Goal: Book appointment/travel/reservation

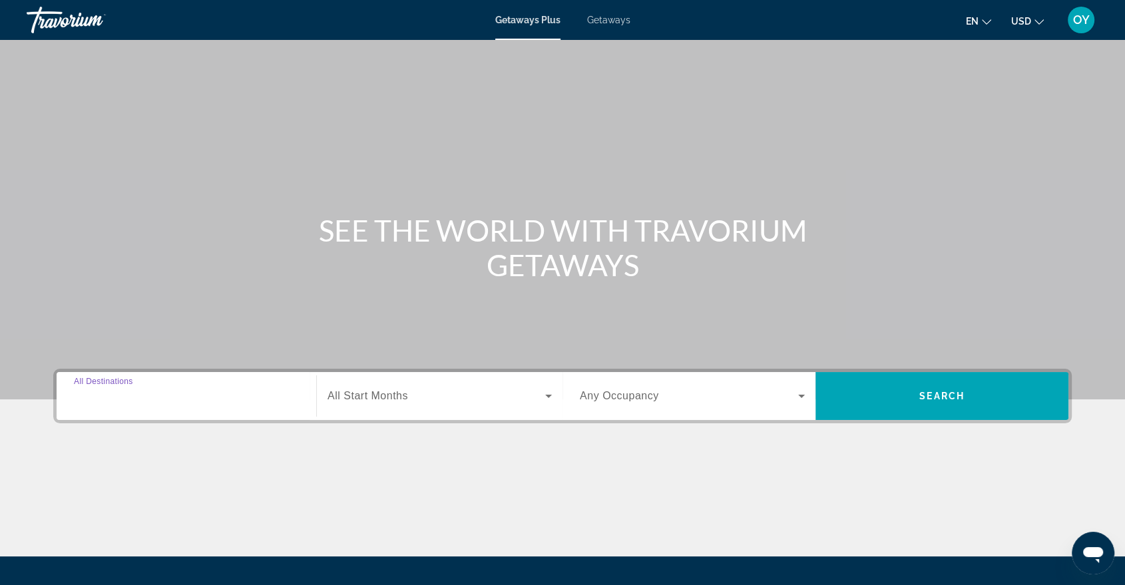
click at [190, 389] on input "Destination All Destinations" at bounding box center [186, 397] width 225 height 16
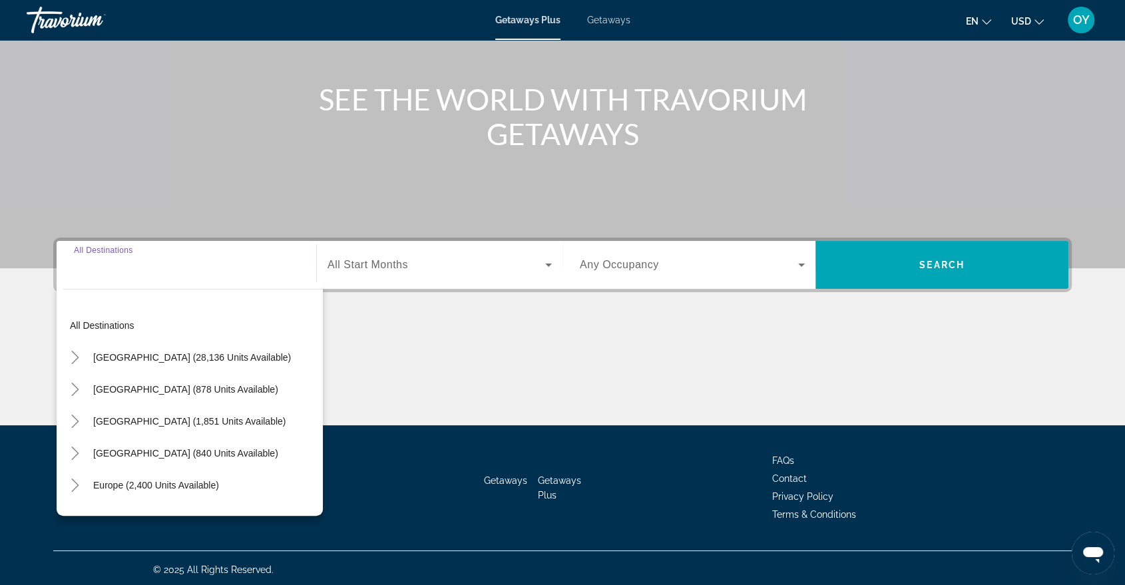
scroll to position [133, 0]
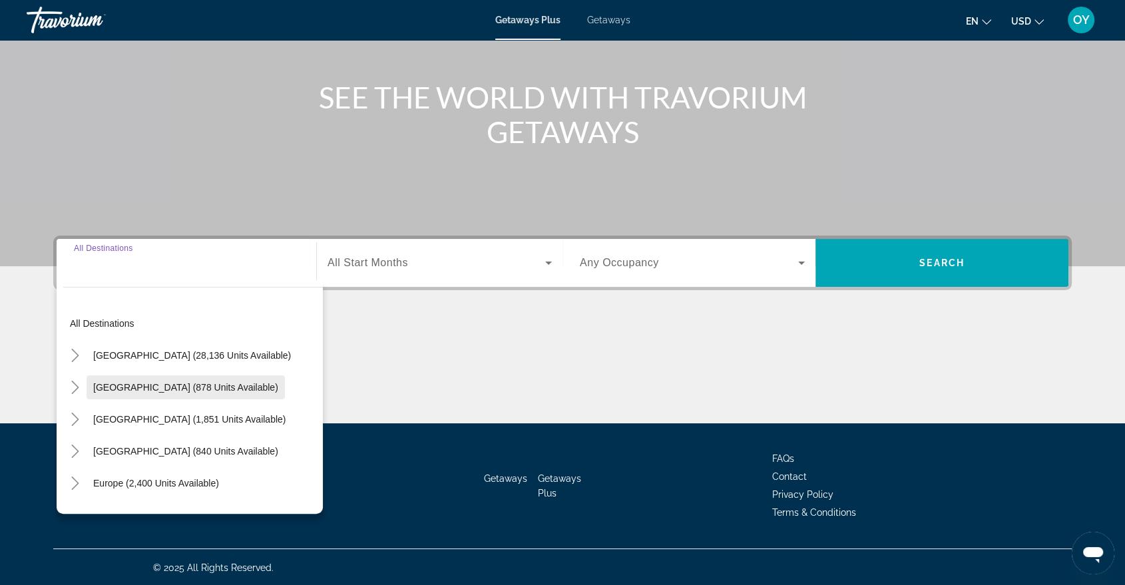
click at [152, 383] on span "Mexico (878 units available)" at bounding box center [185, 387] width 185 height 11
type input "**********"
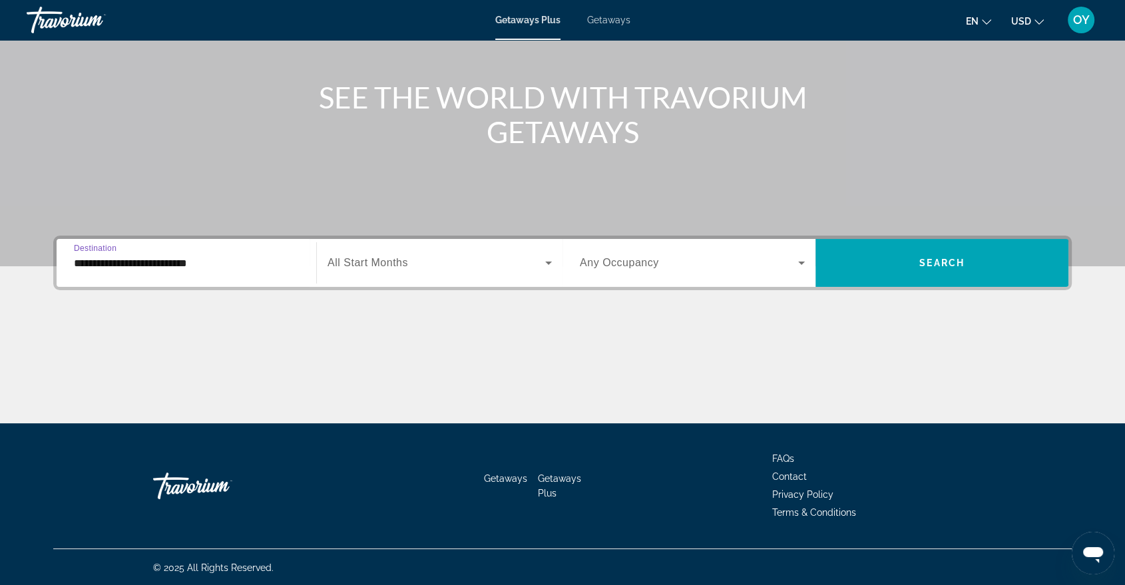
click at [397, 260] on span "All Start Months" at bounding box center [368, 262] width 81 height 11
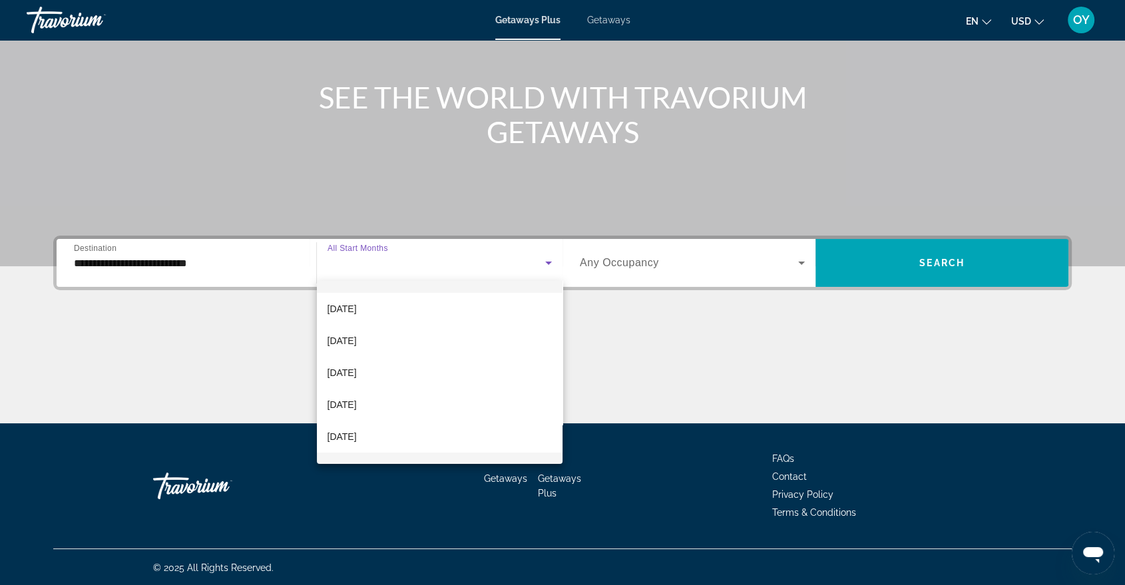
scroll to position [0, 0]
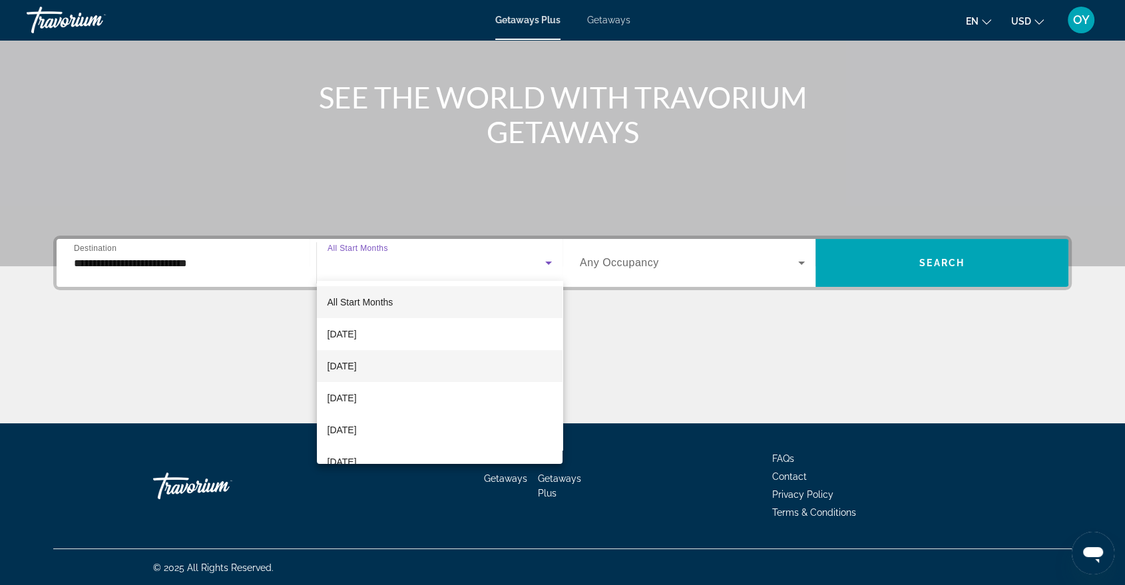
click at [357, 369] on span "[DATE]" at bounding box center [342, 366] width 29 height 16
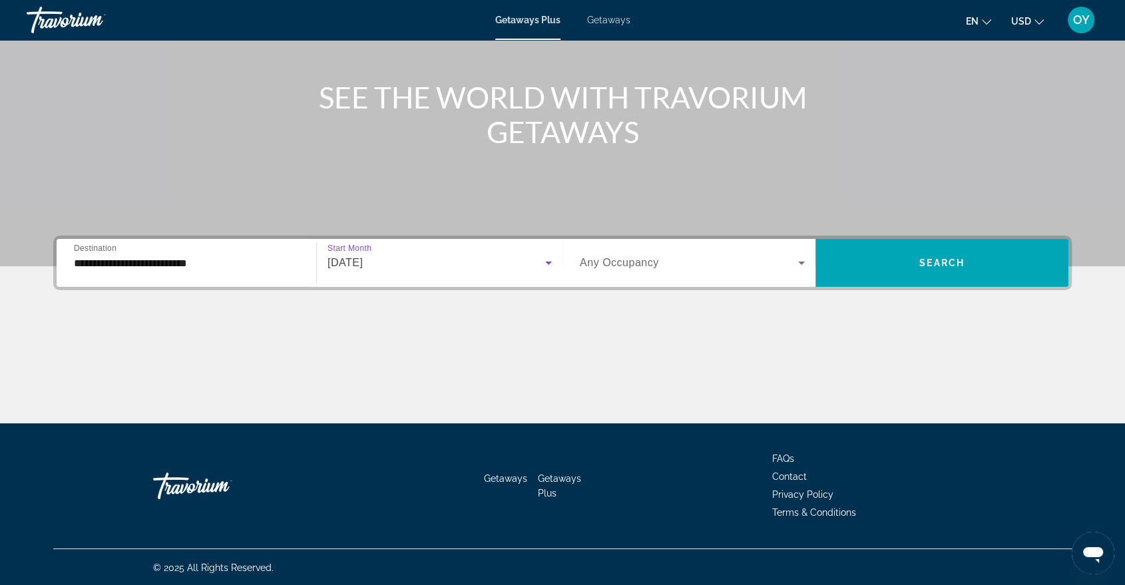
click at [695, 257] on span "Search widget" at bounding box center [689, 263] width 218 height 16
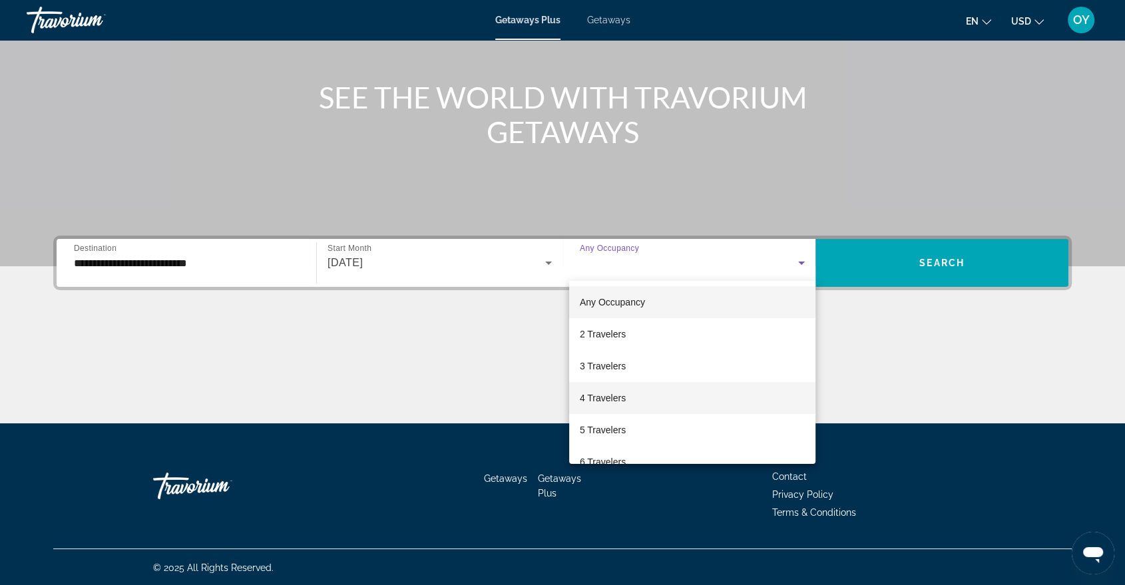
click at [624, 393] on span "4 Travelers" at bounding box center [603, 398] width 46 height 16
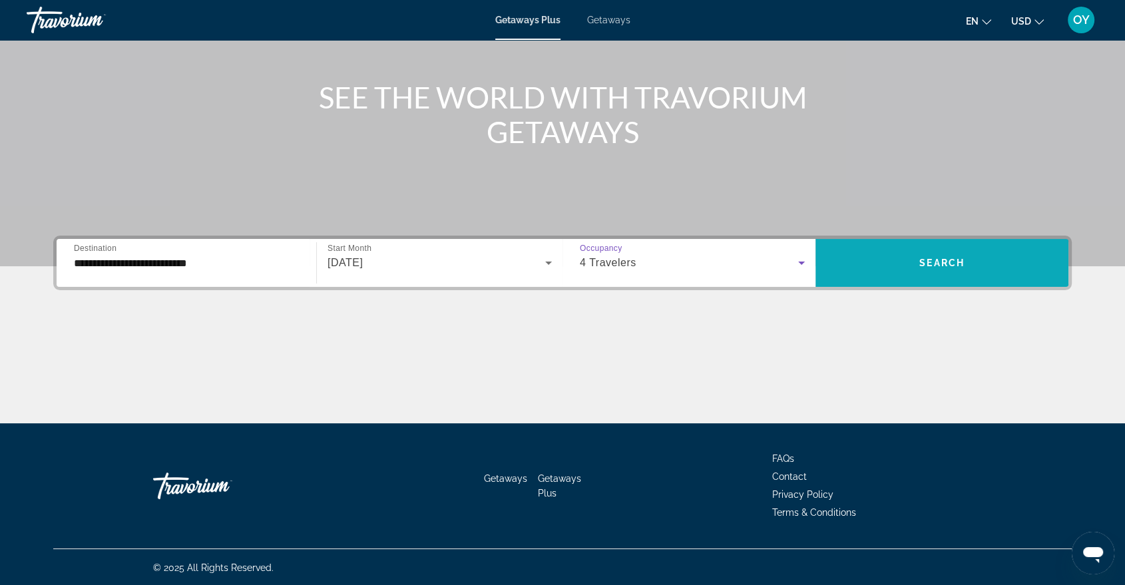
click at [951, 260] on span "Search" at bounding box center [941, 263] width 45 height 11
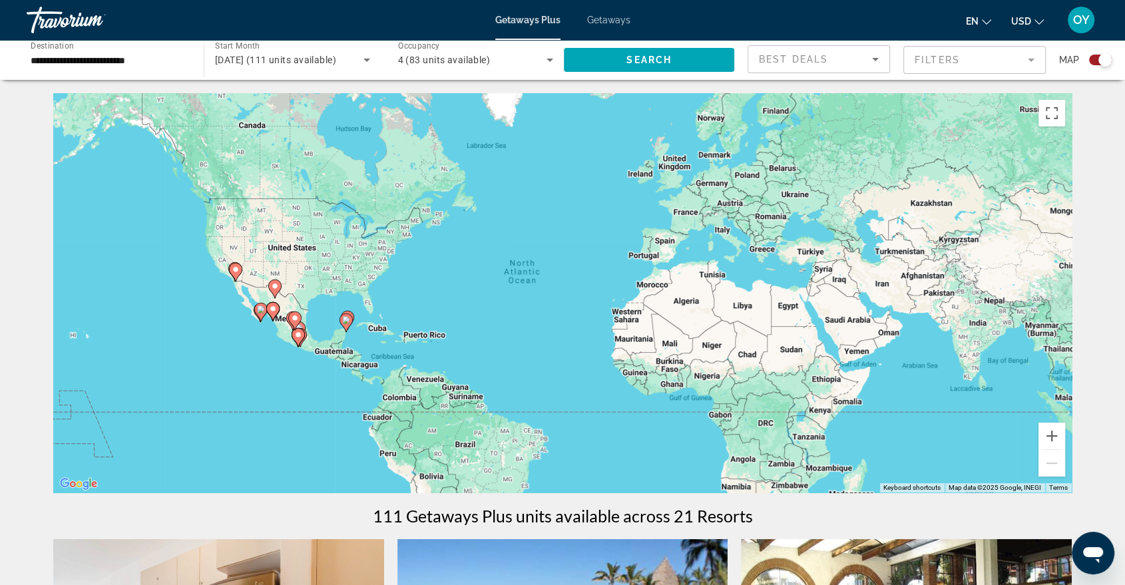
click at [405, 276] on div "To activate drag with keyboard, press Alt + Enter. Once in keyboard drag state,…" at bounding box center [562, 292] width 1019 height 399
click at [859, 58] on div "Best Deals" at bounding box center [815, 59] width 113 height 16
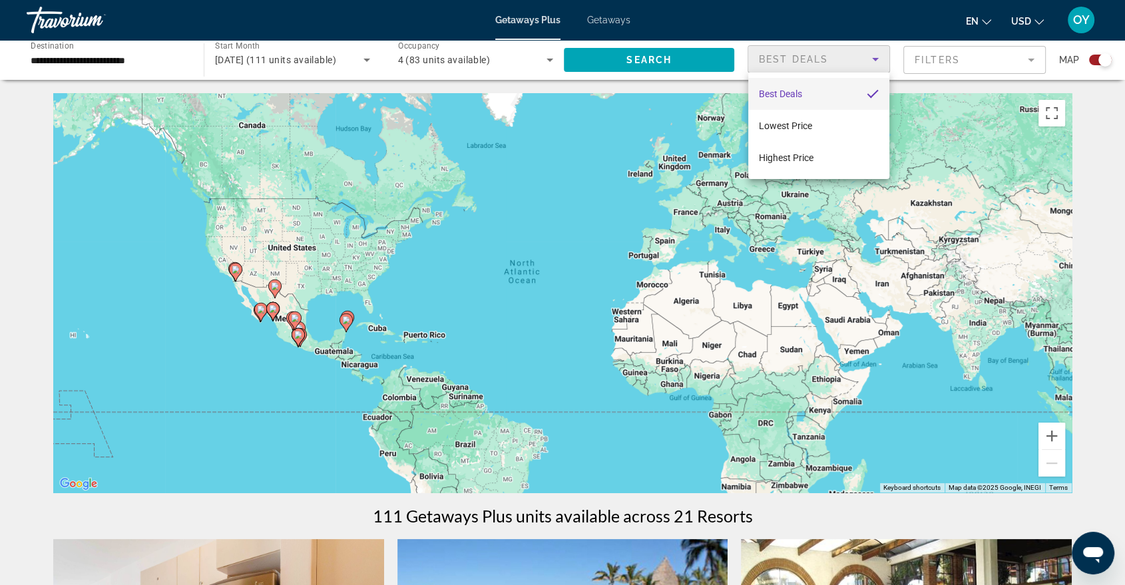
click at [859, 58] on div at bounding box center [562, 292] width 1125 height 585
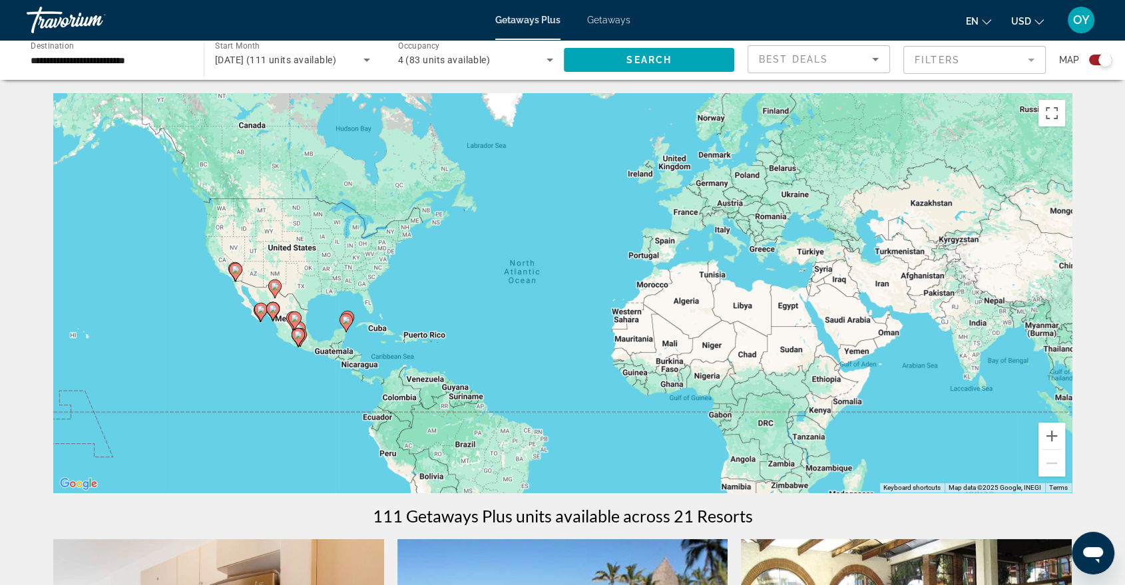
click at [1023, 55] on mat-form-field "Filters" at bounding box center [974, 60] width 142 height 28
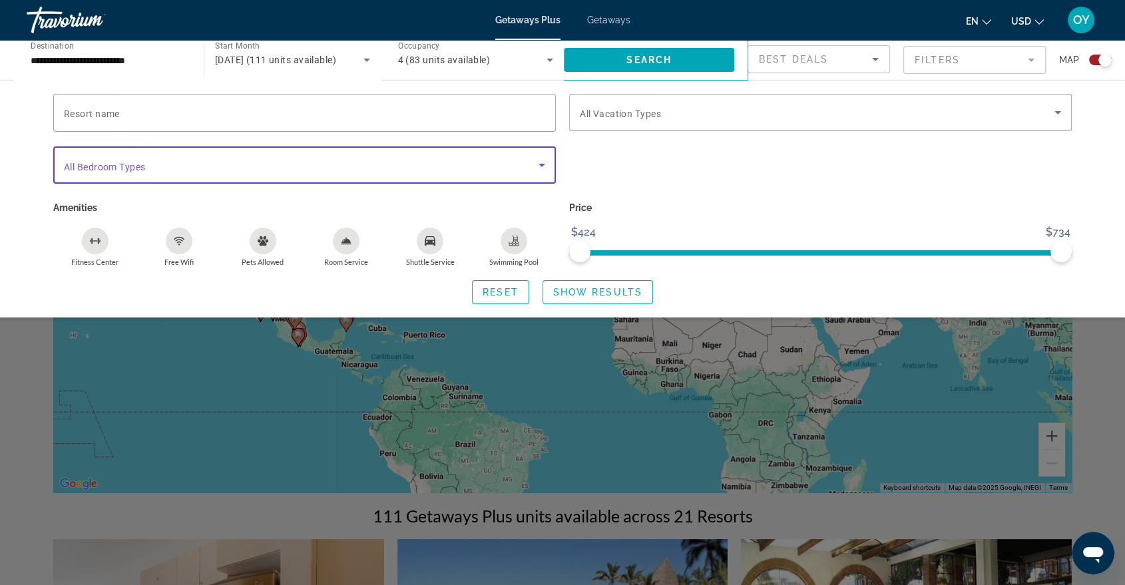
click at [534, 166] on icon "Search widget" at bounding box center [542, 165] width 16 height 16
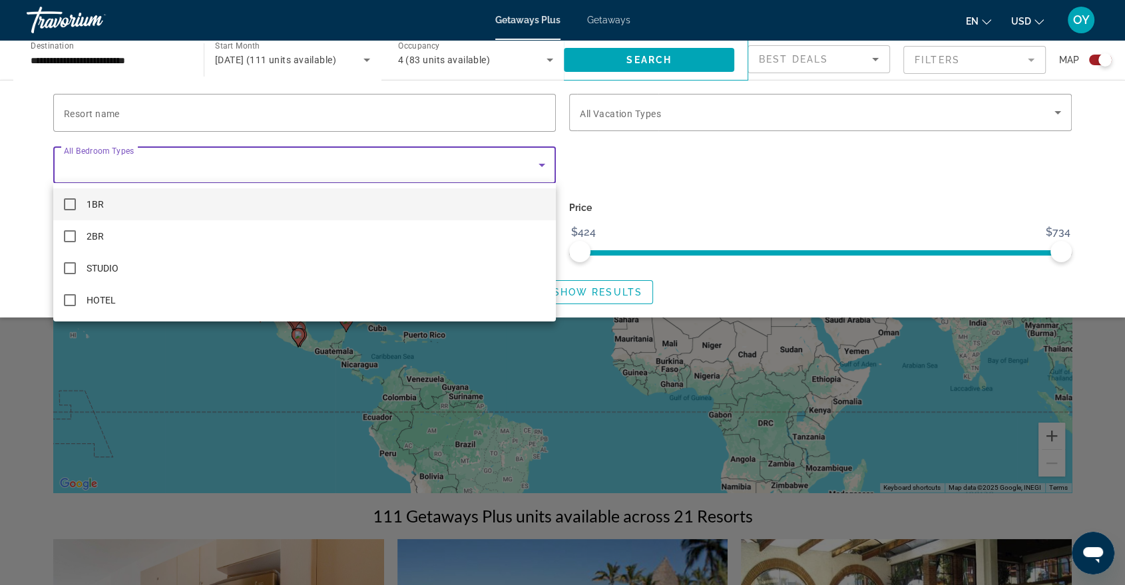
click at [534, 166] on div at bounding box center [562, 292] width 1125 height 585
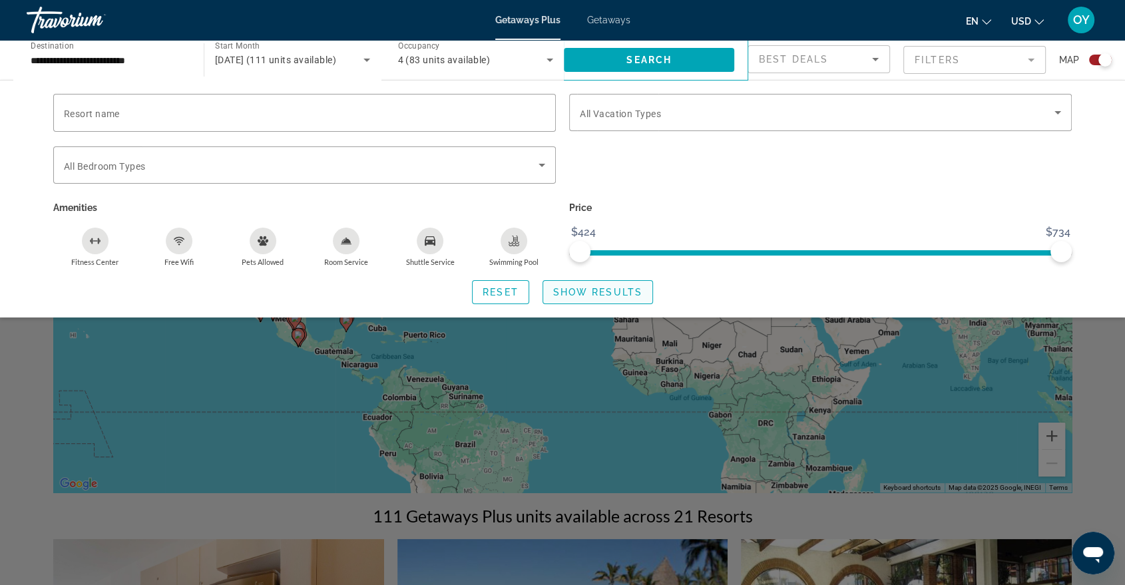
click at [601, 292] on span "Show Results" at bounding box center [597, 292] width 89 height 11
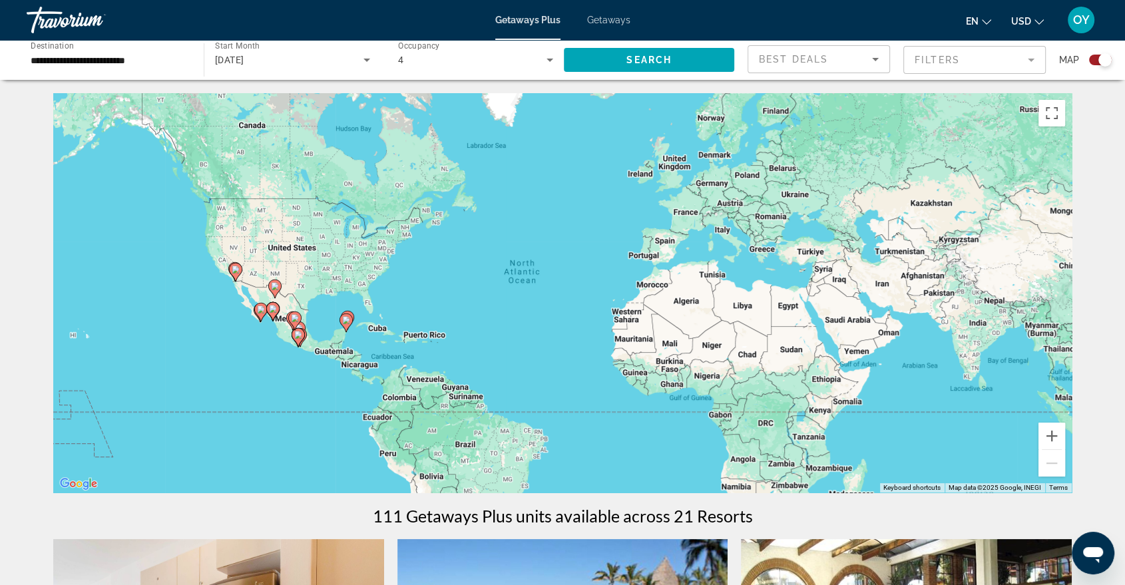
click at [1029, 17] on span "USD" at bounding box center [1021, 21] width 20 height 11
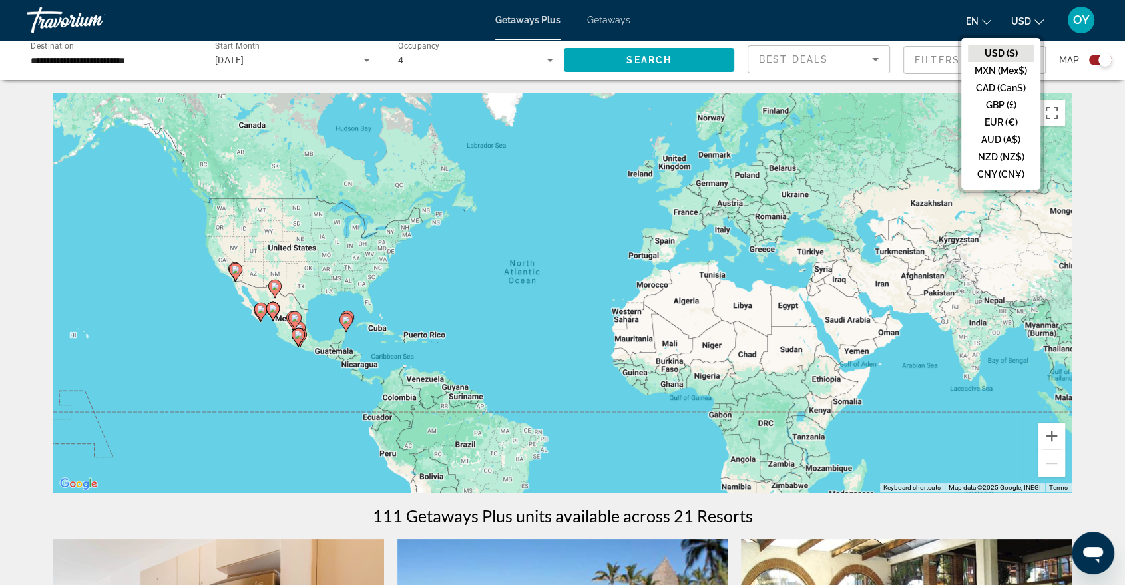
click at [1002, 86] on button "CAD (Can$)" at bounding box center [1001, 87] width 66 height 17
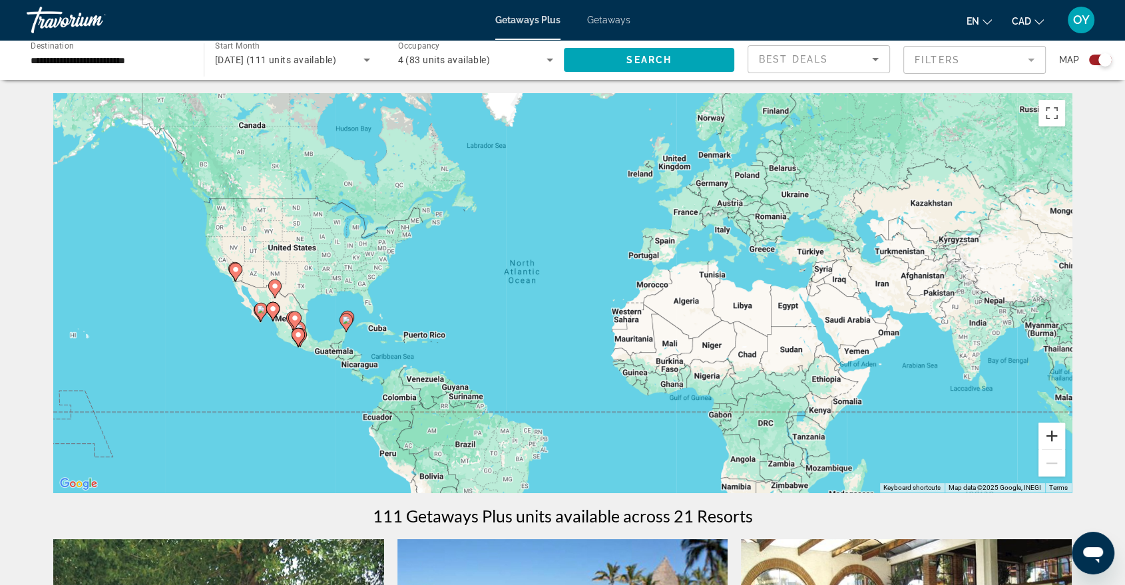
click at [1049, 432] on button "Zoom in" at bounding box center [1052, 436] width 27 height 27
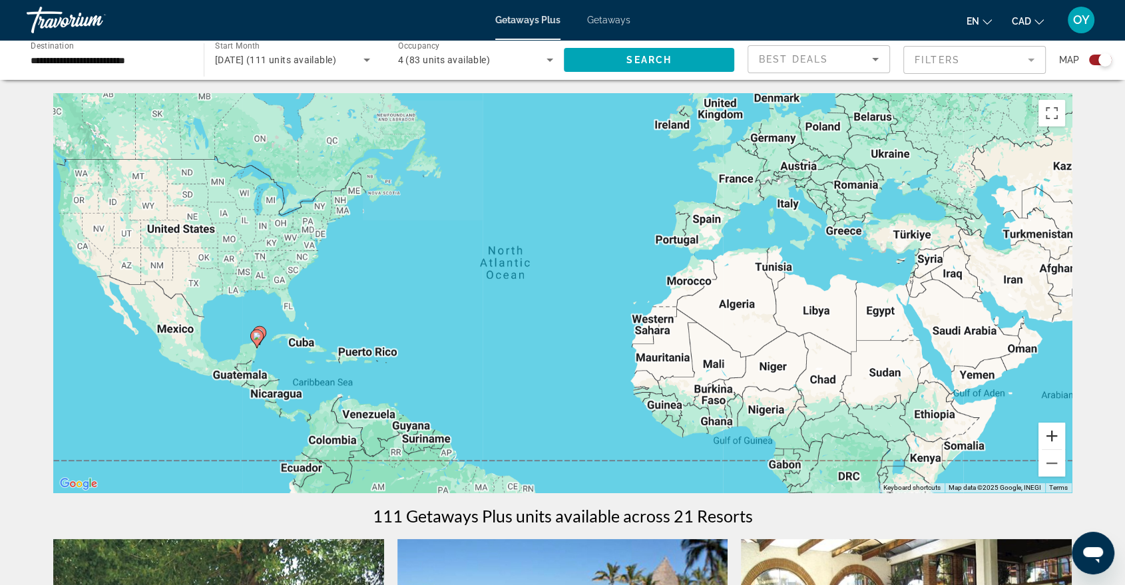
click at [1049, 432] on button "Zoom in" at bounding box center [1052, 436] width 27 height 27
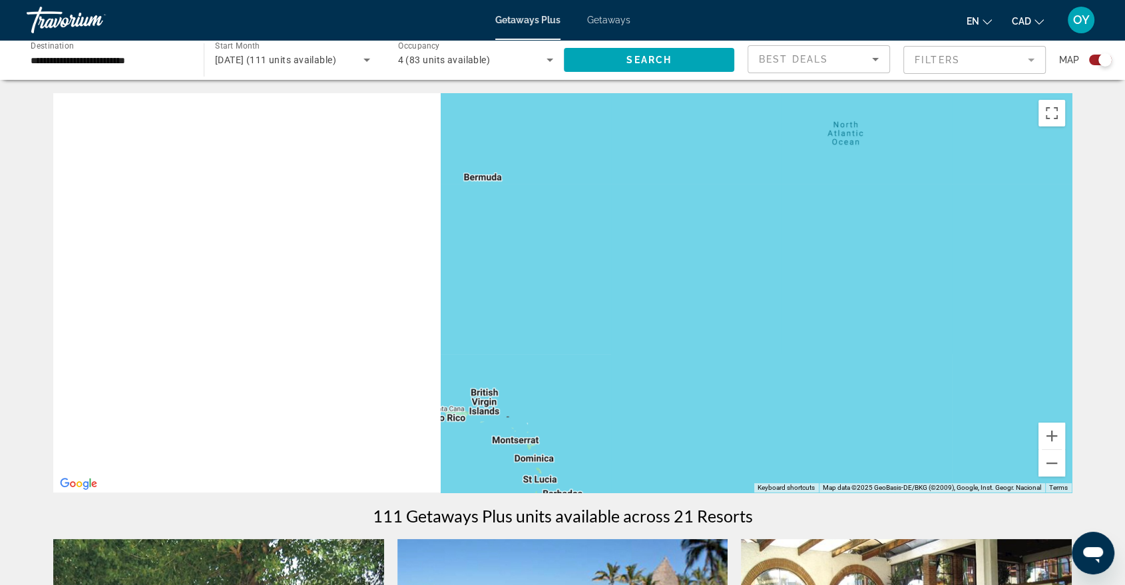
drag, startPoint x: 637, startPoint y: 294, endPoint x: 1118, endPoint y: 198, distance: 490.1
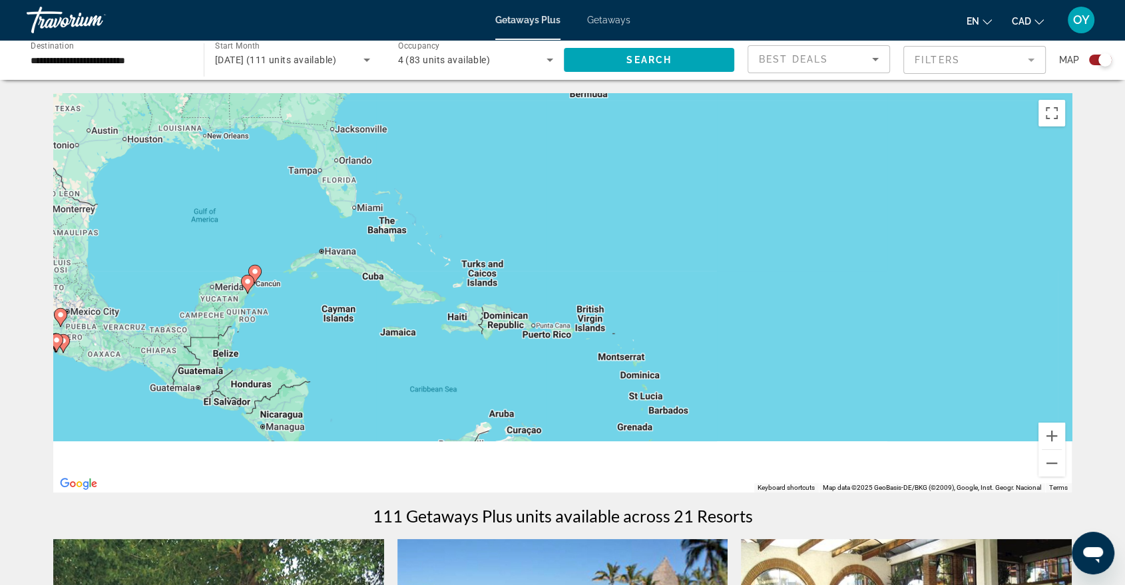
drag, startPoint x: 702, startPoint y: 333, endPoint x: 905, endPoint y: 142, distance: 278.3
click at [909, 141] on div "To activate drag with keyboard, press Alt + Enter. Once in keyboard drag state,…" at bounding box center [562, 292] width 1019 height 399
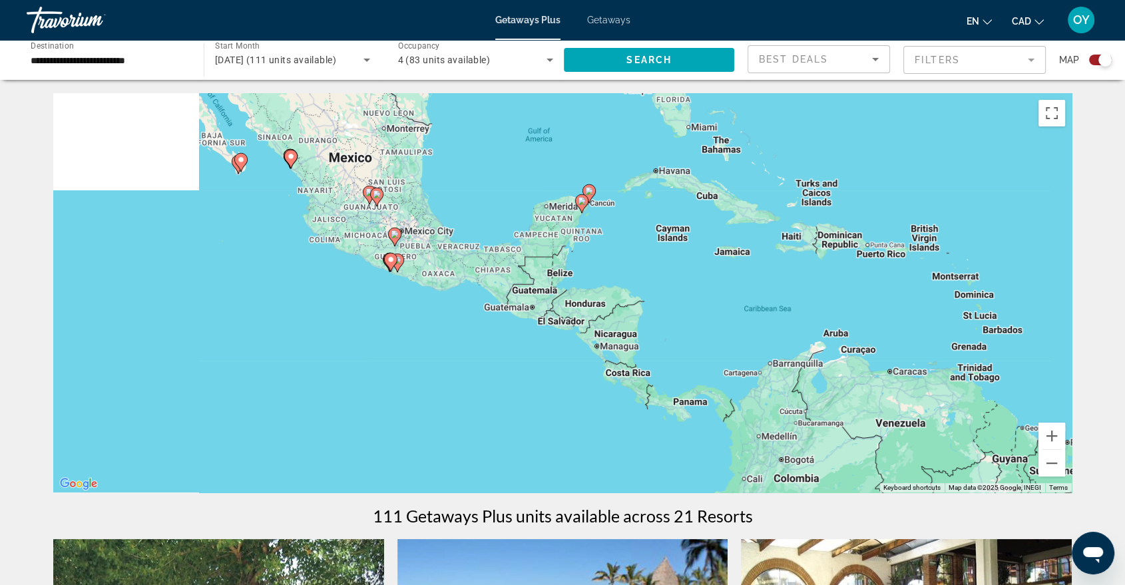
drag, startPoint x: 698, startPoint y: 230, endPoint x: 831, endPoint y: 423, distance: 234.9
click at [835, 435] on div "To activate drag with keyboard, press Alt + Enter. Once in keyboard drag state,…" at bounding box center [562, 292] width 1019 height 399
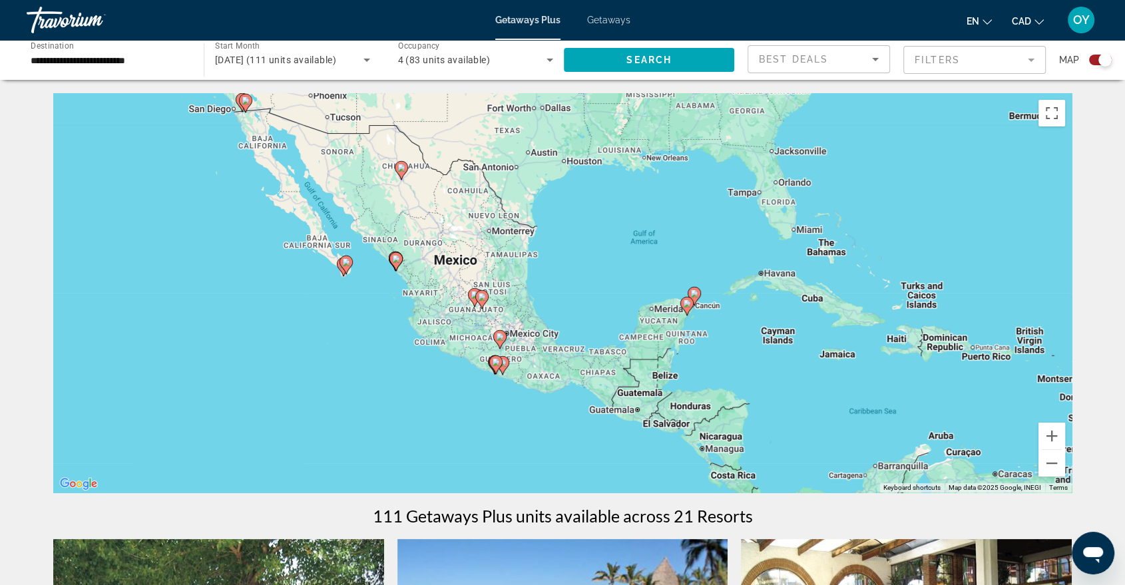
drag, startPoint x: 686, startPoint y: 340, endPoint x: 682, endPoint y: 348, distance: 8.9
click at [686, 351] on div "To activate drag with keyboard, press Alt + Enter. Once in keyboard drag state,…" at bounding box center [562, 292] width 1019 height 399
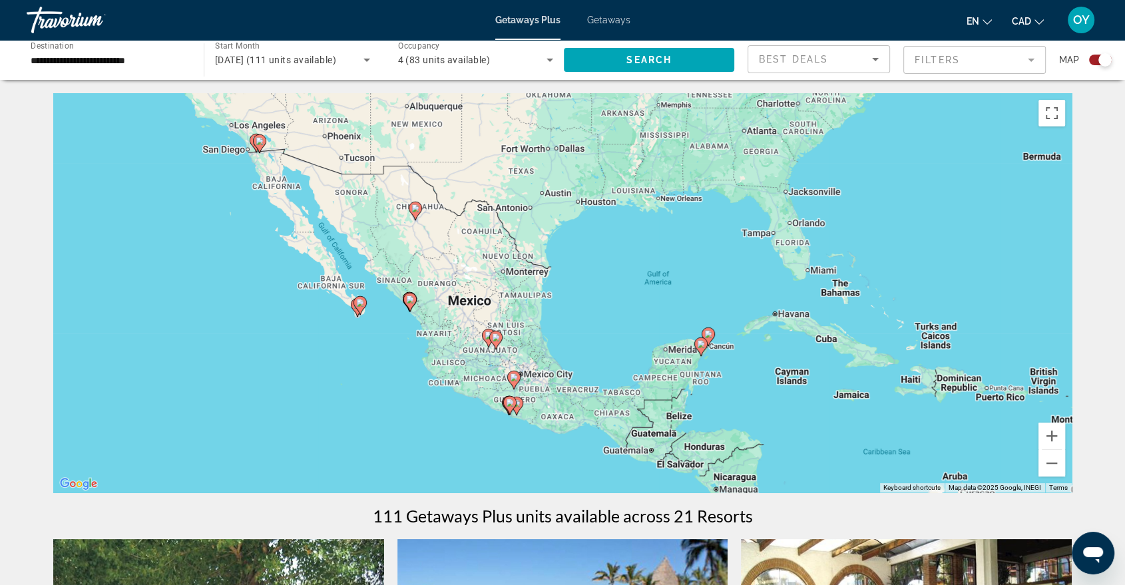
drag, startPoint x: 646, startPoint y: 271, endPoint x: 660, endPoint y: 317, distance: 48.0
click at [660, 317] on div "To activate drag with keyboard, press Alt + Enter. Once in keyboard drag state,…" at bounding box center [562, 292] width 1019 height 399
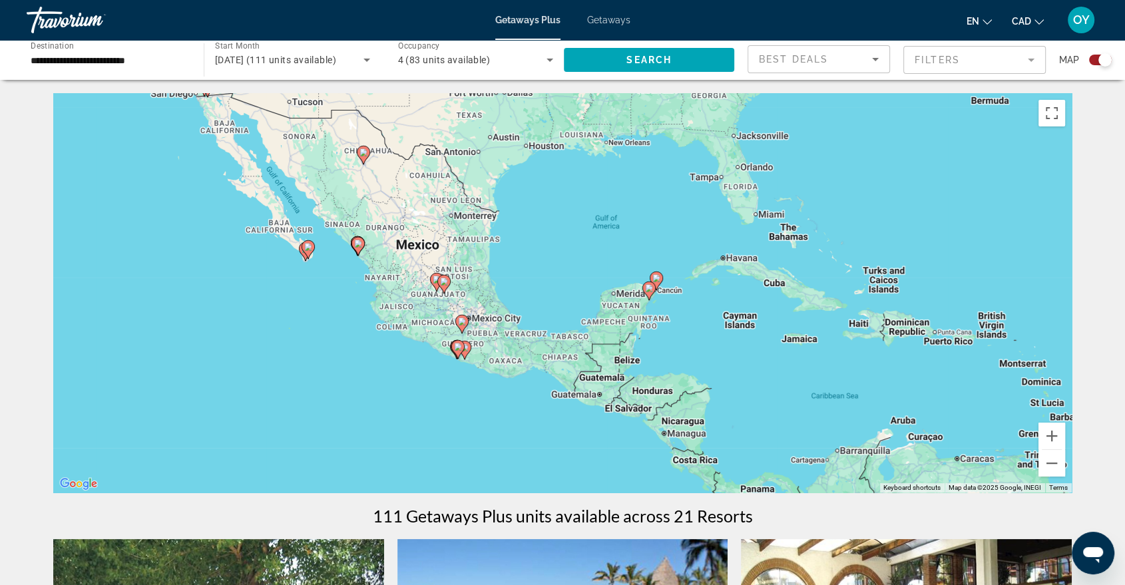
drag, startPoint x: 623, startPoint y: 346, endPoint x: 570, endPoint y: 289, distance: 78.2
click at [570, 289] on div "To activate drag with keyboard, press Alt + Enter. Once in keyboard drag state,…" at bounding box center [562, 292] width 1019 height 399
click at [1053, 436] on button "Zoom in" at bounding box center [1052, 436] width 27 height 27
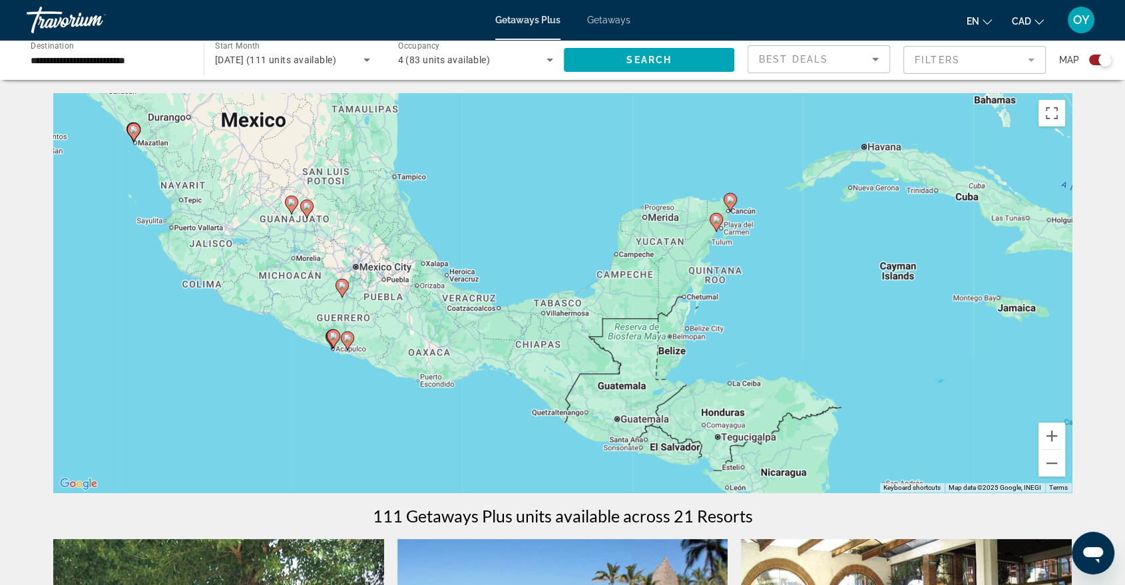
drag, startPoint x: 680, startPoint y: 401, endPoint x: 650, endPoint y: 294, distance: 111.9
click at [650, 294] on div "To activate drag with keyboard, press Alt + Enter. Once in keyboard drag state,…" at bounding box center [562, 292] width 1019 height 399
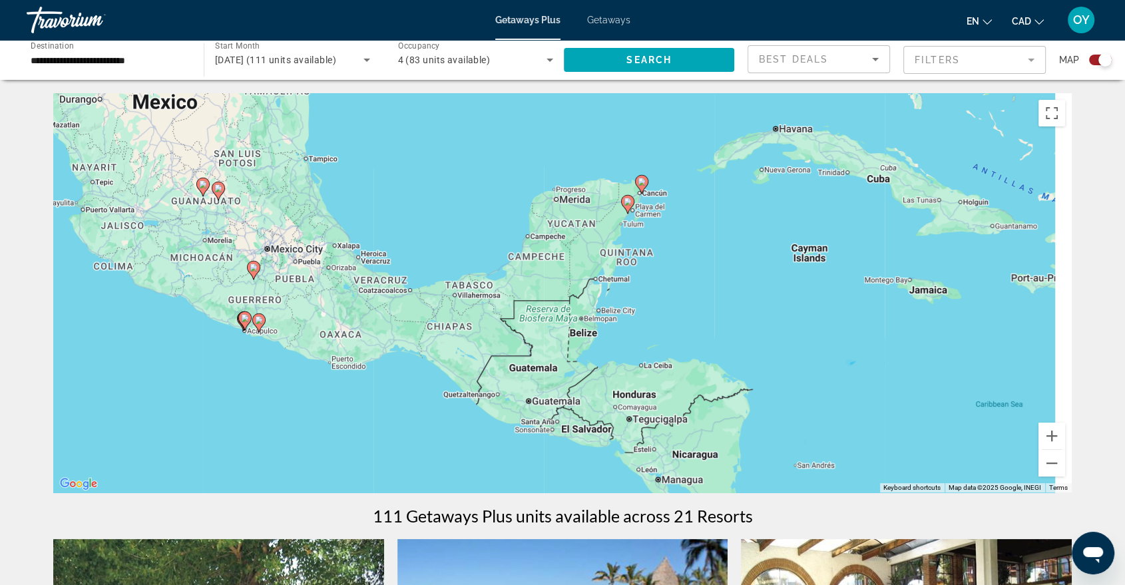
drag, startPoint x: 539, startPoint y: 371, endPoint x: 459, endPoint y: 380, distance: 81.0
click at [459, 380] on div "To activate drag with keyboard, press Alt + Enter. Once in keyboard drag state,…" at bounding box center [562, 292] width 1019 height 399
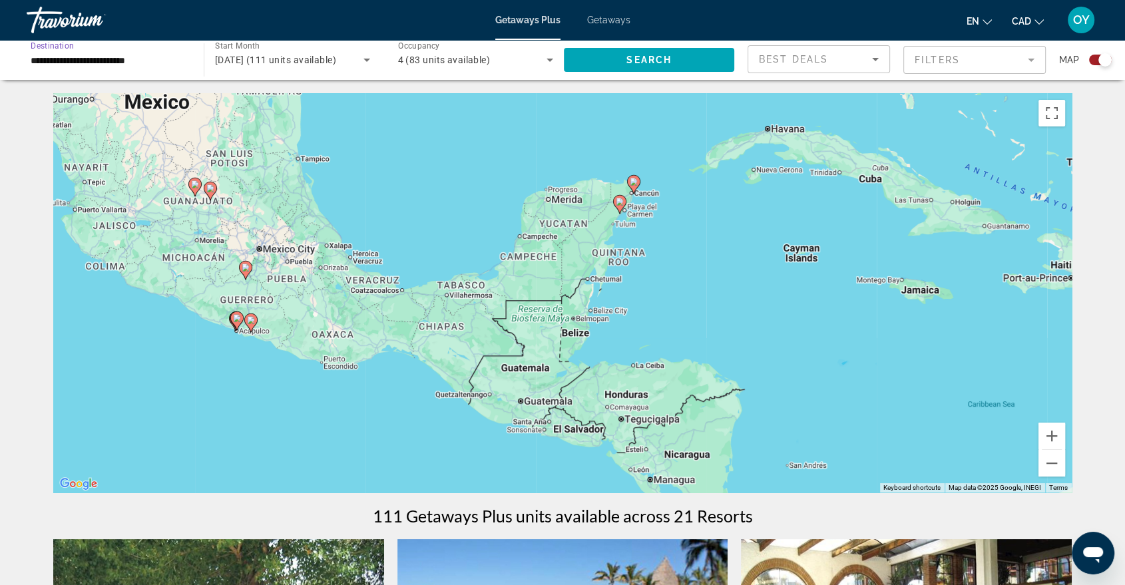
click at [160, 66] on input "**********" at bounding box center [109, 61] width 156 height 16
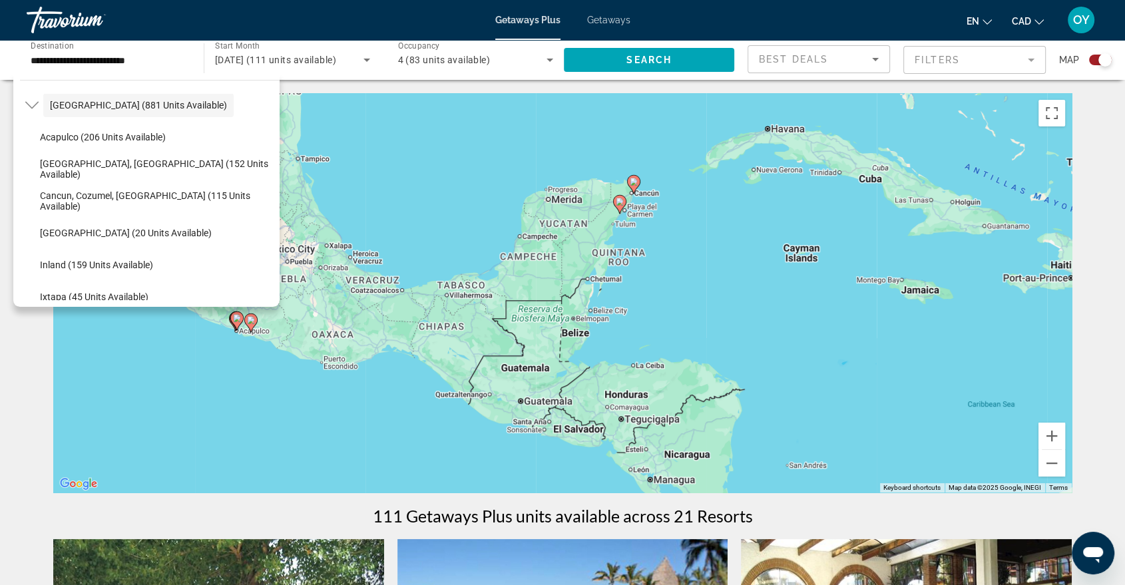
scroll to position [97, 0]
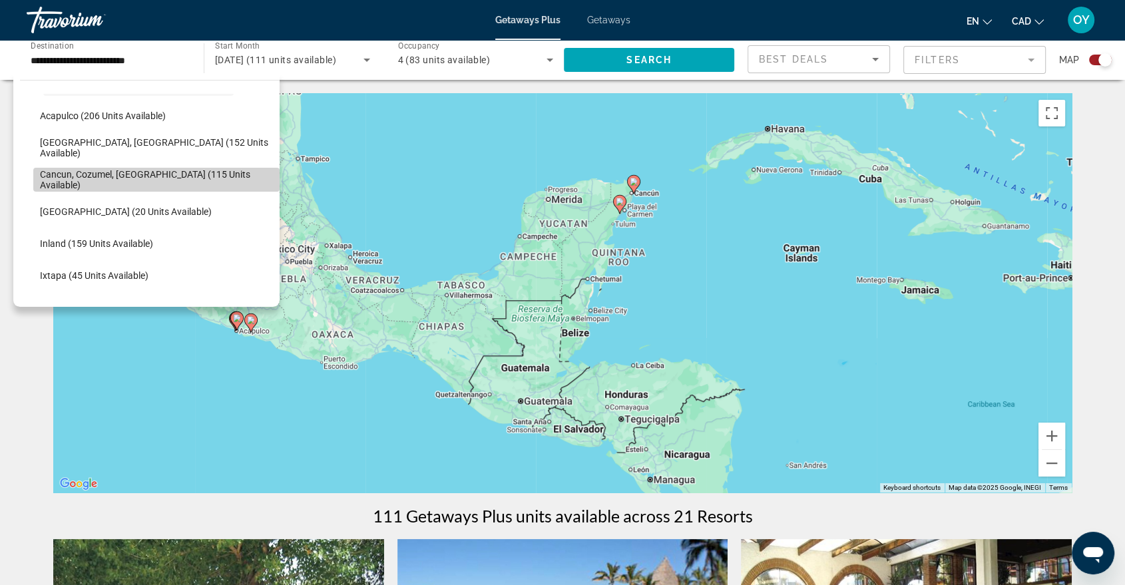
click at [170, 181] on span "Cancun, Cozumel, [GEOGRAPHIC_DATA] (115 units available)" at bounding box center [156, 179] width 233 height 21
type input "**********"
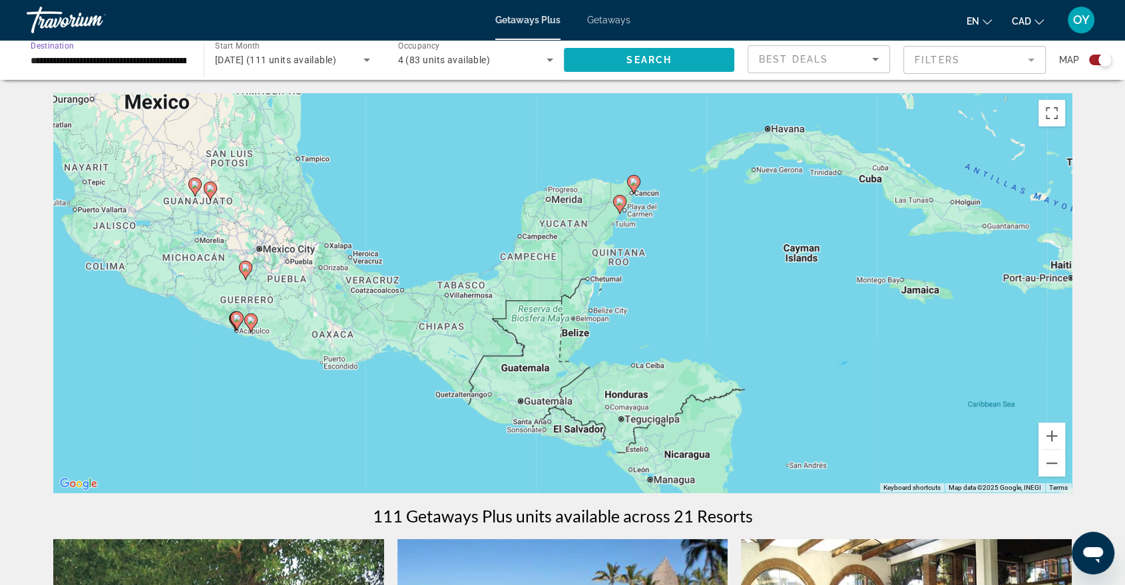
click at [639, 55] on span "Search" at bounding box center [648, 60] width 45 height 11
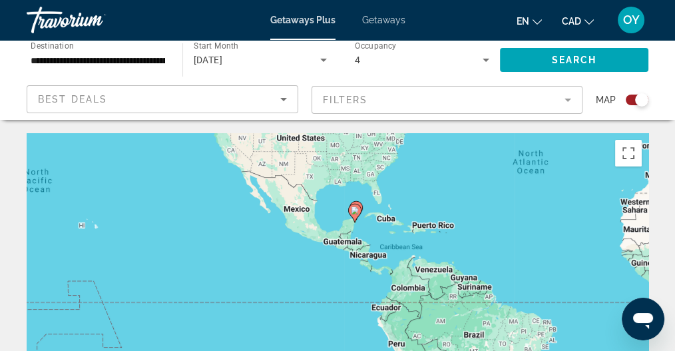
drag, startPoint x: 363, startPoint y: 253, endPoint x: 373, endPoint y: 152, distance: 101.1
click at [373, 152] on div "To activate drag with keyboard, press Alt + Enter. Once in keyboard drag state,…" at bounding box center [338, 332] width 622 height 399
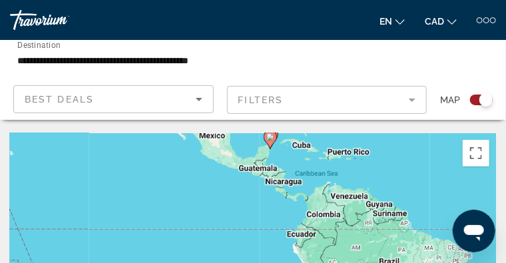
click at [286, 184] on div "To activate drag with keyboard, press Alt + Enter. Once in keyboard drag state,…" at bounding box center [253, 266] width 486 height 266
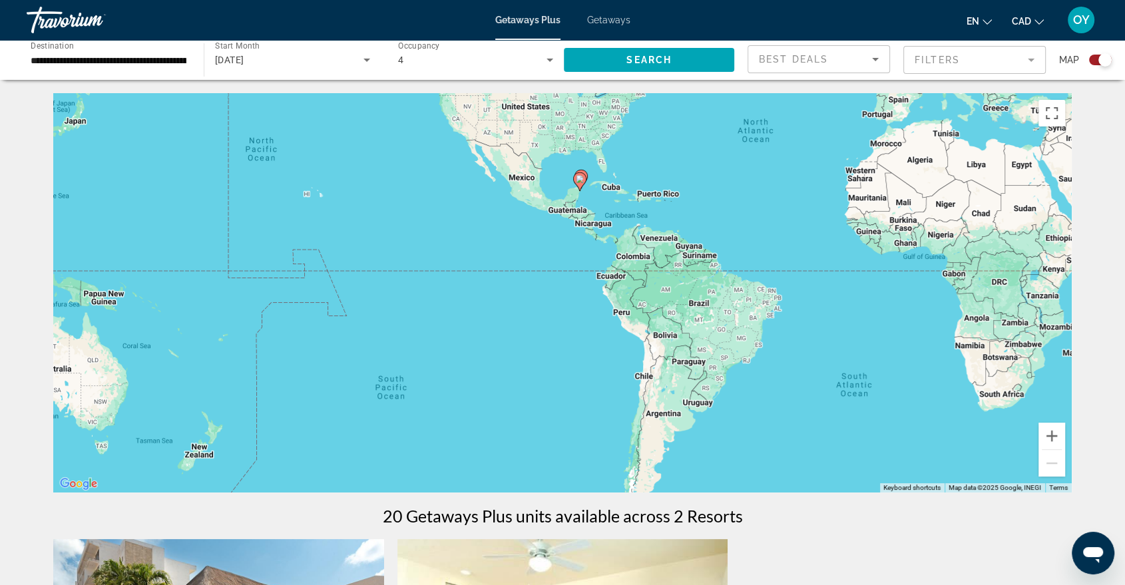
click at [641, 264] on div "To activate drag with keyboard, press Alt + Enter. Once in keyboard drag state,…" at bounding box center [562, 292] width 1019 height 399
click at [1051, 441] on button "Zoom in" at bounding box center [1052, 436] width 27 height 27
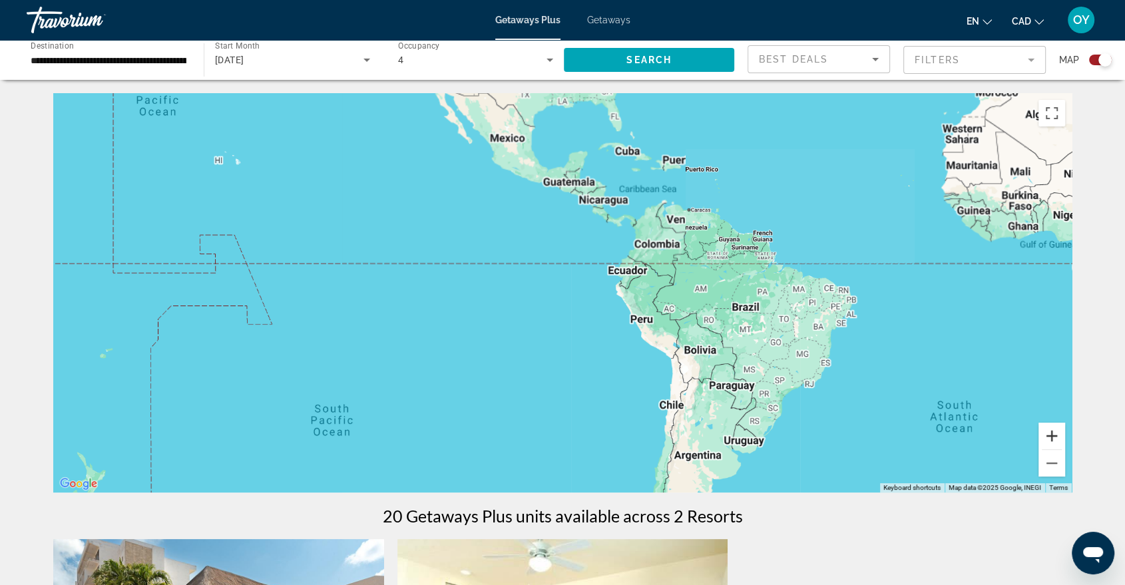
click at [1051, 441] on button "Zoom in" at bounding box center [1052, 436] width 27 height 27
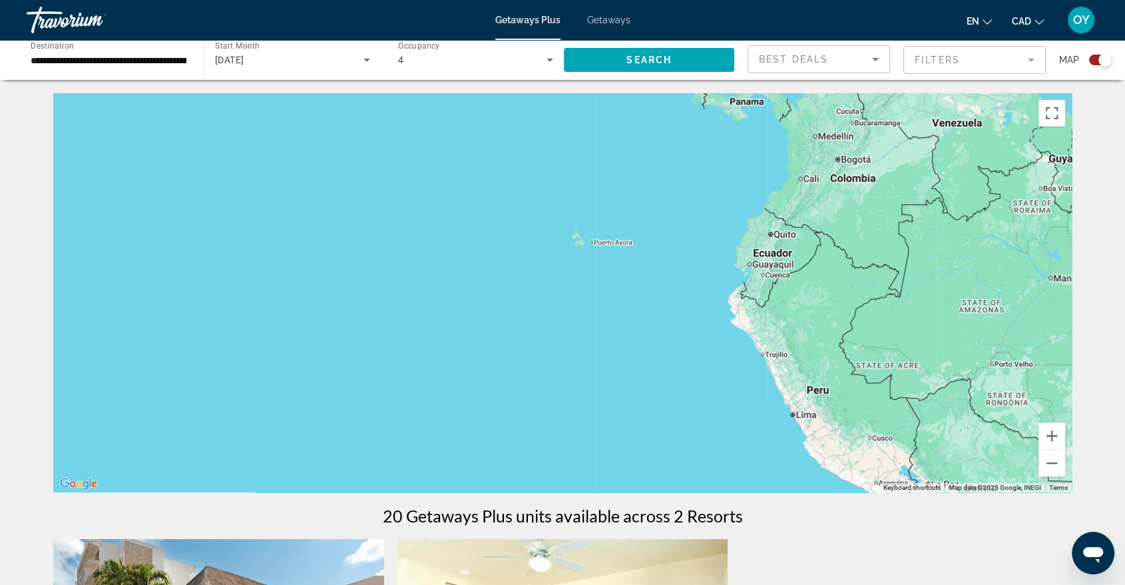
drag, startPoint x: 868, startPoint y: 276, endPoint x: 917, endPoint y: 414, distance: 146.7
click at [945, 457] on div "Main content" at bounding box center [562, 292] width 1019 height 399
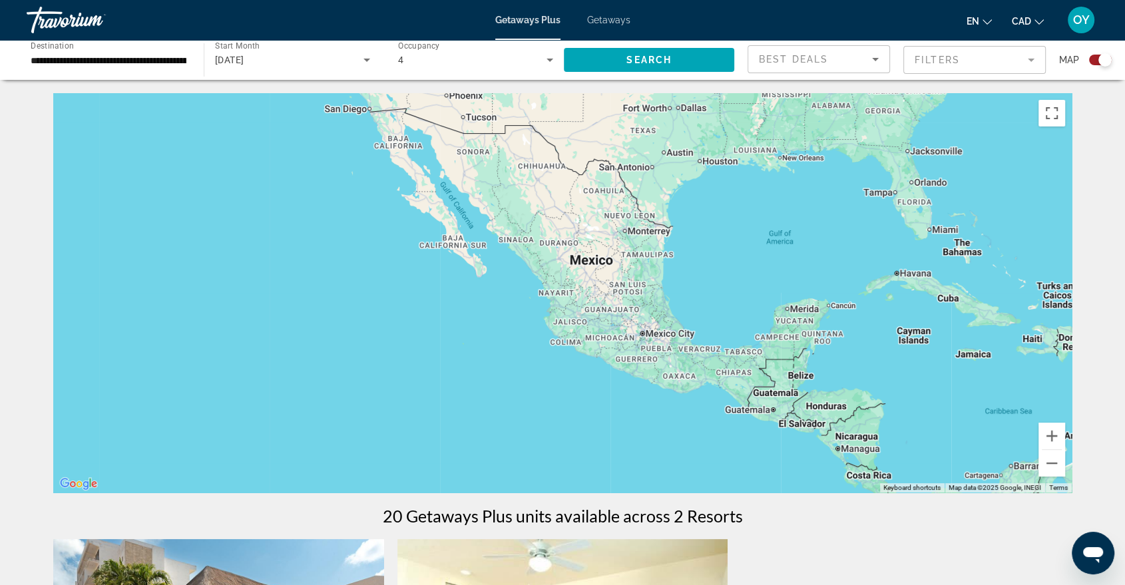
click at [783, 231] on div "Main content" at bounding box center [562, 292] width 1019 height 399
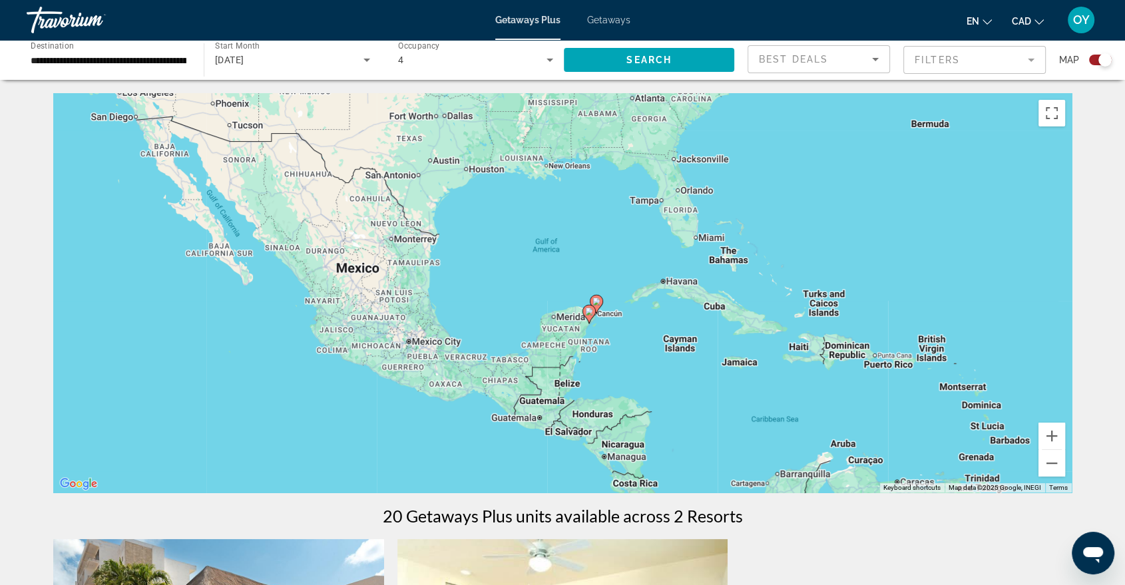
drag, startPoint x: 835, startPoint y: 302, endPoint x: 630, endPoint y: 305, distance: 205.1
click at [630, 305] on div "To activate drag with keyboard, press Alt + Enter. Once in keyboard drag state,…" at bounding box center [562, 292] width 1019 height 399
click at [1054, 441] on button "Zoom in" at bounding box center [1052, 436] width 27 height 27
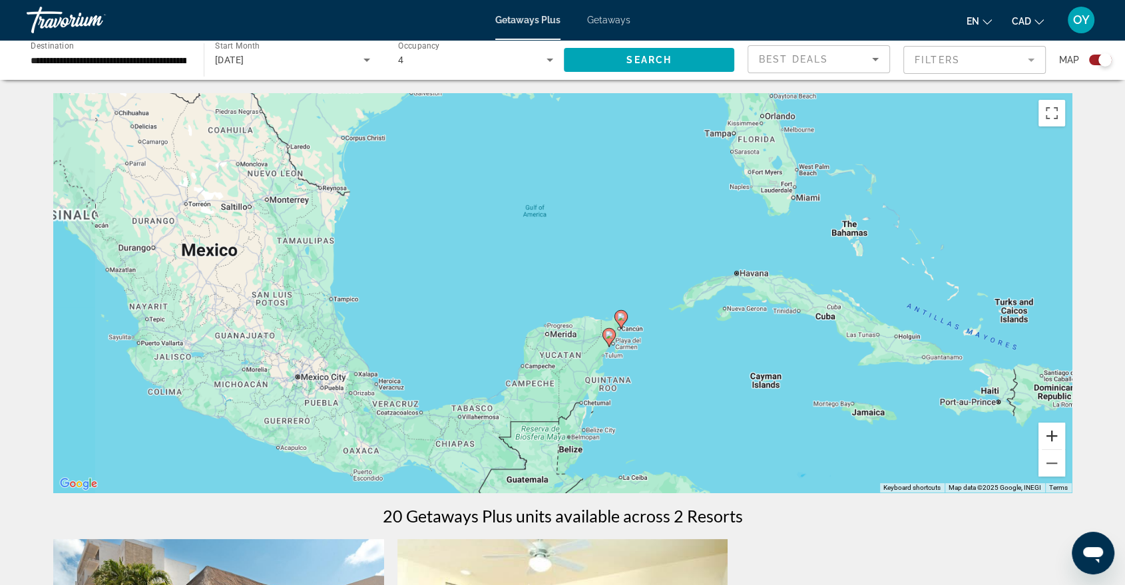
click at [1054, 441] on button "Zoom in" at bounding box center [1052, 436] width 27 height 27
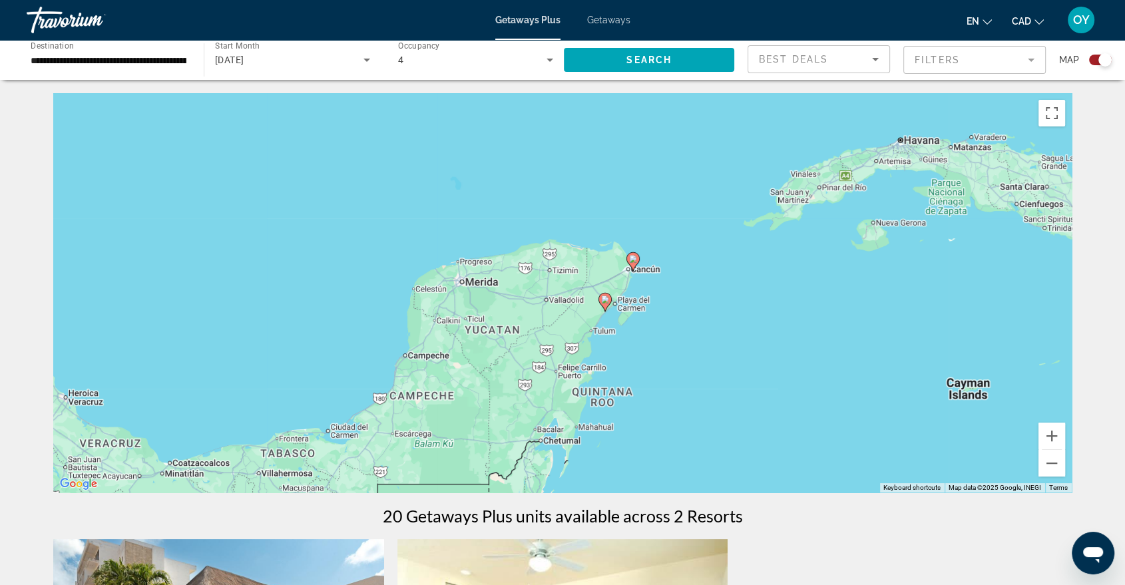
drag, startPoint x: 823, startPoint y: 355, endPoint x: 756, endPoint y: 249, distance: 126.0
click at [756, 249] on div "To activate drag with keyboard, press Alt + Enter. Once in keyboard drag state,…" at bounding box center [562, 292] width 1019 height 399
click at [1056, 433] on button "Zoom in" at bounding box center [1052, 436] width 27 height 27
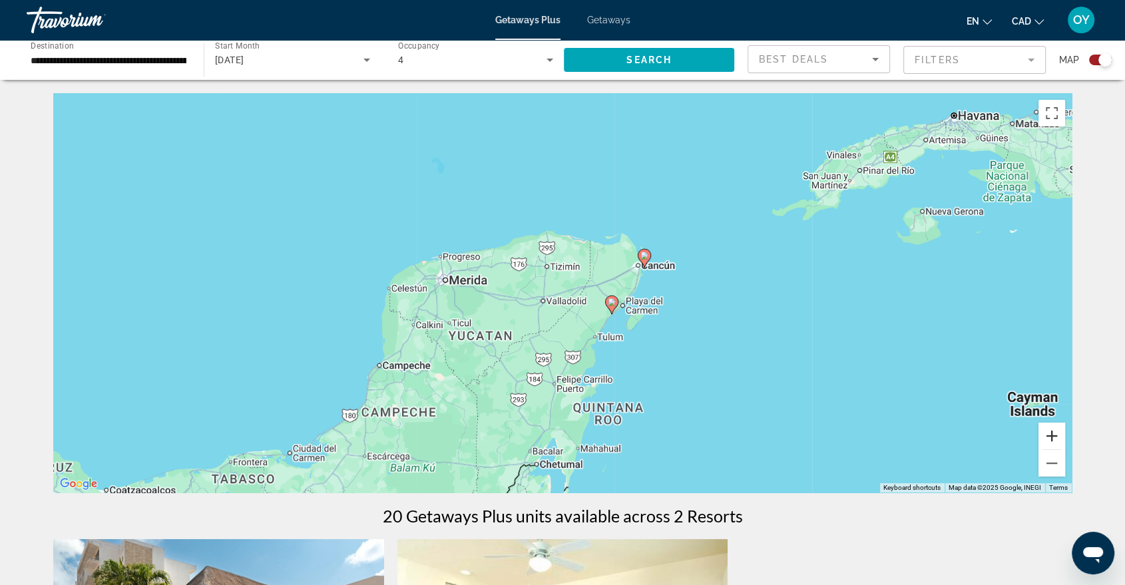
click at [1056, 433] on button "Zoom in" at bounding box center [1052, 436] width 27 height 27
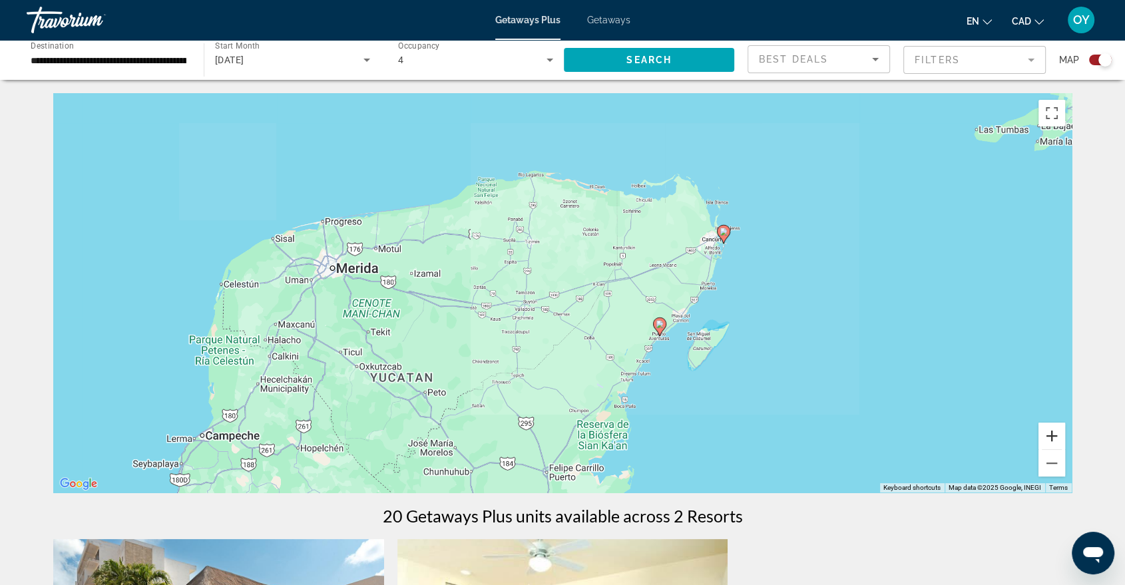
click at [1056, 433] on button "Zoom in" at bounding box center [1052, 436] width 27 height 27
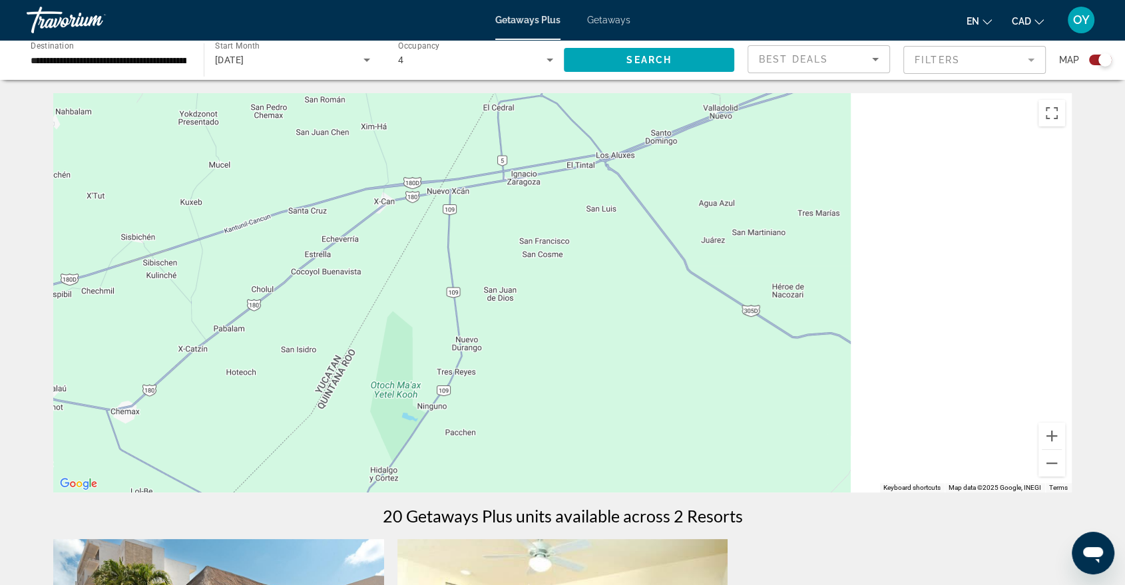
drag, startPoint x: 955, startPoint y: 340, endPoint x: 541, endPoint y: 313, distance: 415.6
click at [539, 313] on div "To activate drag with keyboard, press Alt + Enter. Once in keyboard drag state,…" at bounding box center [562, 292] width 1019 height 399
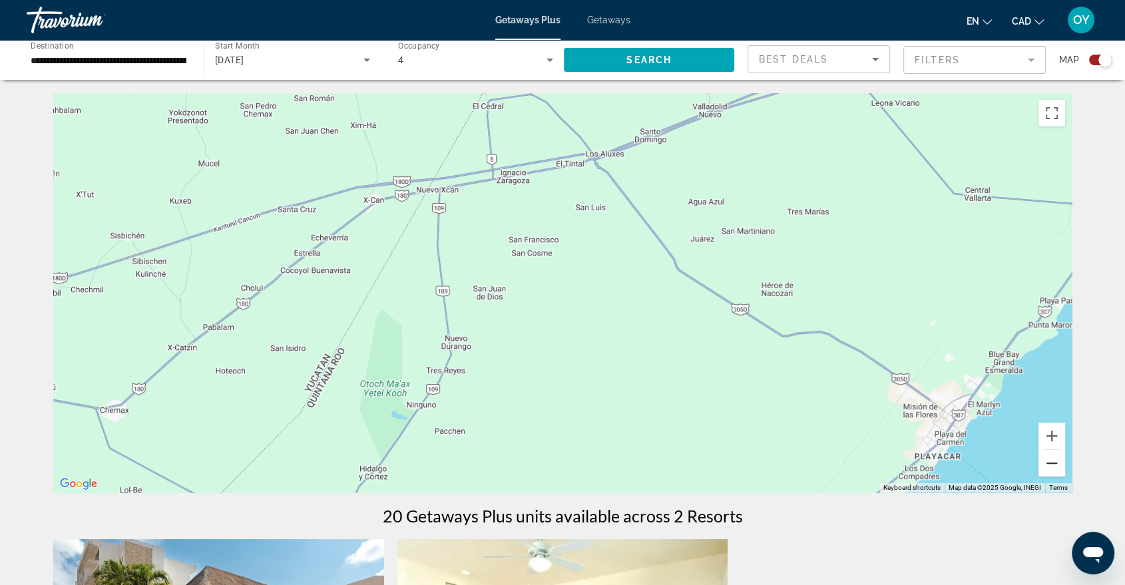
click at [1047, 477] on button "Zoom out" at bounding box center [1052, 463] width 27 height 27
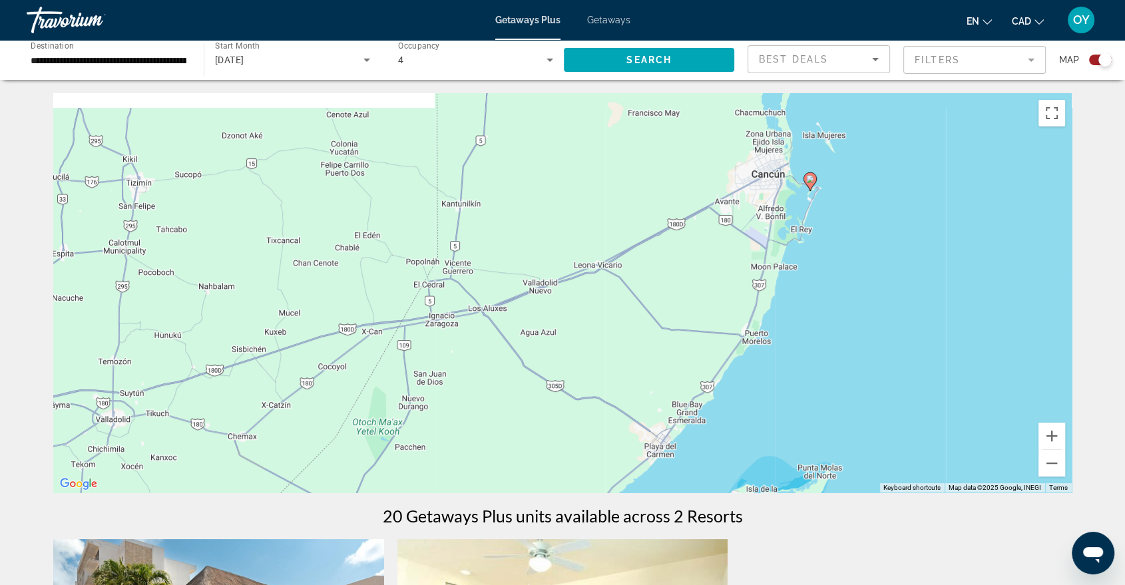
drag, startPoint x: 859, startPoint y: 297, endPoint x: 762, endPoint y: 384, distance: 130.6
click at [762, 384] on div "To activate drag with keyboard, press Alt + Enter. Once in keyboard drag state,…" at bounding box center [562, 292] width 1019 height 399
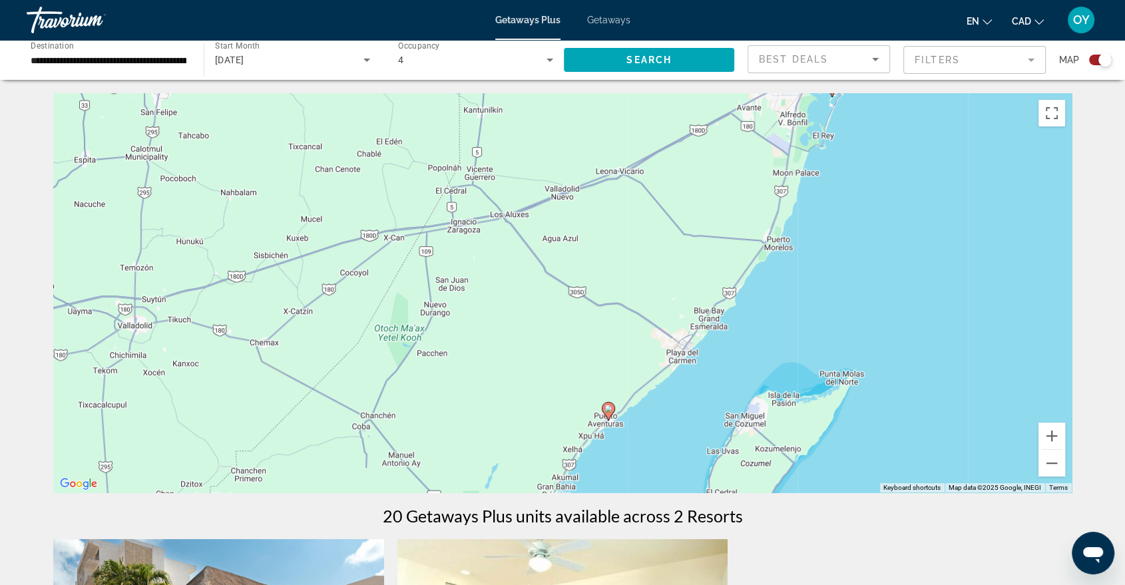
drag, startPoint x: 854, startPoint y: 316, endPoint x: 876, endPoint y: 221, distance: 97.0
click at [876, 221] on div "To activate drag with keyboard, press Alt + Enter. Once in keyboard drag state,…" at bounding box center [562, 292] width 1019 height 399
click at [608, 415] on icon "Main content" at bounding box center [608, 412] width 12 height 17
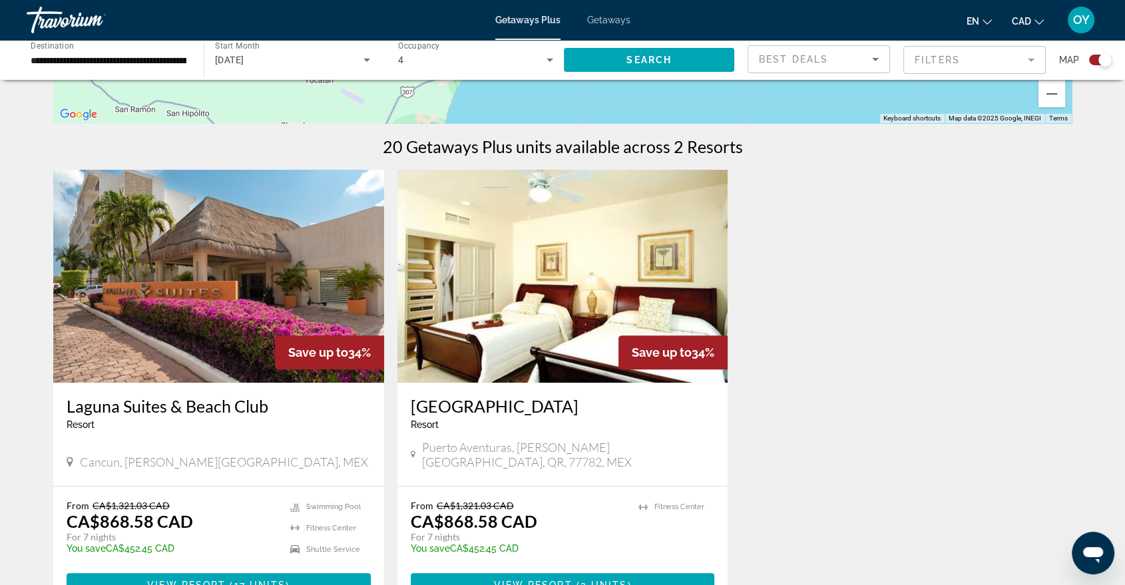
scroll to position [443, 0]
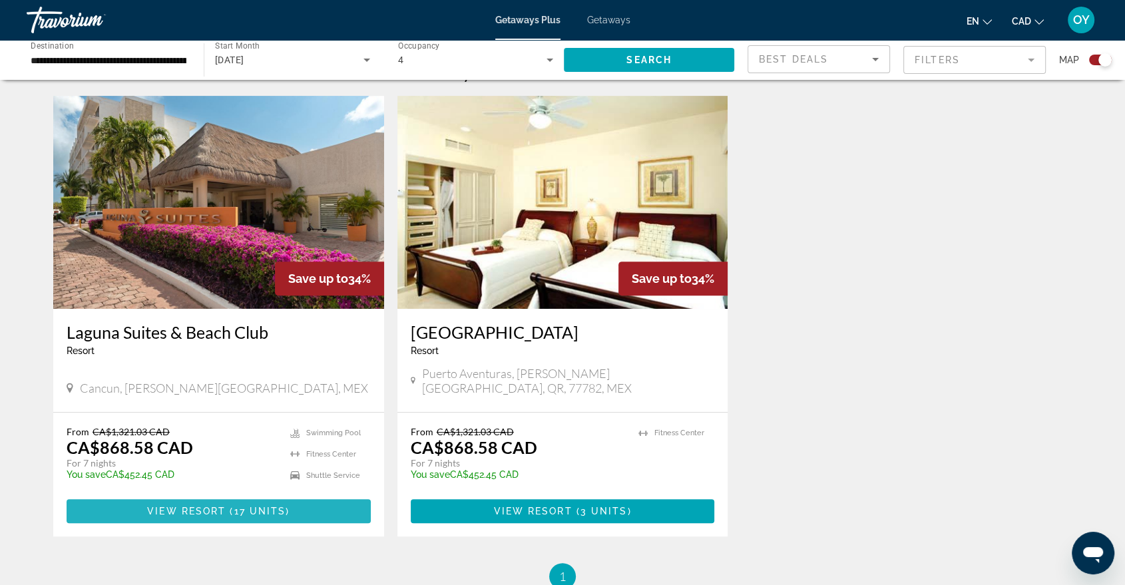
click at [252, 495] on span "Main content" at bounding box center [219, 511] width 304 height 32
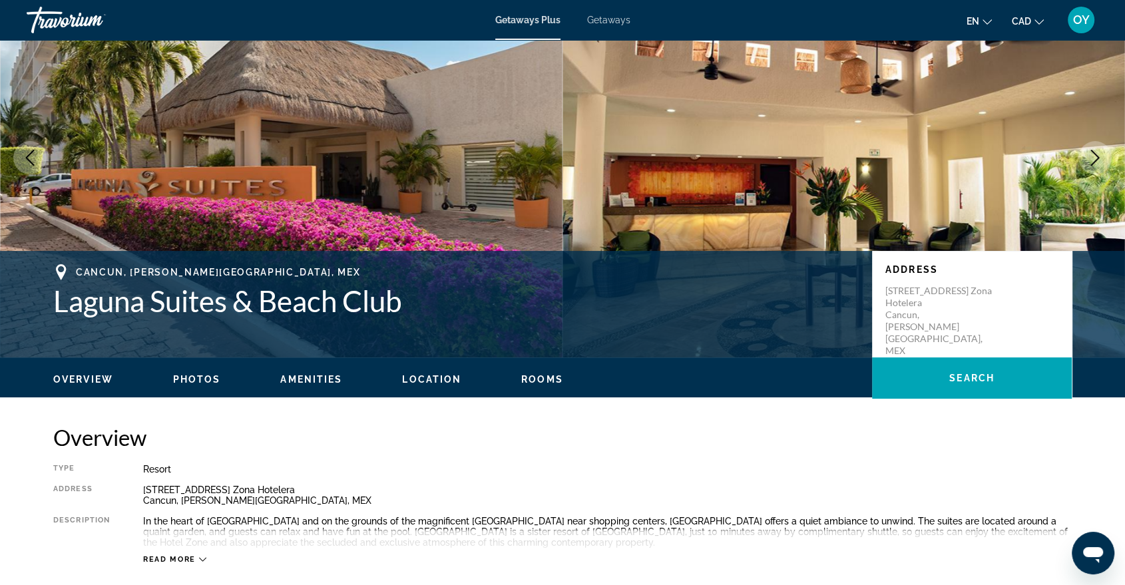
scroll to position [222, 0]
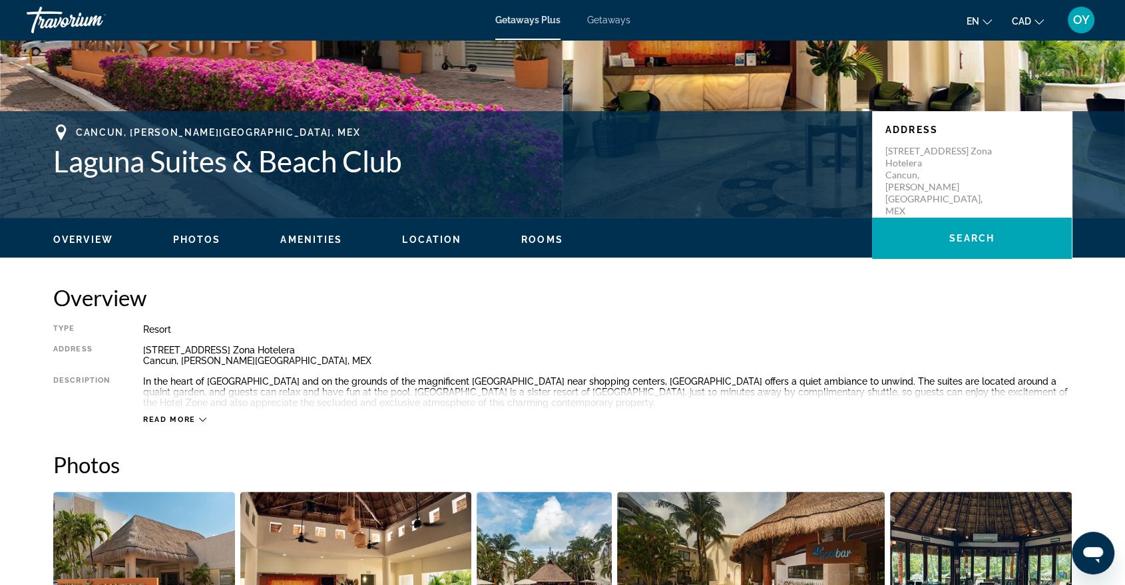
click at [176, 417] on span "Read more" at bounding box center [169, 419] width 53 height 9
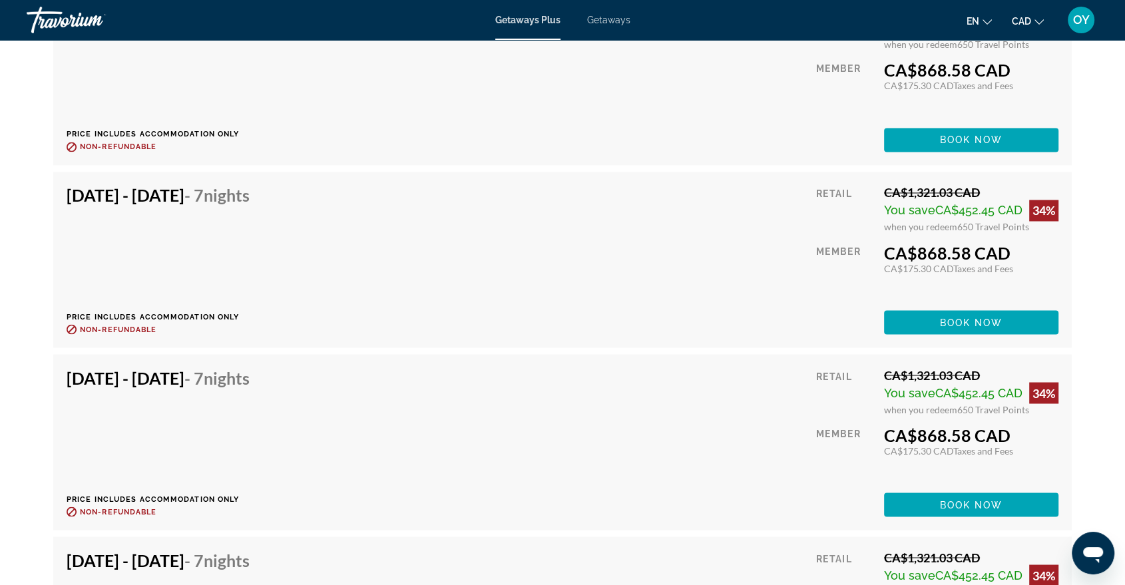
scroll to position [2514, 0]
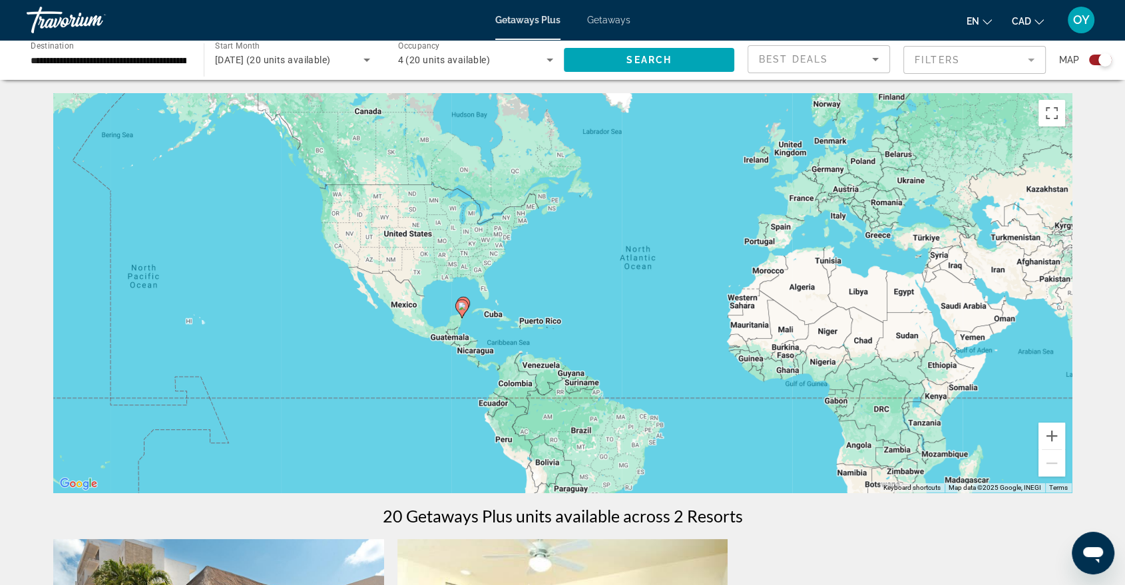
drag, startPoint x: 425, startPoint y: 322, endPoint x: 568, endPoint y: 302, distance: 143.9
click at [568, 302] on div "To activate drag with keyboard, press Alt + Enter. Once in keyboard drag state,…" at bounding box center [562, 292] width 1019 height 399
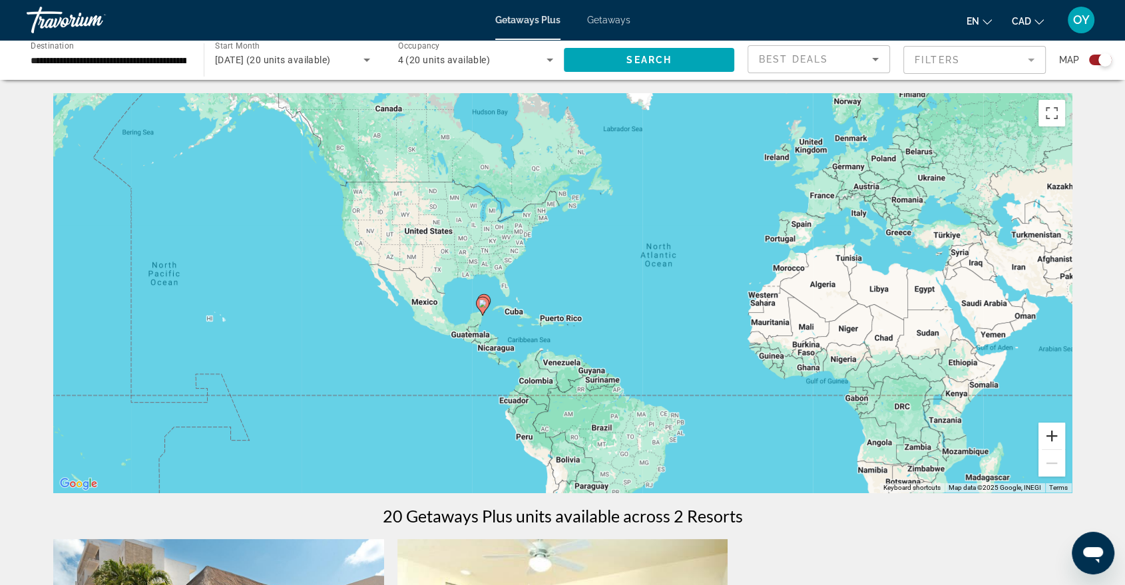
click at [1042, 434] on button "Zoom in" at bounding box center [1052, 436] width 27 height 27
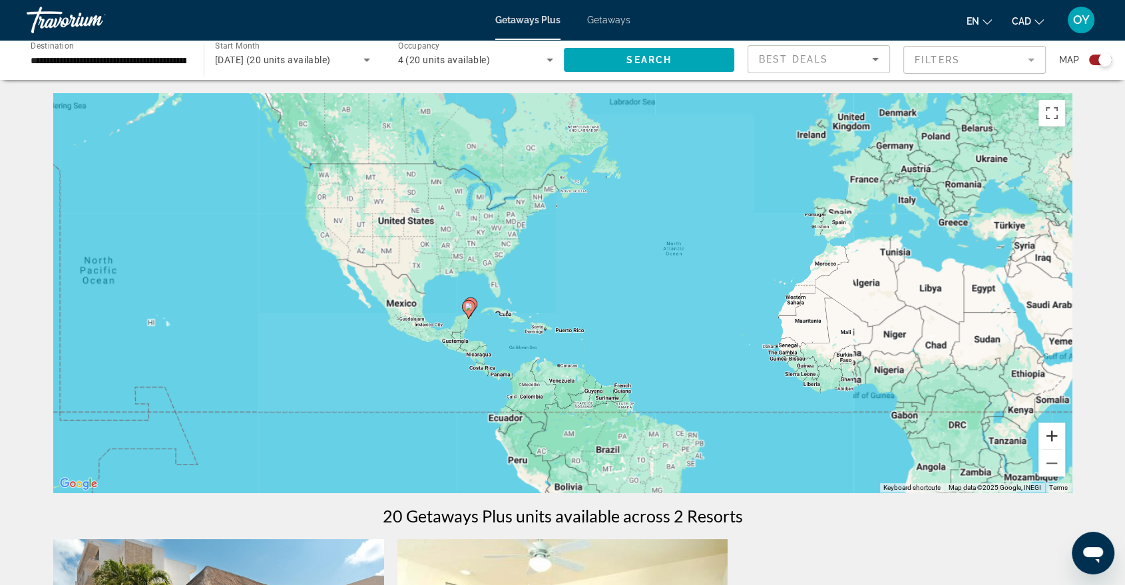
click at [1042, 434] on button "Zoom in" at bounding box center [1052, 436] width 27 height 27
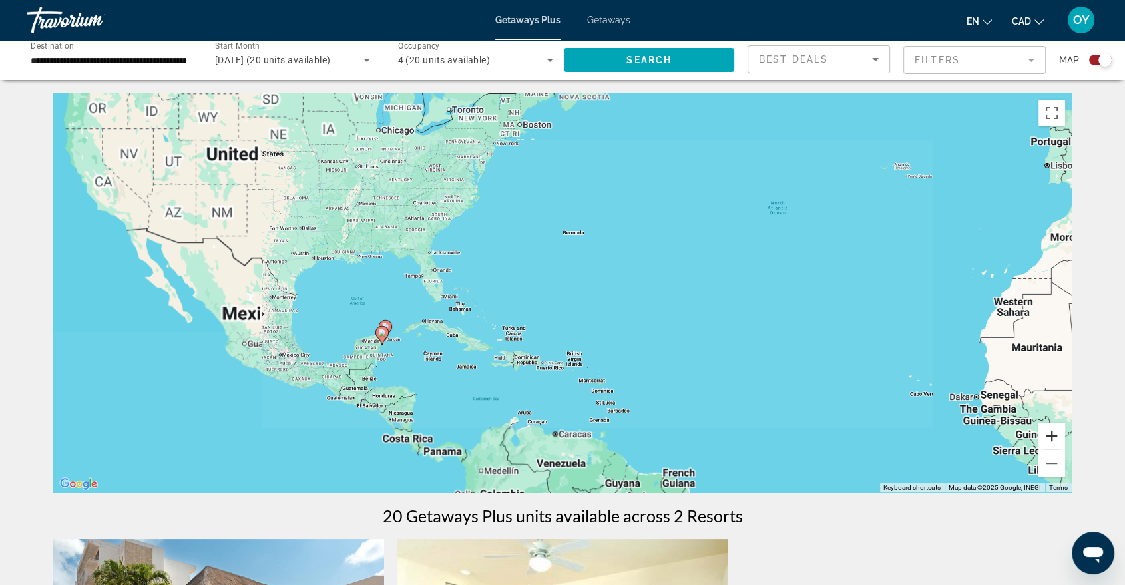
click at [1042, 433] on button "Zoom in" at bounding box center [1052, 436] width 27 height 27
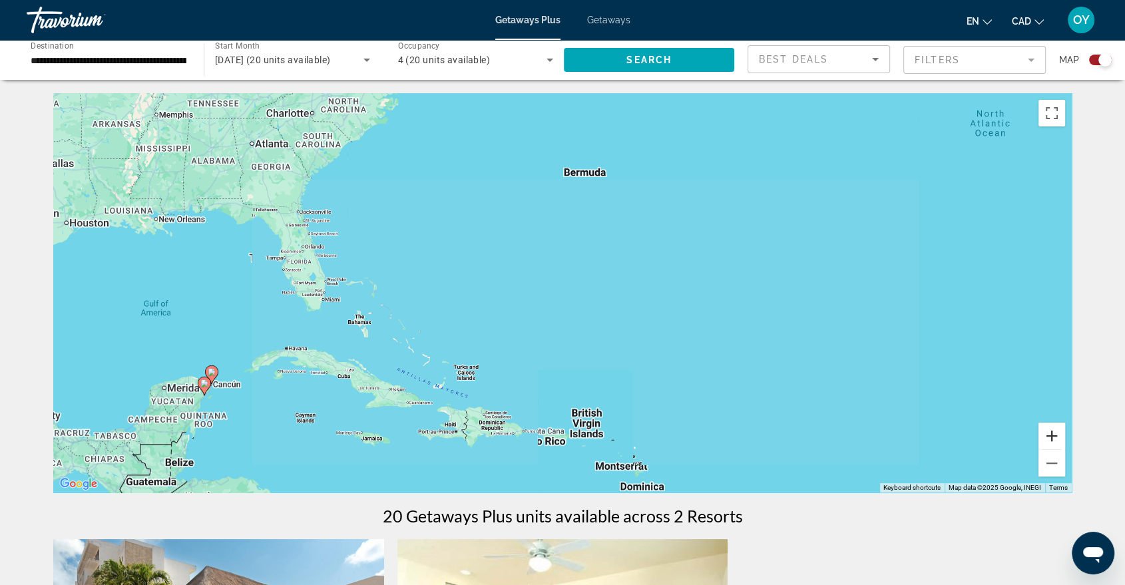
click at [1042, 433] on button "Zoom in" at bounding box center [1052, 436] width 27 height 27
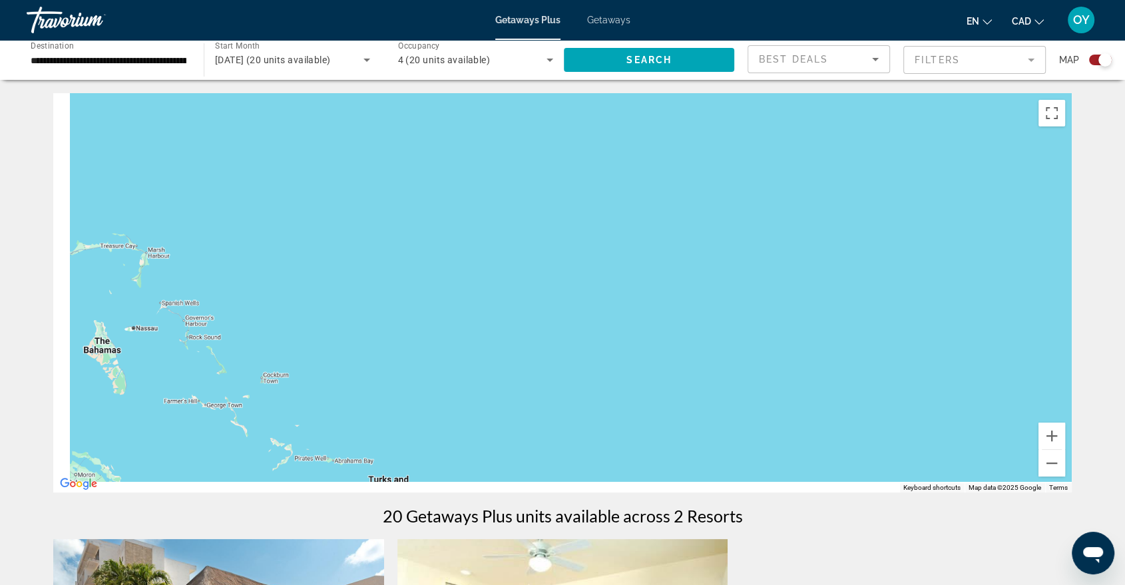
drag, startPoint x: 417, startPoint y: 394, endPoint x: 788, endPoint y: 265, distance: 392.6
click at [788, 265] on div "Main content" at bounding box center [562, 292] width 1019 height 399
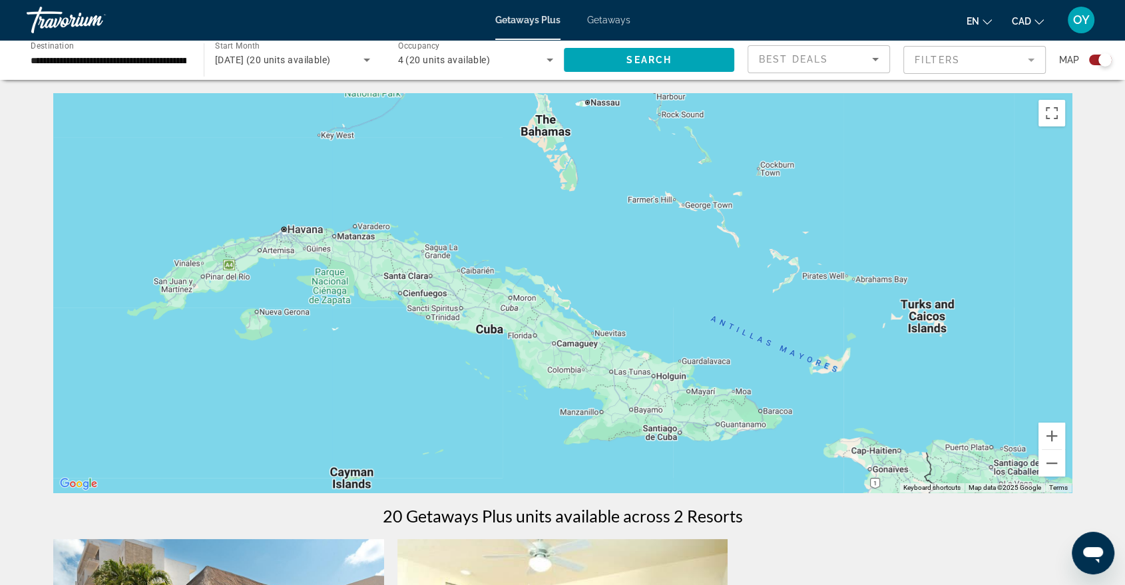
drag, startPoint x: 656, startPoint y: 344, endPoint x: 656, endPoint y: 201, distance: 142.5
click at [656, 206] on div "To activate drag with keyboard, press Alt + Enter. Once in keyboard drag state,…" at bounding box center [562, 292] width 1019 height 399
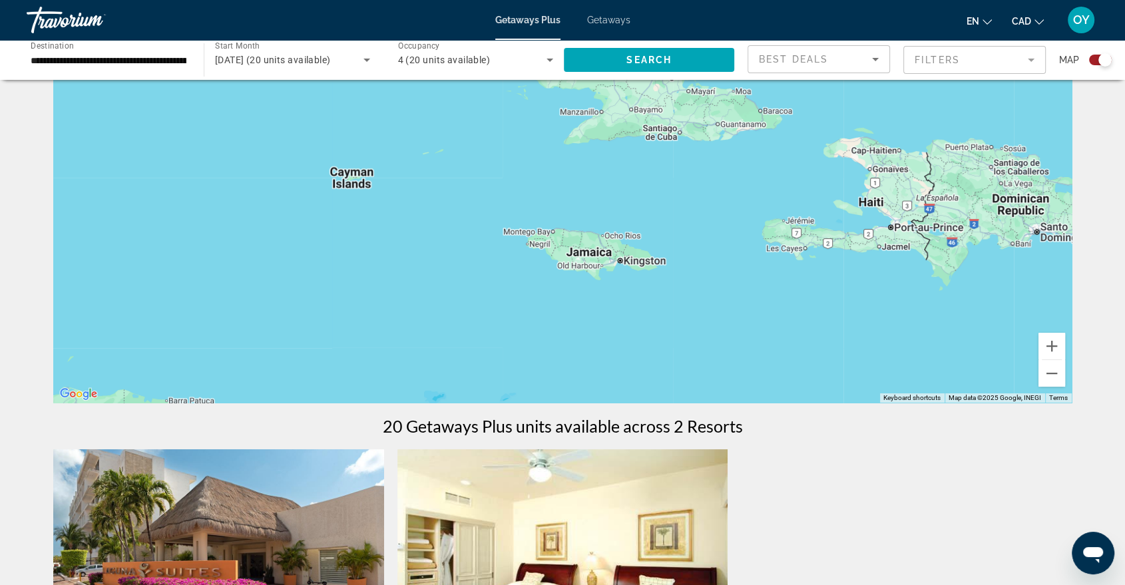
scroll to position [148, 0]
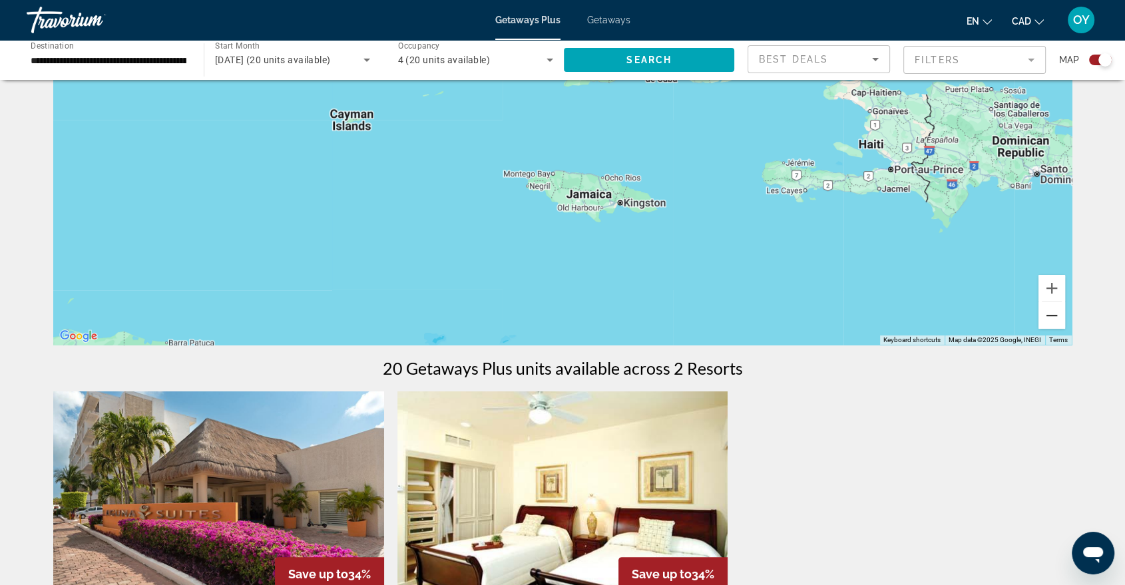
click at [1054, 320] on button "Zoom out" at bounding box center [1052, 315] width 27 height 27
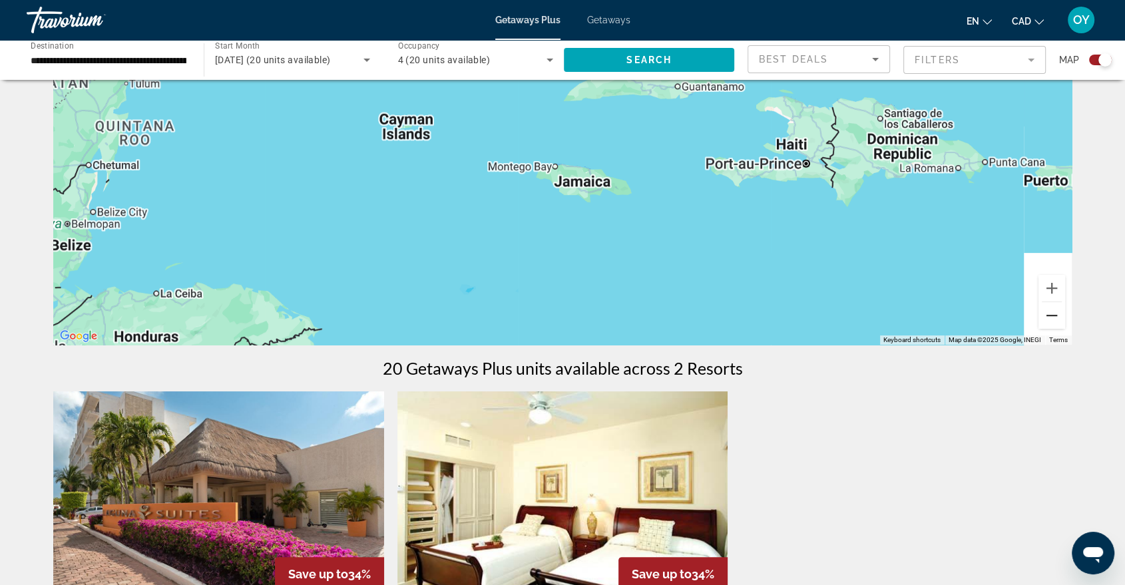
click at [1054, 320] on button "Zoom out" at bounding box center [1052, 315] width 27 height 27
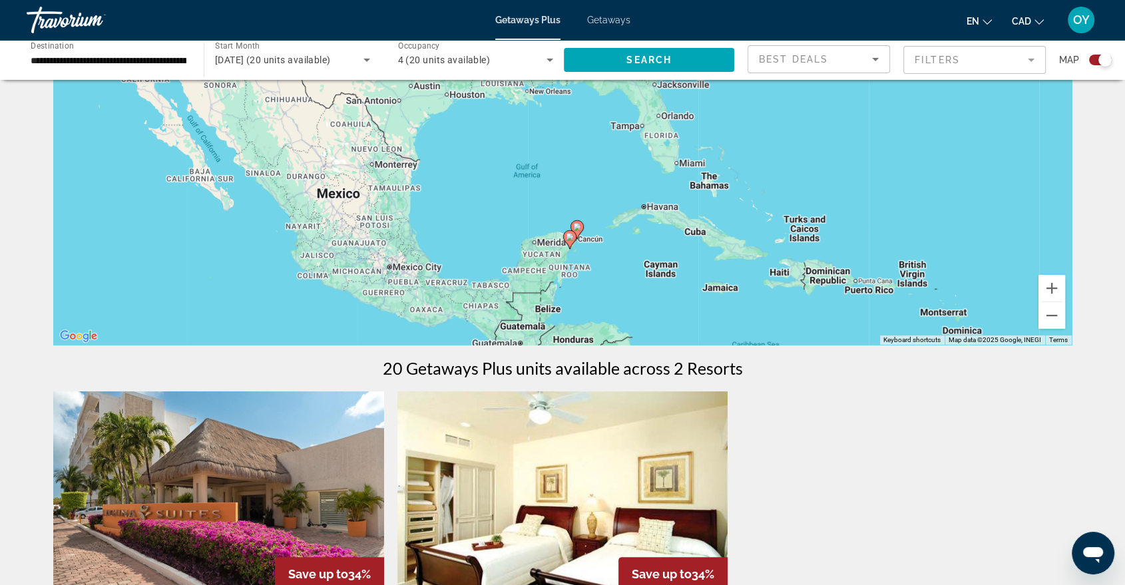
drag, startPoint x: 590, startPoint y: 204, endPoint x: 736, endPoint y: 329, distance: 191.7
click at [736, 329] on div "To activate drag with keyboard, press Alt + Enter. Once in keyboard drag state,…" at bounding box center [562, 144] width 1019 height 399
click at [1048, 287] on button "Zoom in" at bounding box center [1052, 288] width 27 height 27
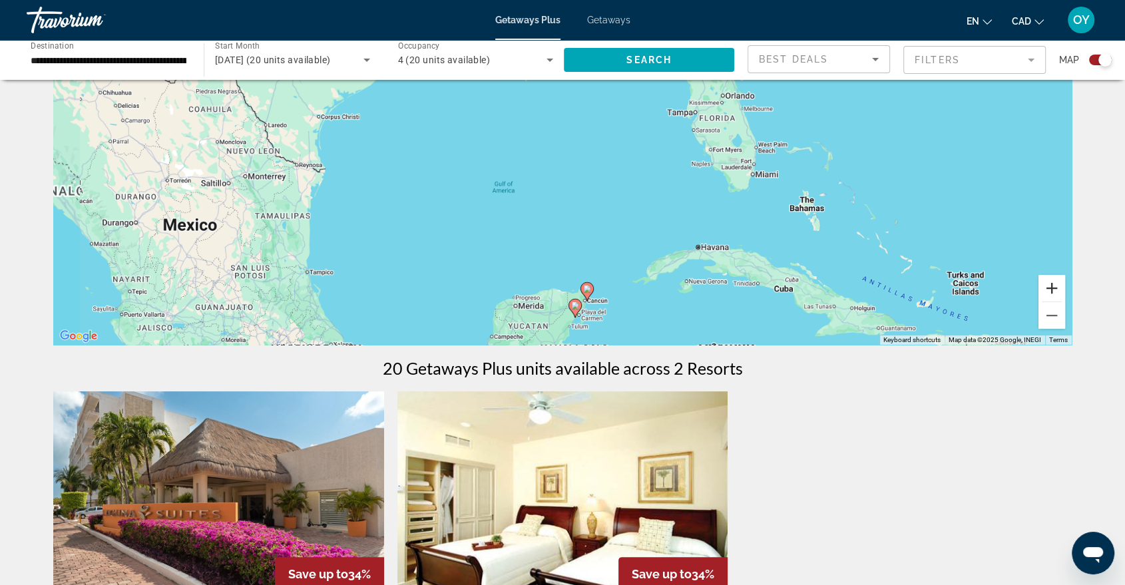
click at [1048, 287] on button "Zoom in" at bounding box center [1052, 288] width 27 height 27
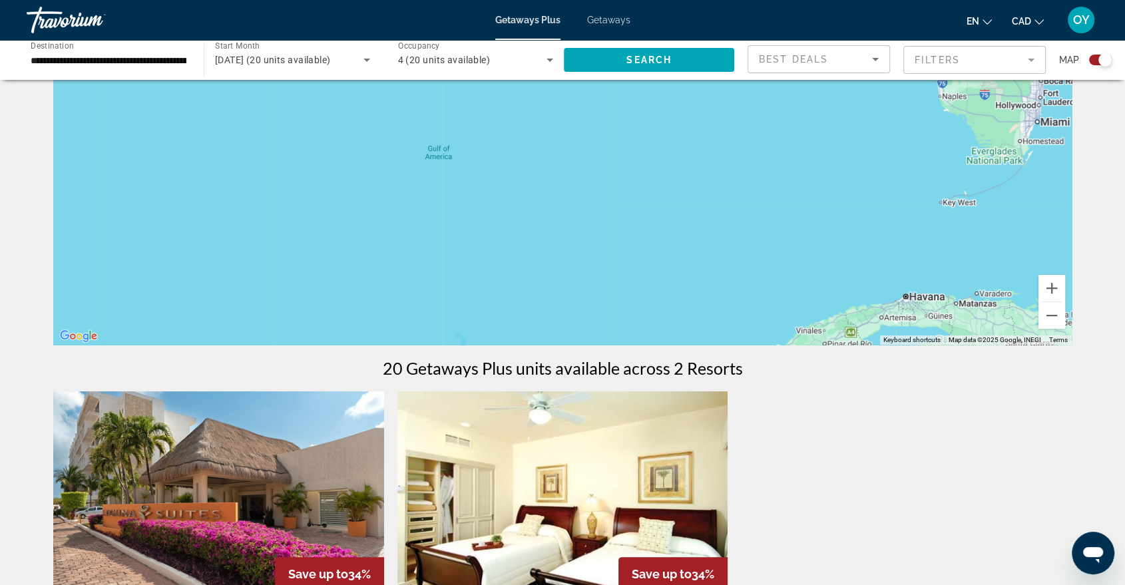
drag, startPoint x: 868, startPoint y: 270, endPoint x: 883, endPoint y: 172, distance: 98.9
click at [888, 162] on div "Main content" at bounding box center [562, 144] width 1019 height 399
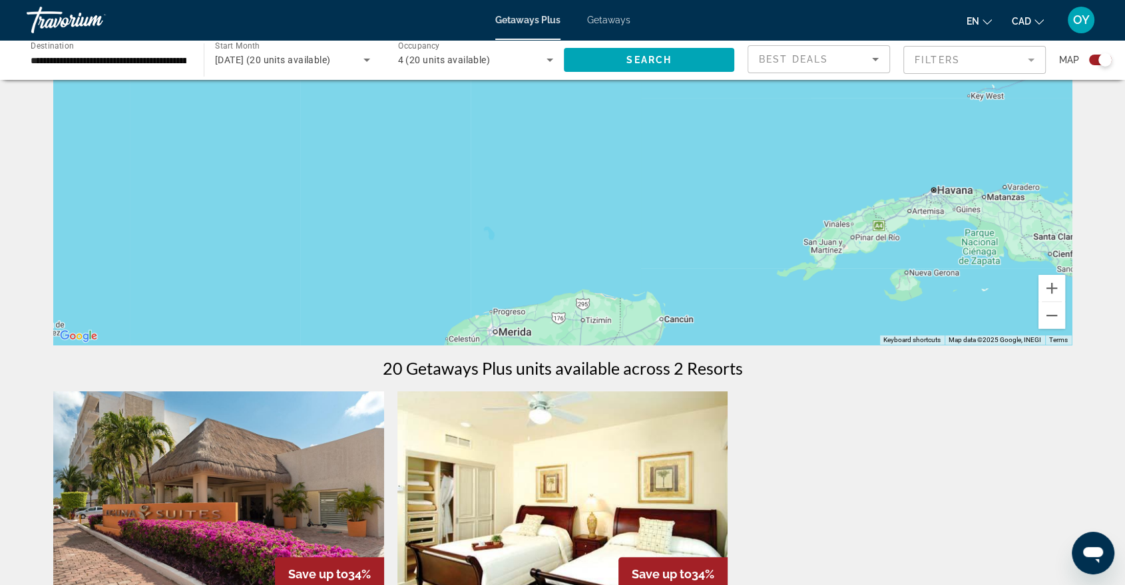
drag, startPoint x: 837, startPoint y: 244, endPoint x: 843, endPoint y: 174, distance: 70.2
click at [841, 193] on div "Main content" at bounding box center [562, 144] width 1019 height 399
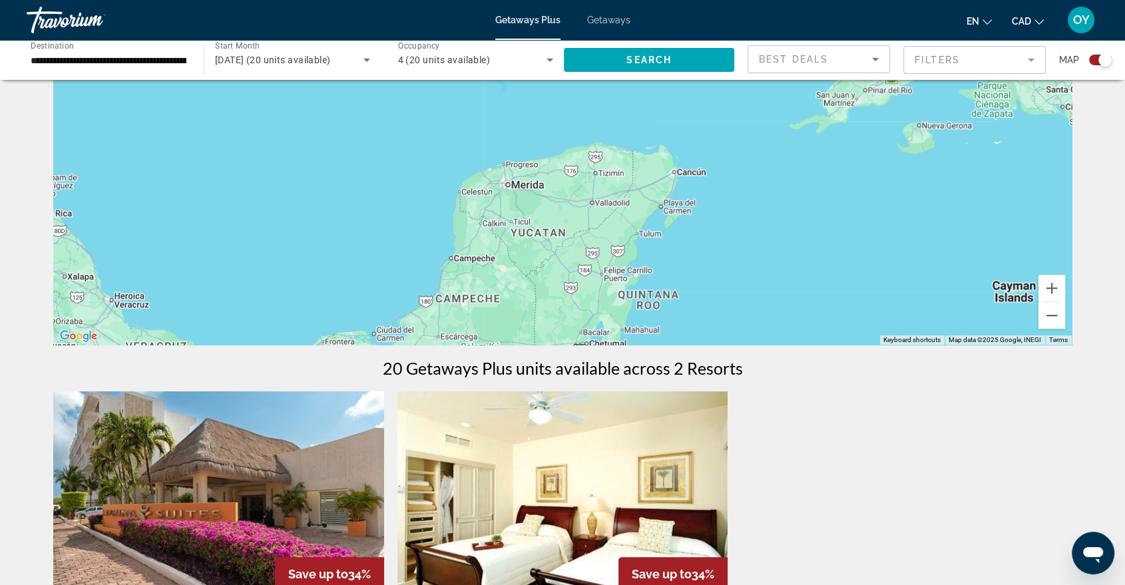
drag, startPoint x: 829, startPoint y: 239, endPoint x: 836, endPoint y: 144, distance: 94.8
click at [831, 191] on div "Main content" at bounding box center [562, 144] width 1019 height 399
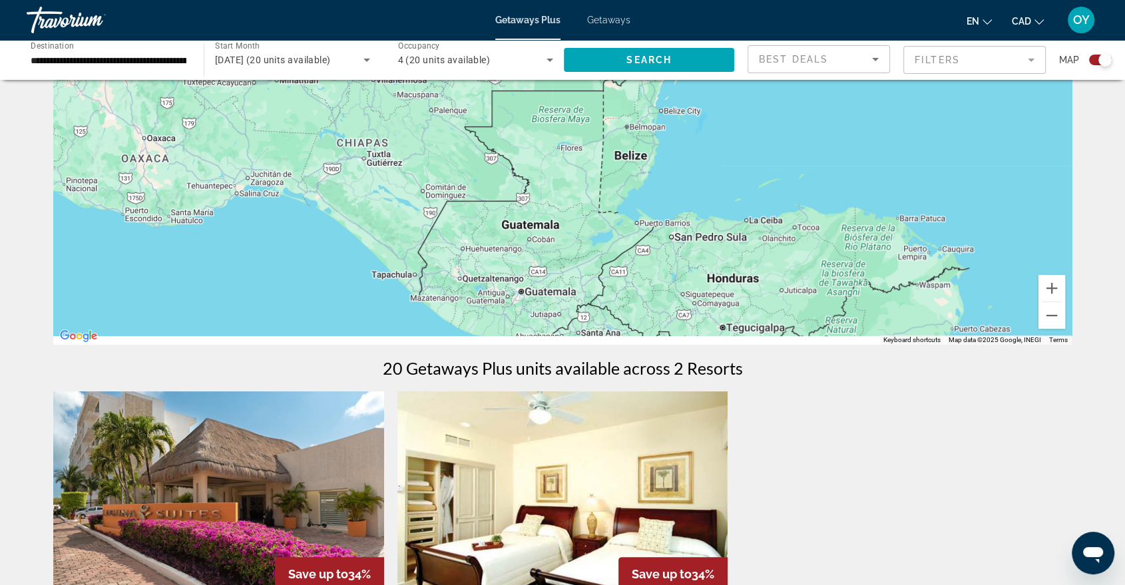
drag, startPoint x: 794, startPoint y: 221, endPoint x: 858, endPoint y: 86, distance: 149.8
click at [859, 91] on div "To activate drag with keyboard, press Alt + Enter. Once in keyboard drag state,…" at bounding box center [562, 144] width 1019 height 399
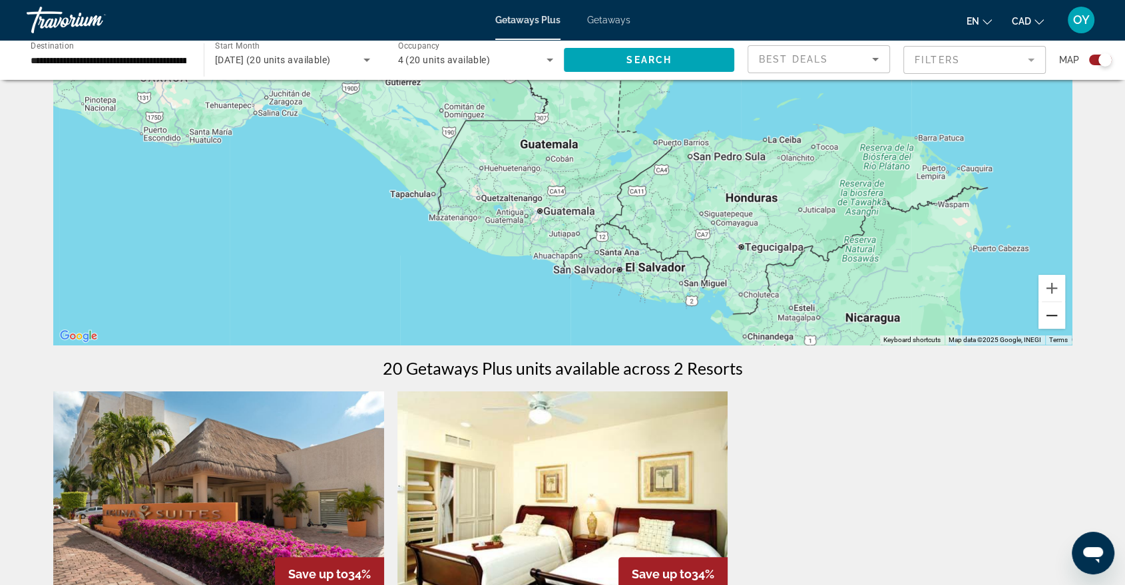
click at [1039, 324] on button "Zoom out" at bounding box center [1052, 315] width 27 height 27
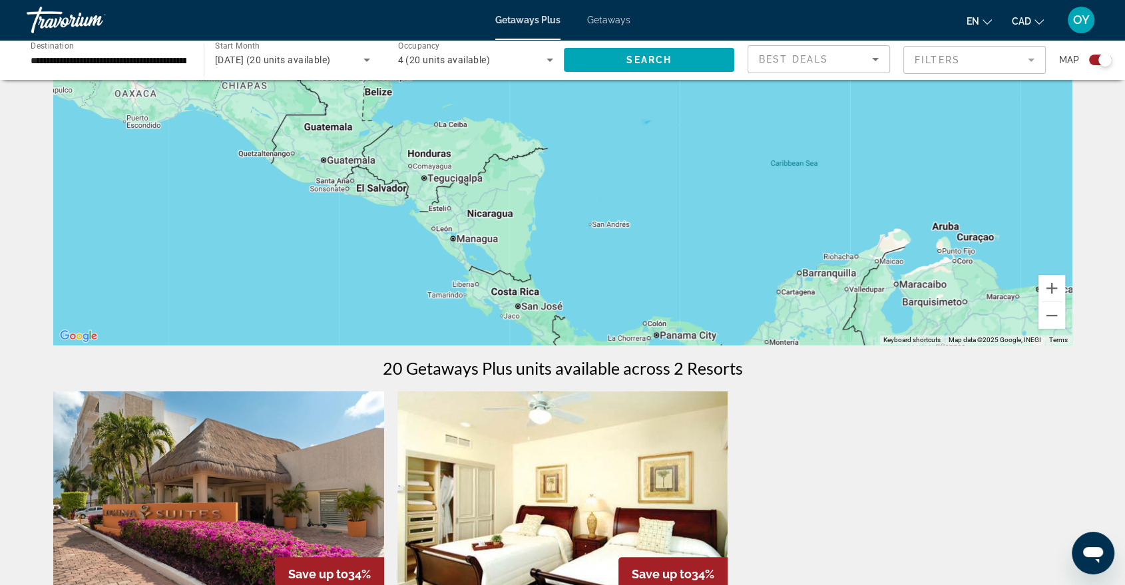
drag, startPoint x: 763, startPoint y: 210, endPoint x: 529, endPoint y: 192, distance: 235.0
click at [529, 192] on div "To activate drag with keyboard, press Alt + Enter. Once in keyboard drag state,…" at bounding box center [562, 144] width 1019 height 399
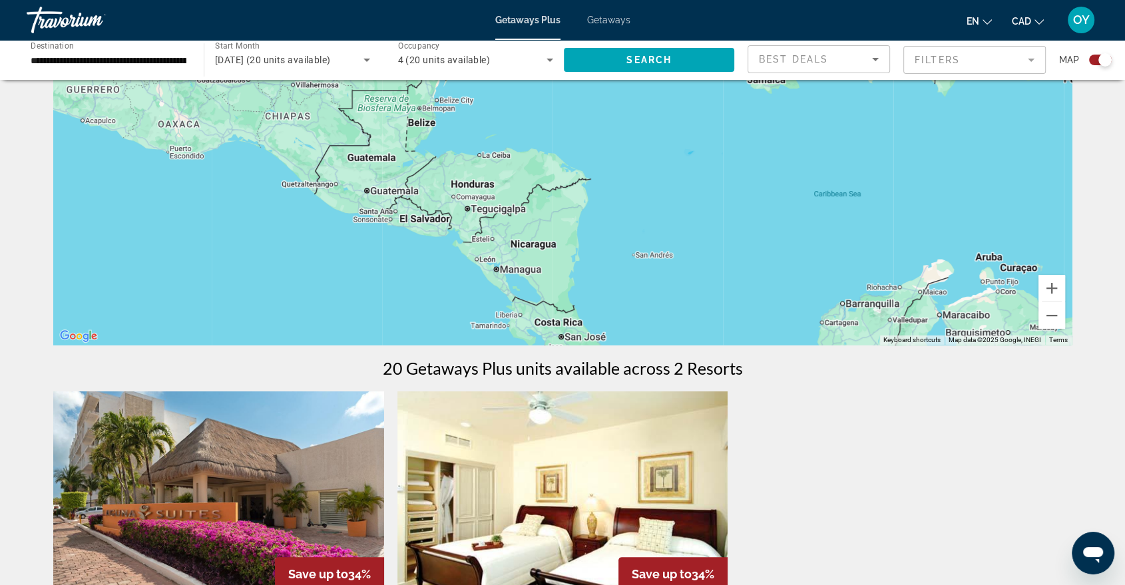
drag, startPoint x: 698, startPoint y: 248, endPoint x: 731, endPoint y: 260, distance: 34.8
click at [750, 293] on div "To activate drag with keyboard, press Alt + Enter. Once in keyboard drag state,…" at bounding box center [562, 144] width 1019 height 399
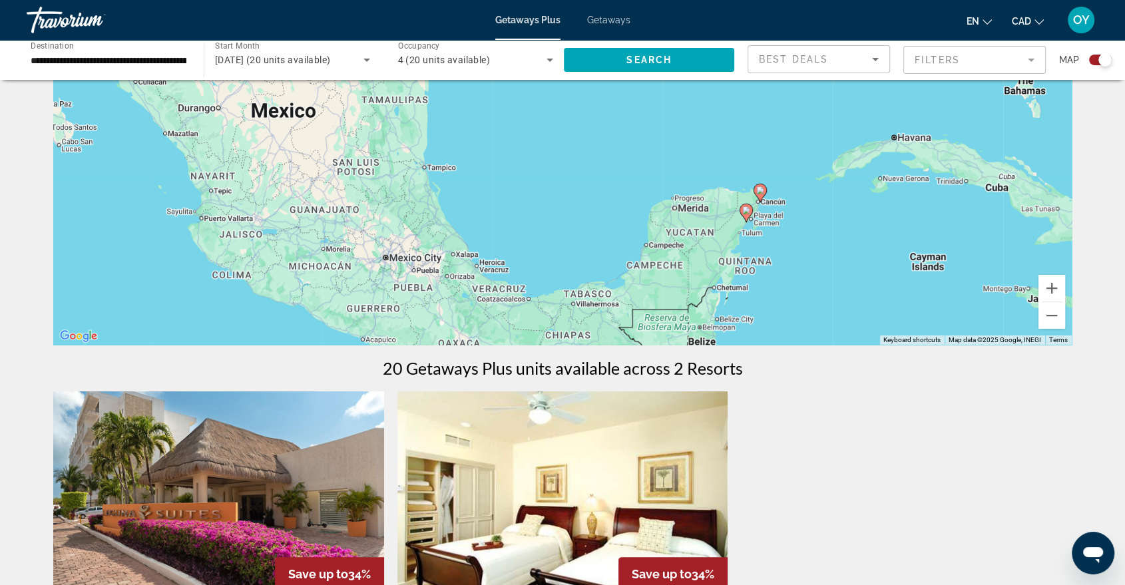
drag, startPoint x: 620, startPoint y: 147, endPoint x: 647, endPoint y: 162, distance: 31.3
click at [656, 166] on div "To activate drag with keyboard, press Alt + Enter. Once in keyboard drag state,…" at bounding box center [562, 144] width 1019 height 399
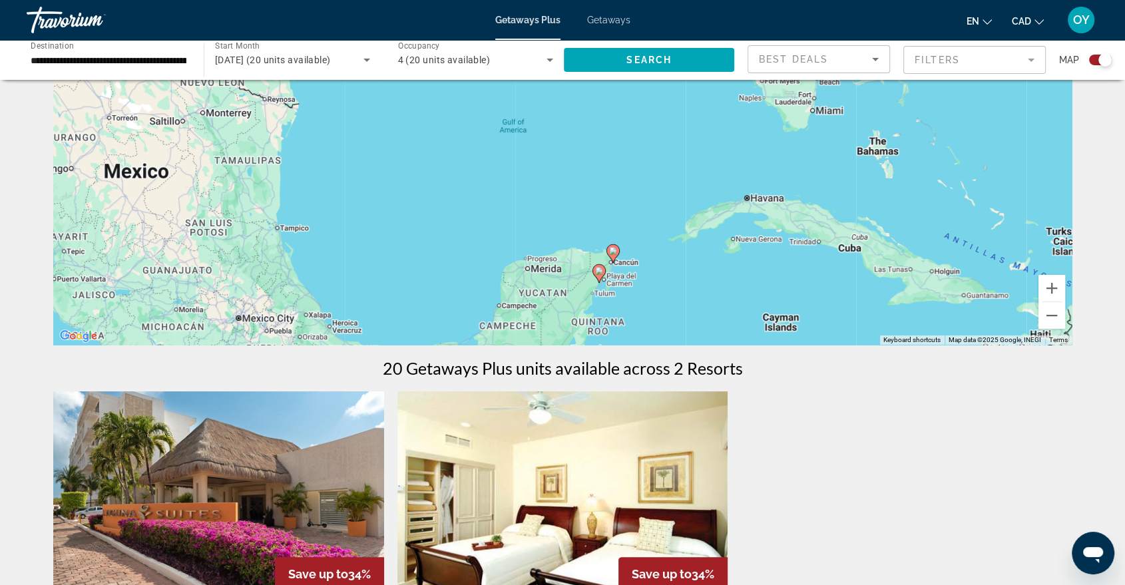
drag, startPoint x: 671, startPoint y: 157, endPoint x: 288, endPoint y: 106, distance: 386.2
click at [288, 106] on div "To activate drag with keyboard, press Alt + Enter. Once in keyboard drag state,…" at bounding box center [562, 144] width 1019 height 399
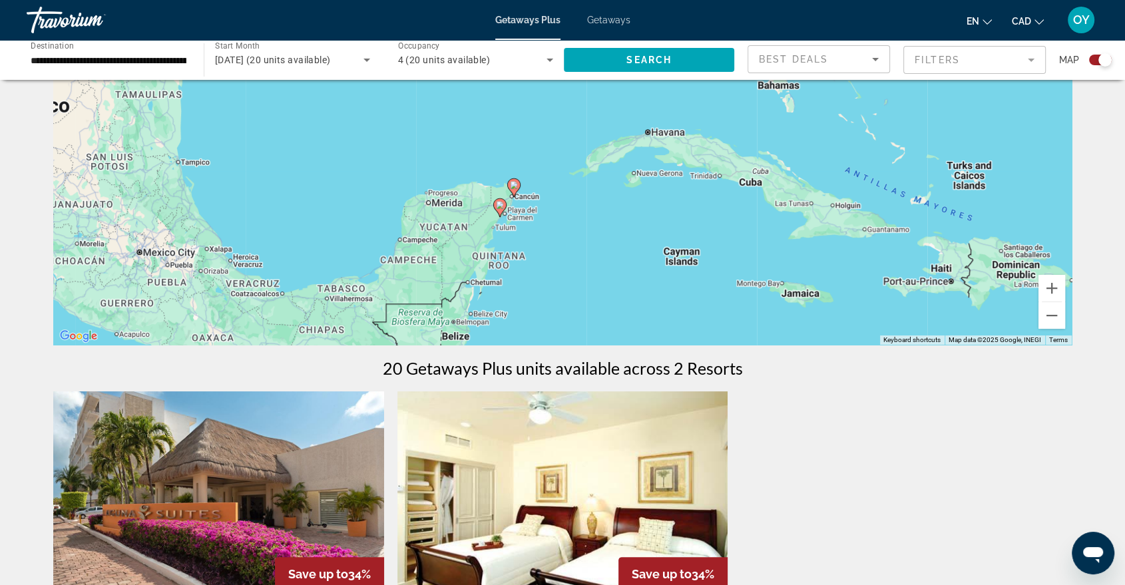
drag, startPoint x: 528, startPoint y: 111, endPoint x: 610, endPoint y: 77, distance: 89.3
click at [610, 77] on div "**********" at bounding box center [562, 475] width 1125 height 1060
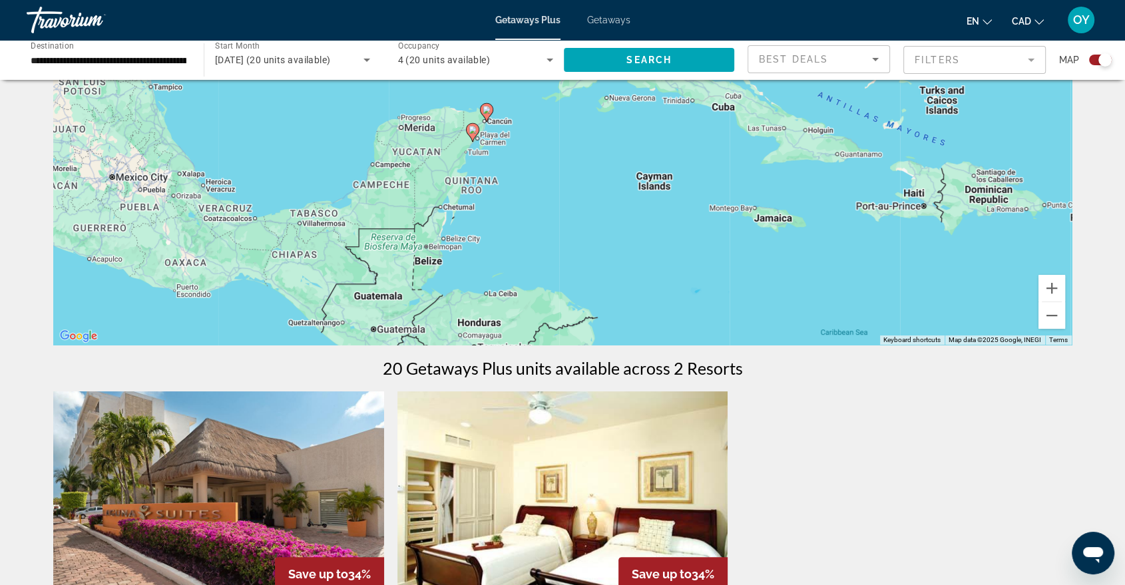
drag, startPoint x: 568, startPoint y: 230, endPoint x: 541, endPoint y: 153, distance: 81.7
click at [541, 153] on div "To activate drag with keyboard, press Alt + Enter. Once in keyboard drag state,…" at bounding box center [562, 144] width 1019 height 399
click at [1054, 296] on button "Zoom in" at bounding box center [1052, 288] width 27 height 27
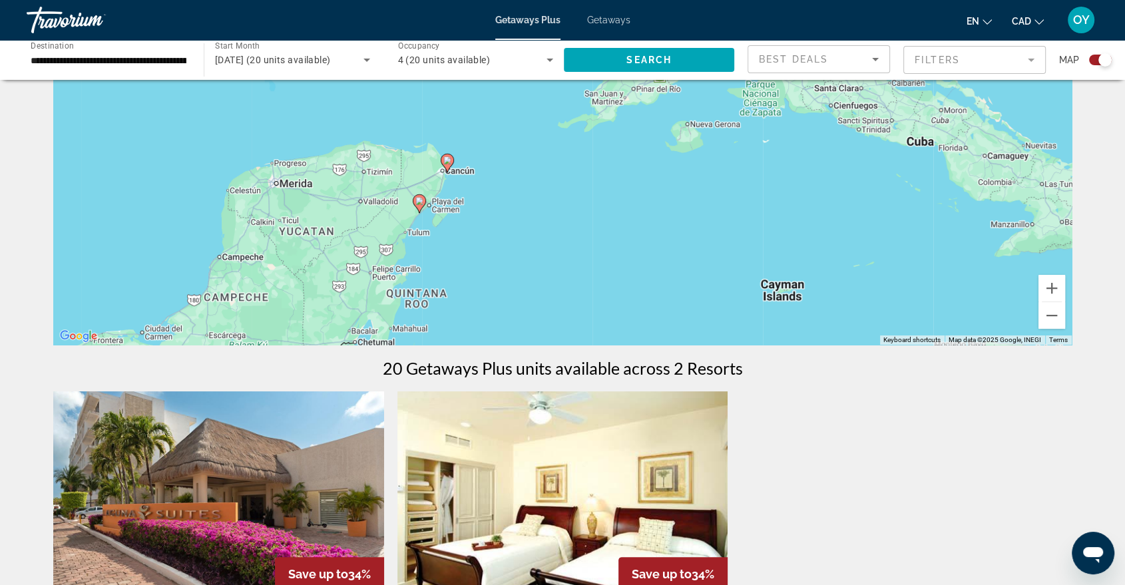
drag, startPoint x: 501, startPoint y: 160, endPoint x: 543, endPoint y: 243, distance: 93.5
click at [543, 243] on div "To activate drag with keyboard, press Alt + Enter. Once in keyboard drag state,…" at bounding box center [562, 144] width 1019 height 399
click at [1049, 291] on button "Zoom in" at bounding box center [1052, 288] width 27 height 27
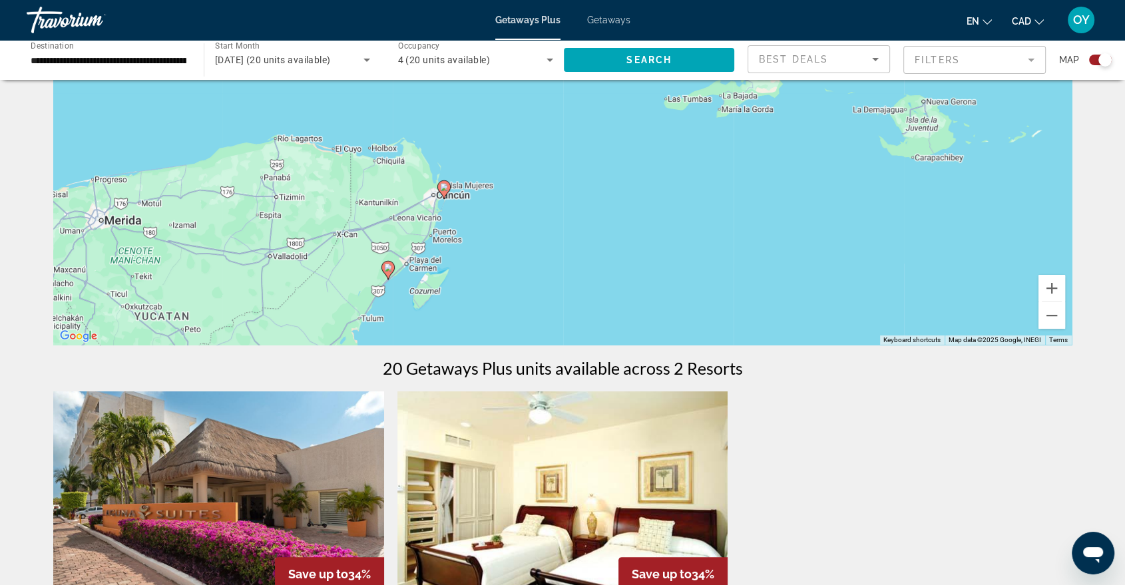
drag, startPoint x: 417, startPoint y: 184, endPoint x: 531, endPoint y: 171, distance: 114.6
click at [531, 171] on div "To activate drag with keyboard, press Alt + Enter. Once in keyboard drag state,…" at bounding box center [562, 144] width 1019 height 399
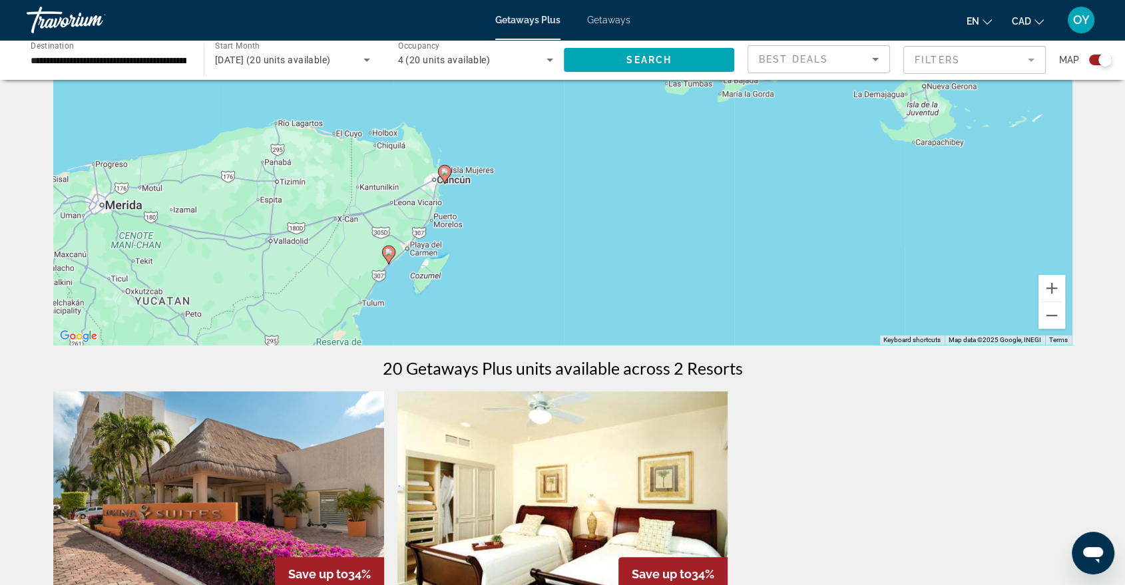
click at [391, 256] on image "Main content" at bounding box center [389, 252] width 8 height 8
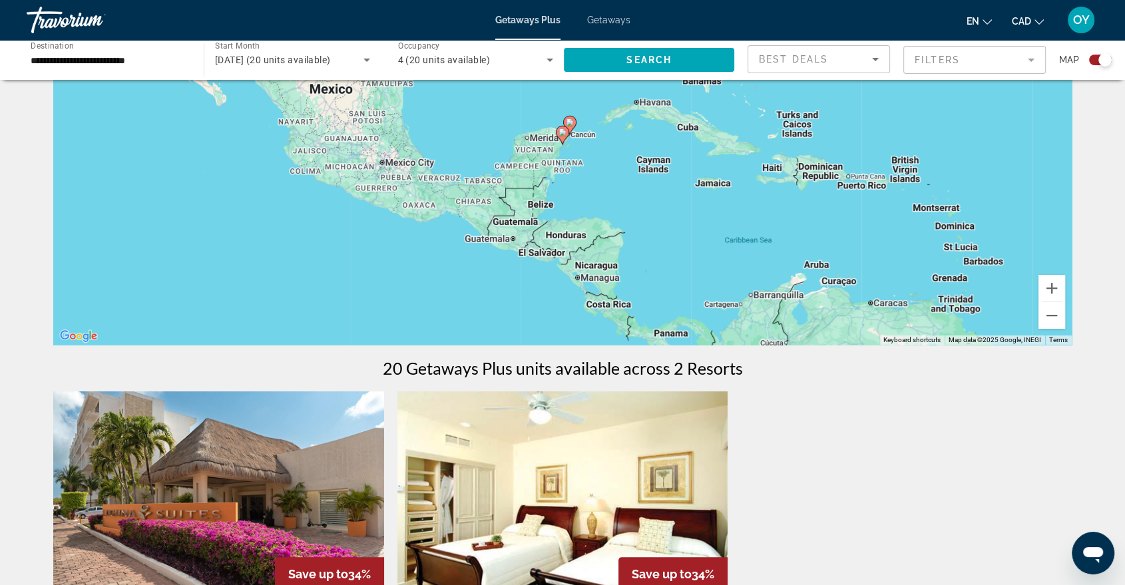
click at [559, 130] on image "Main content" at bounding box center [563, 132] width 8 height 8
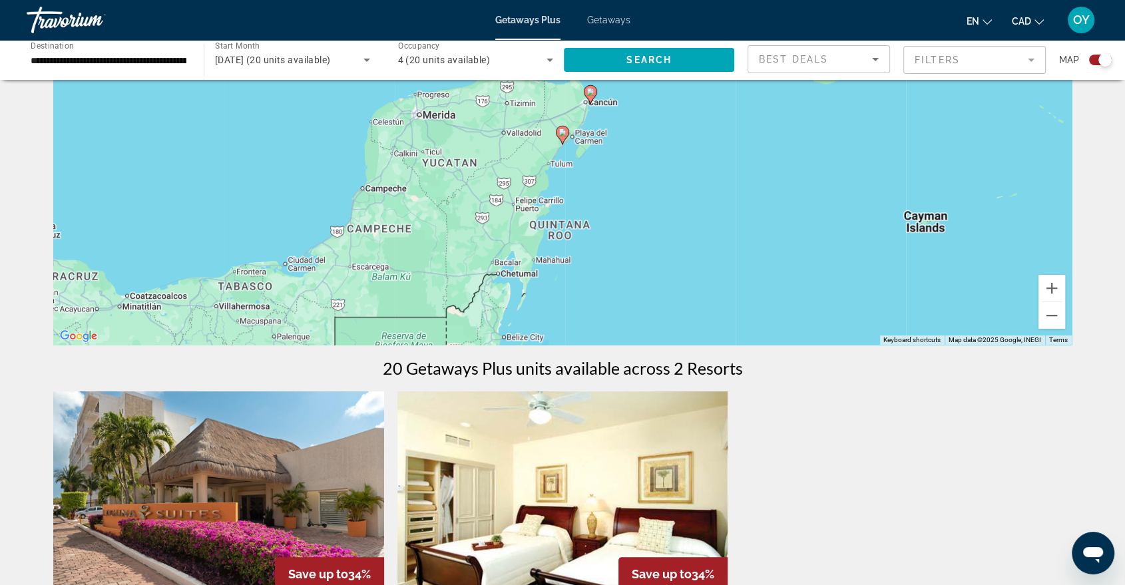
click at [560, 129] on image "Main content" at bounding box center [563, 132] width 8 height 8
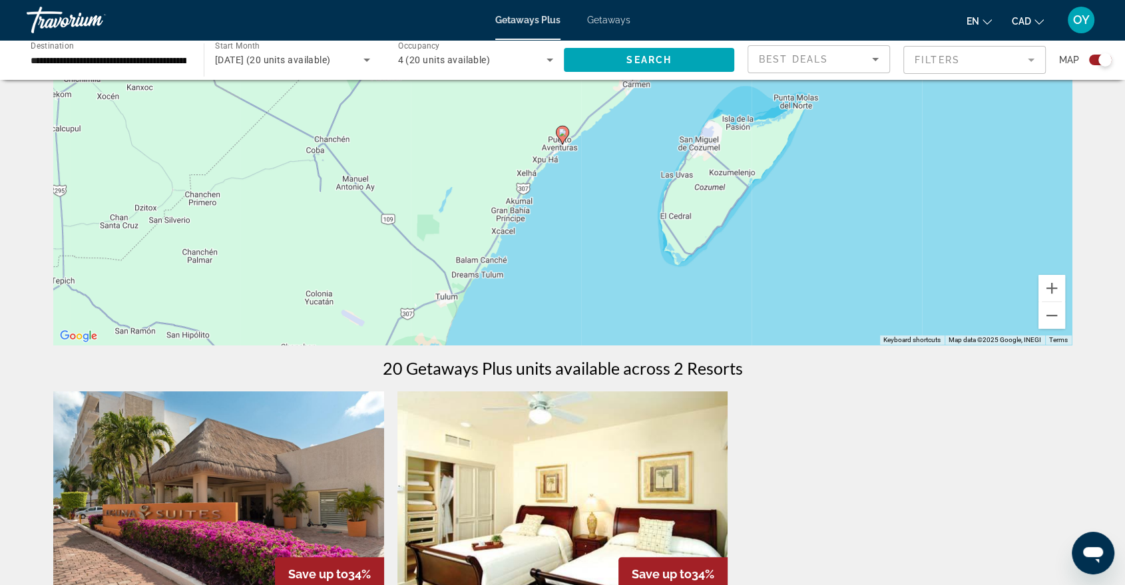
click at [561, 132] on image "Main content" at bounding box center [563, 132] width 8 height 8
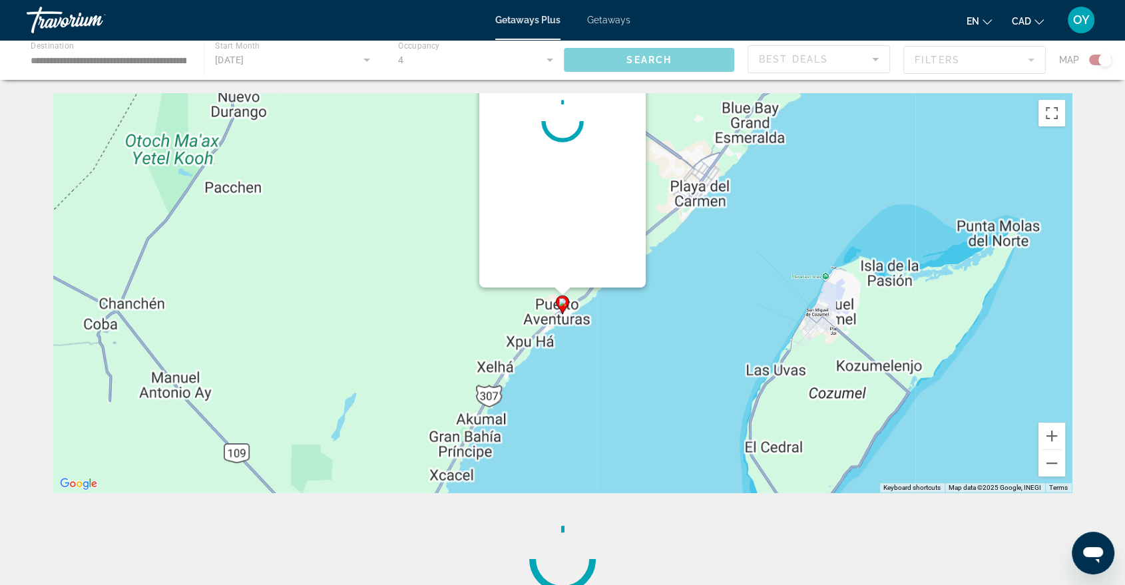
scroll to position [0, 0]
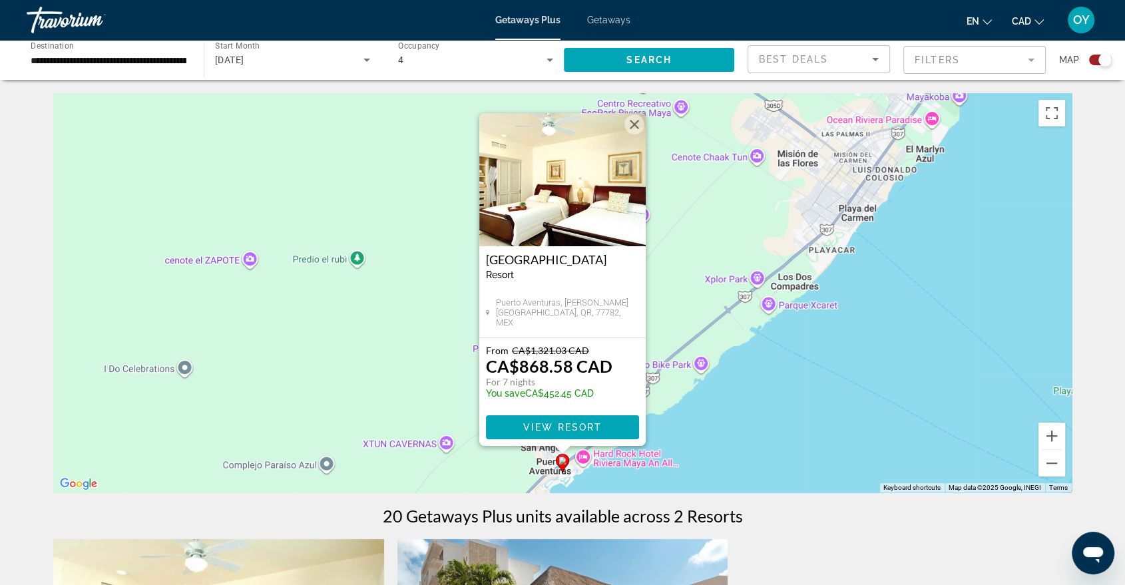
click at [738, 341] on div "To activate drag with keyboard, press Alt + Enter. Once in keyboard drag state,…" at bounding box center [562, 292] width 1019 height 399
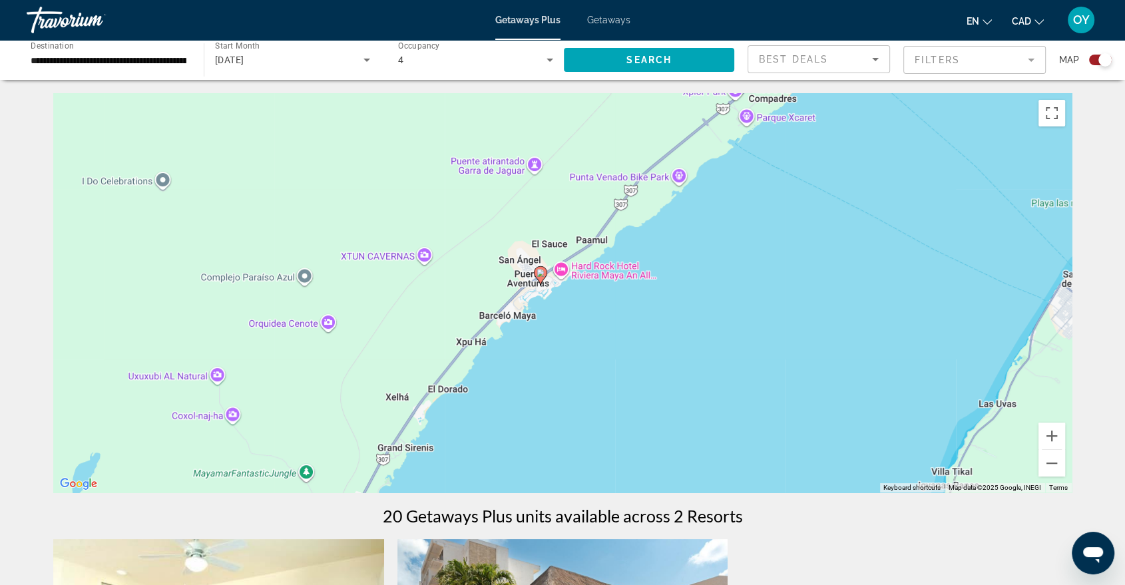
drag, startPoint x: 730, startPoint y: 411, endPoint x: 708, endPoint y: 219, distance: 193.0
click at [708, 219] on div "To activate drag with keyboard, press Alt + Enter. Once in keyboard drag state,…" at bounding box center [562, 292] width 1019 height 399
click at [115, 59] on input "**********" at bounding box center [109, 61] width 156 height 16
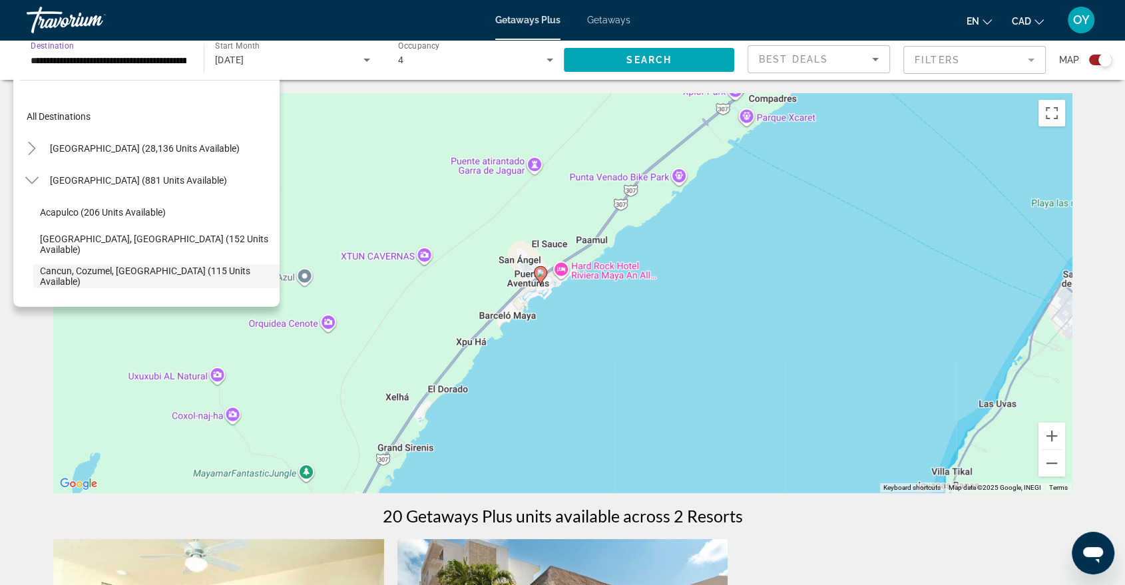
scroll to position [79, 0]
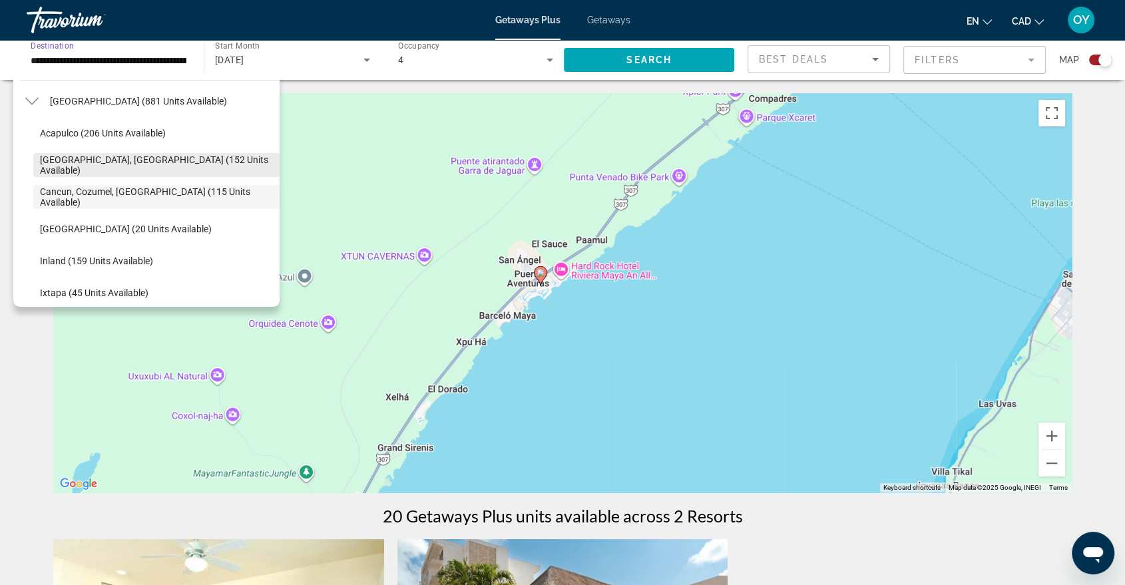
click at [111, 164] on span "[GEOGRAPHIC_DATA], [GEOGRAPHIC_DATA] (152 units available)" at bounding box center [156, 164] width 233 height 21
type input "**********"
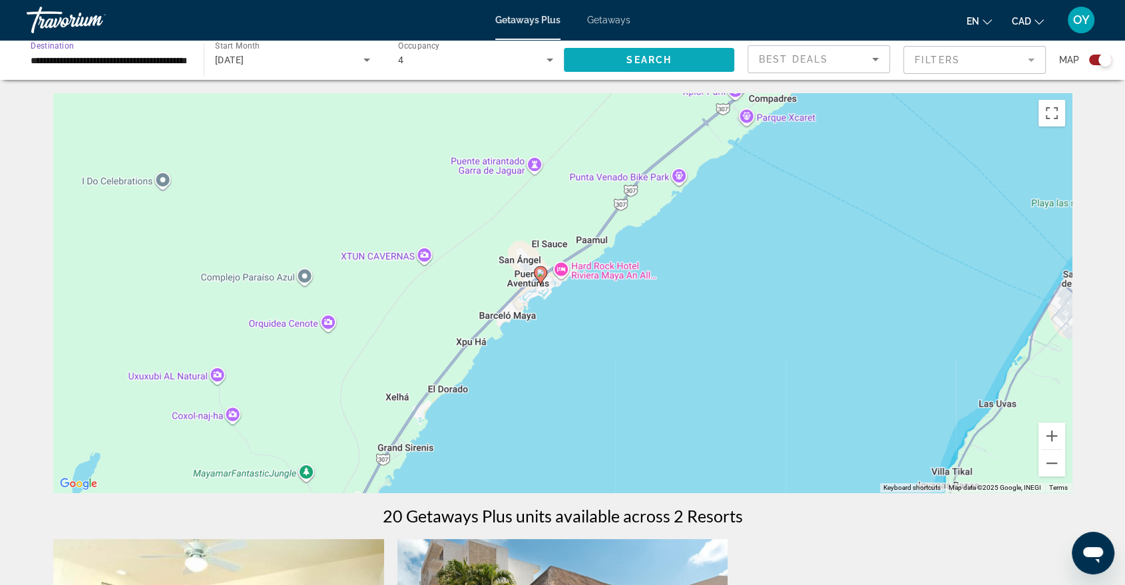
click at [645, 64] on span "Search" at bounding box center [648, 60] width 45 height 11
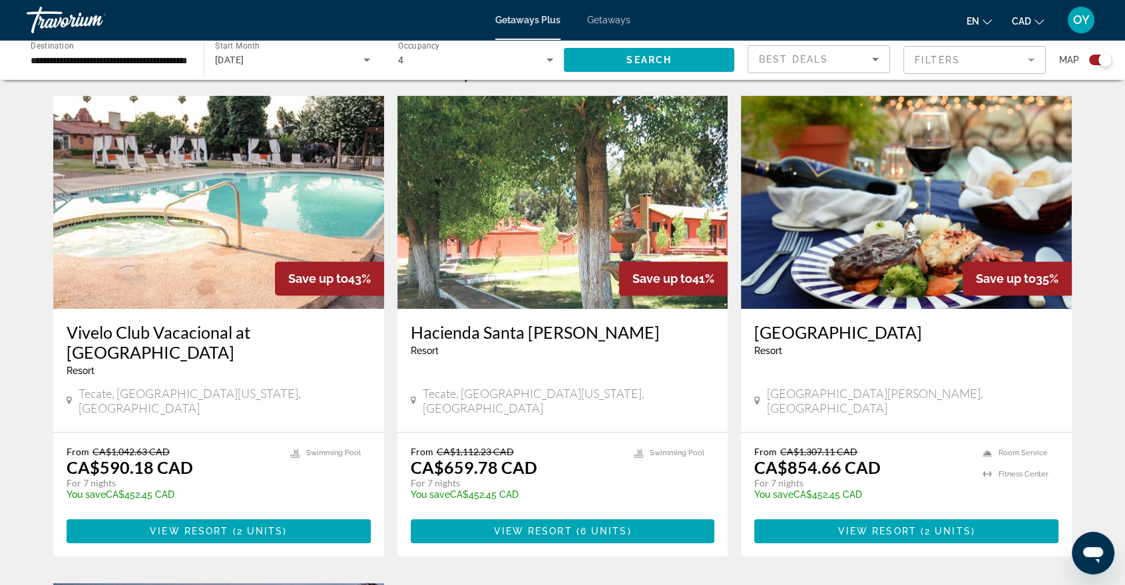
scroll to position [369, 0]
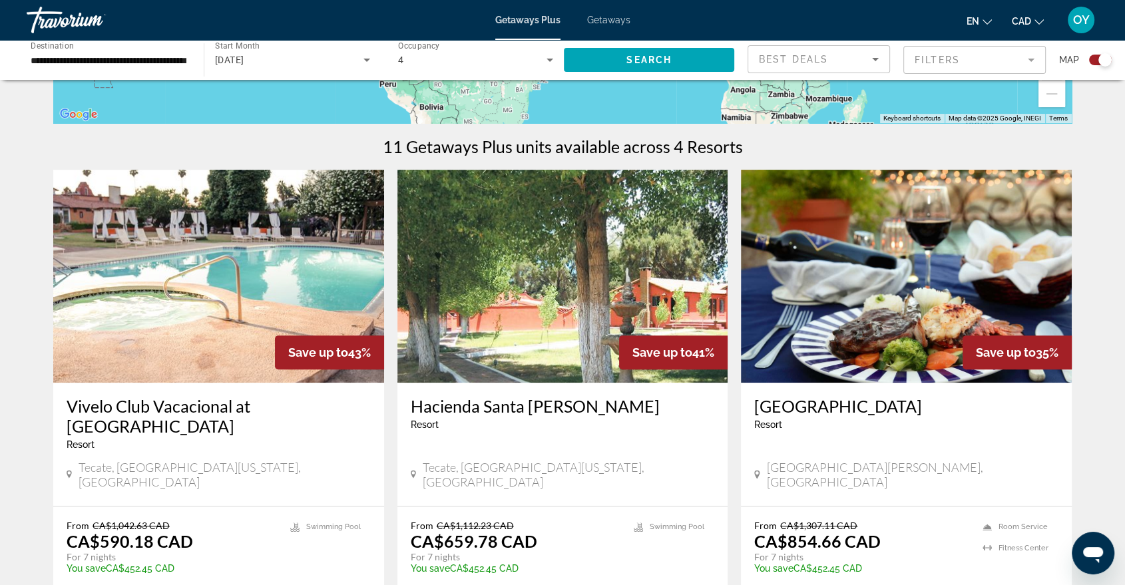
click at [601, 15] on span "Getaways" at bounding box center [608, 20] width 43 height 11
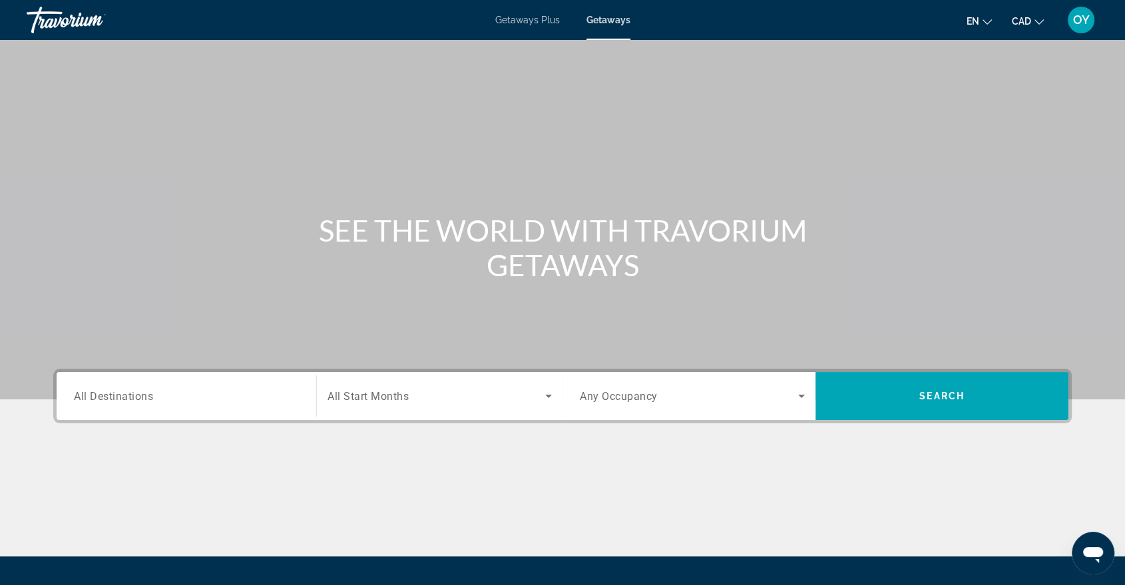
click at [181, 389] on input "Destination All Destinations" at bounding box center [186, 397] width 225 height 16
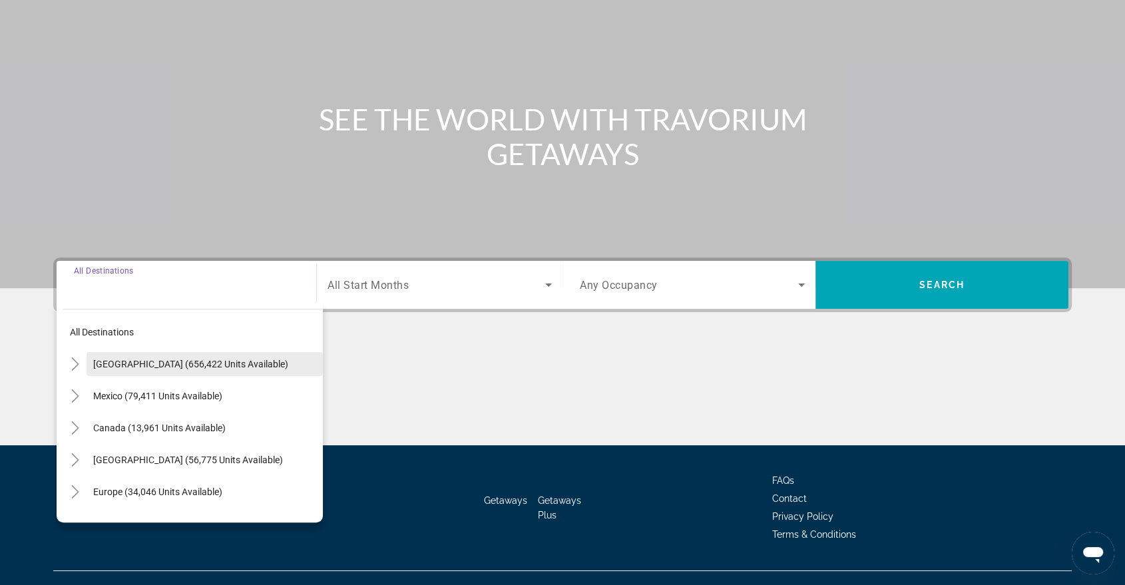
scroll to position [133, 0]
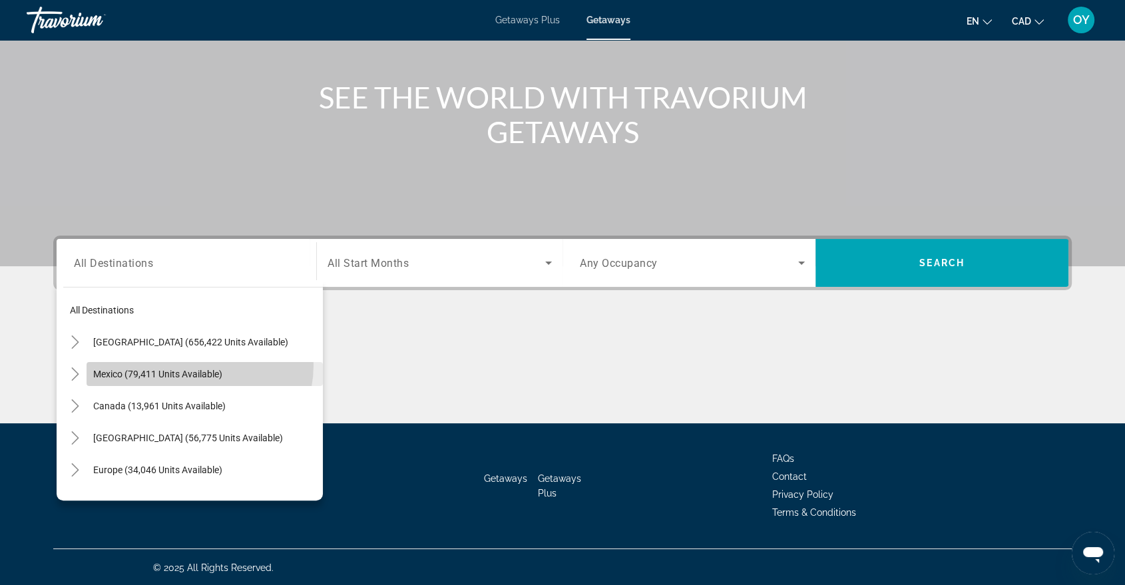
click at [194, 364] on span "Search widget" at bounding box center [205, 374] width 236 height 32
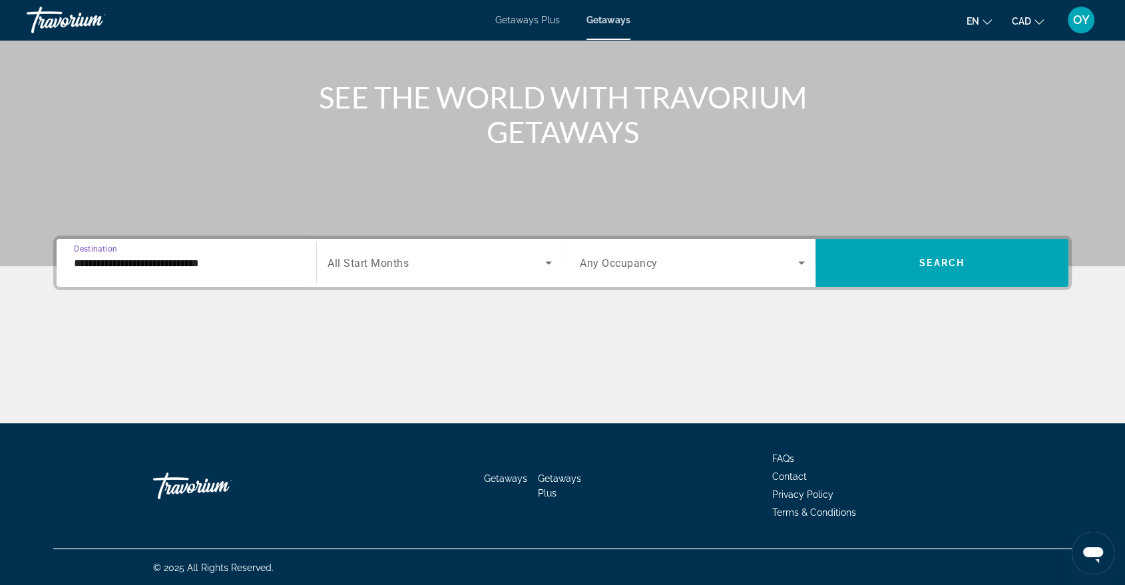
click at [206, 261] on input "**********" at bounding box center [186, 264] width 225 height 16
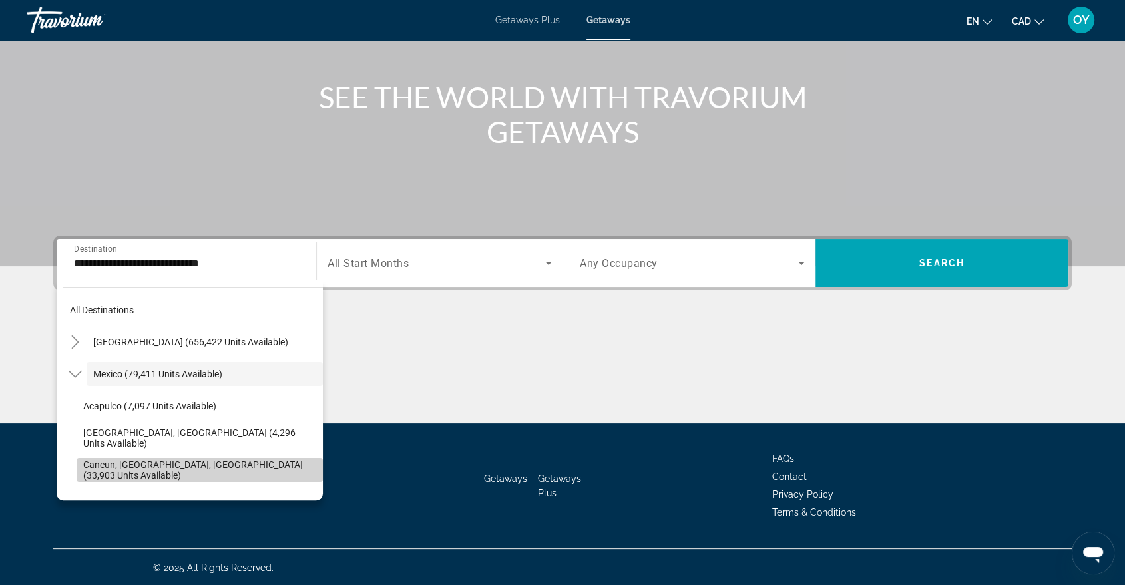
click at [212, 467] on span "Cancun, [GEOGRAPHIC_DATA], [GEOGRAPHIC_DATA] (33,903 units available)" at bounding box center [199, 469] width 233 height 21
type input "**********"
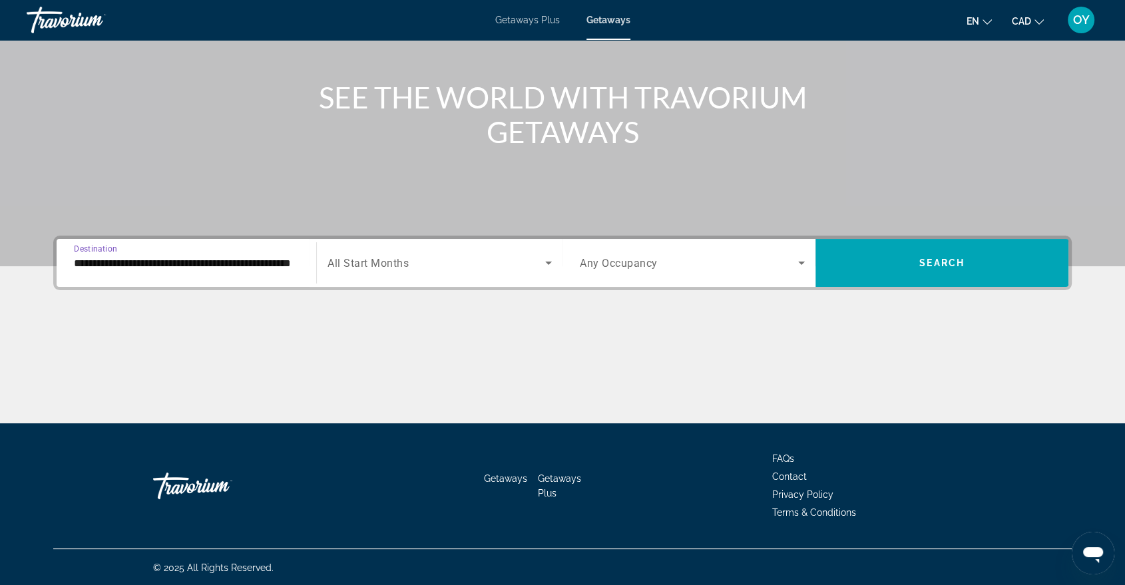
click at [421, 263] on span "Search widget" at bounding box center [437, 263] width 218 height 16
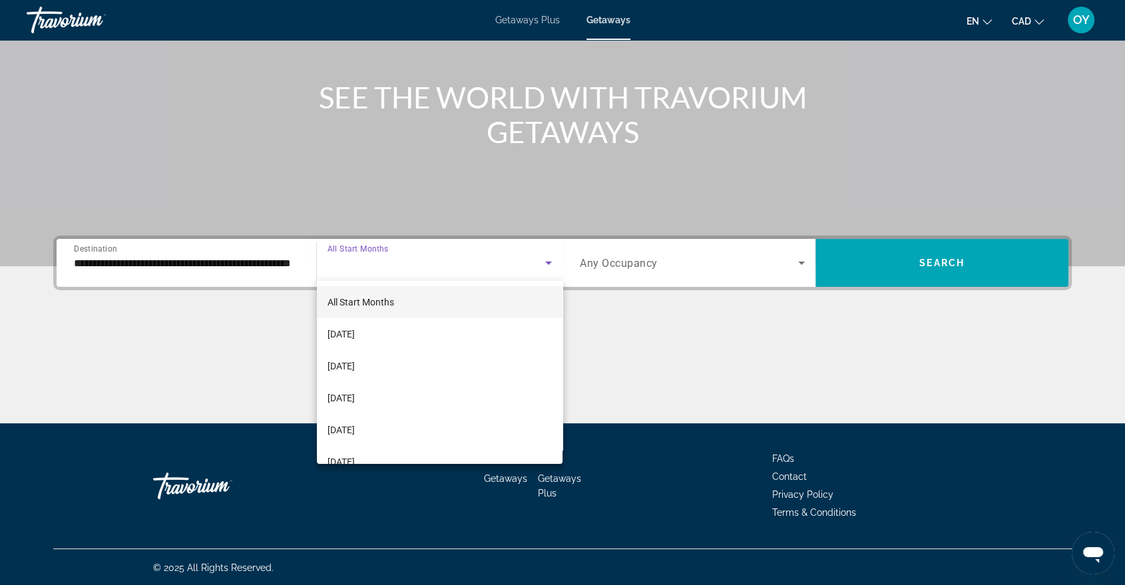
click at [386, 250] on div at bounding box center [562, 292] width 1125 height 585
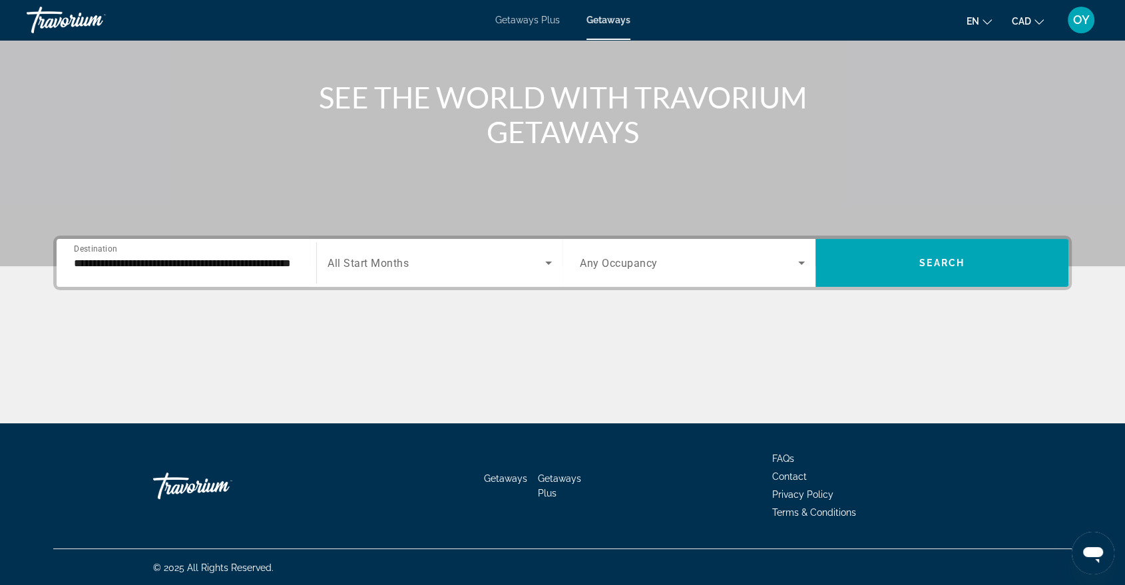
click at [408, 276] on div "Search widget" at bounding box center [440, 262] width 224 height 37
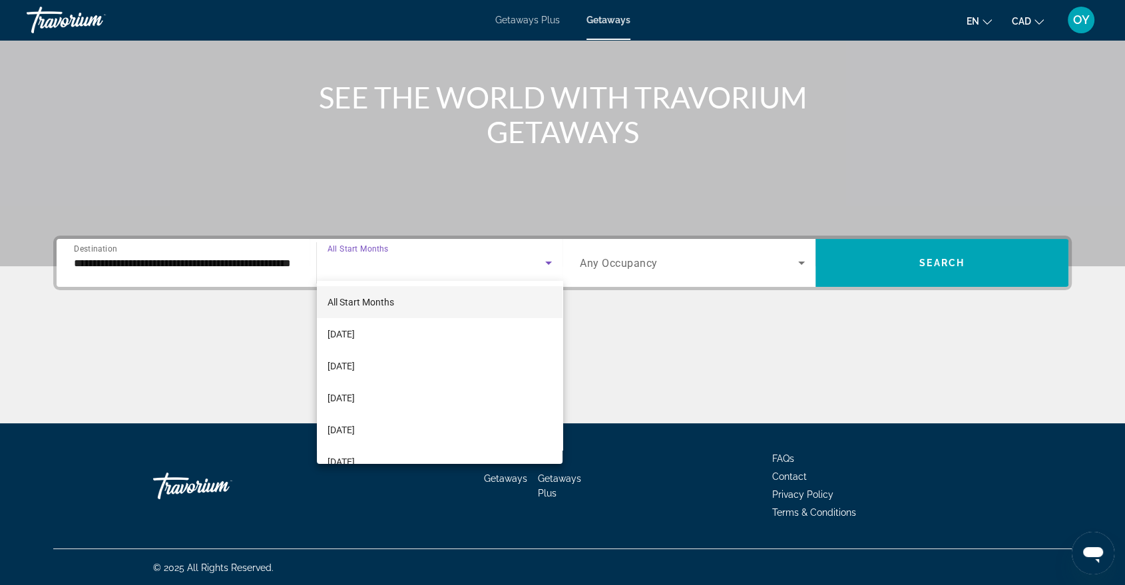
click at [386, 304] on span "All Start Months" at bounding box center [361, 302] width 67 height 11
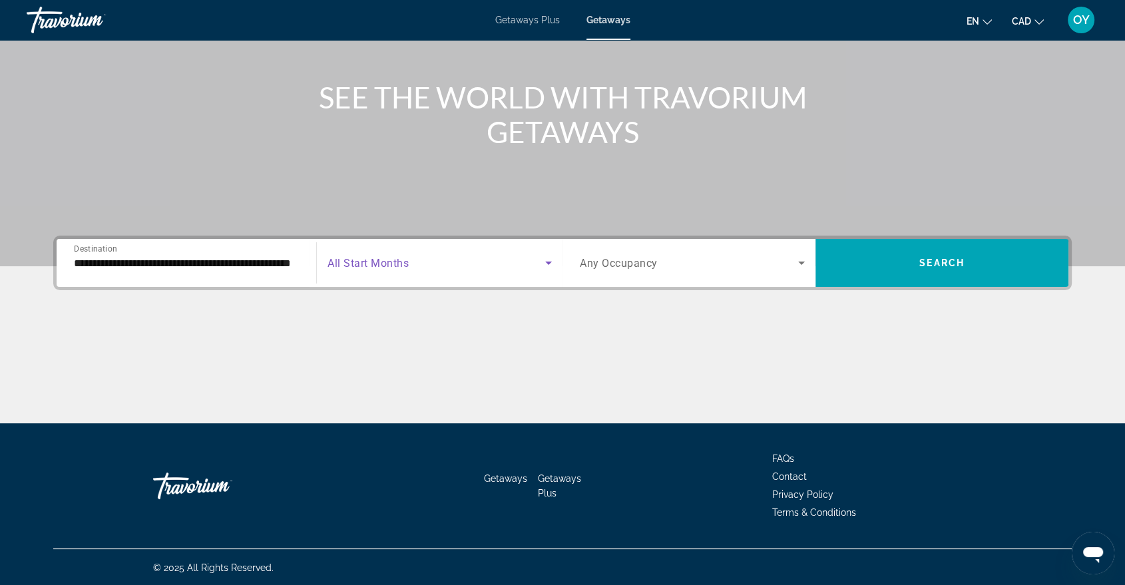
click at [620, 262] on span "Any Occupancy" at bounding box center [619, 263] width 78 height 13
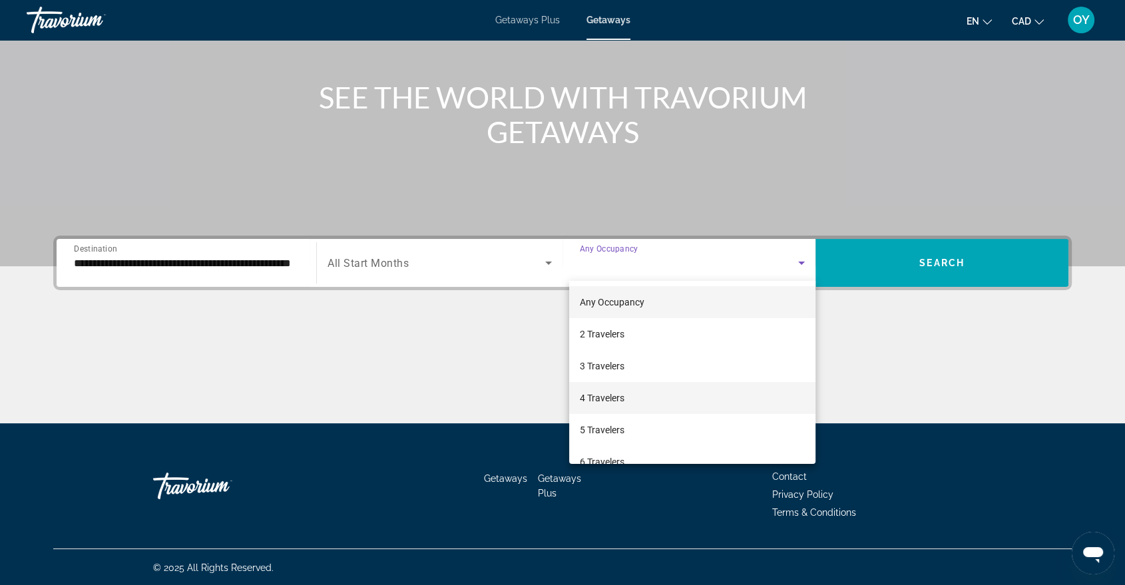
click at [631, 403] on mat-option "4 Travelers" at bounding box center [692, 398] width 246 height 32
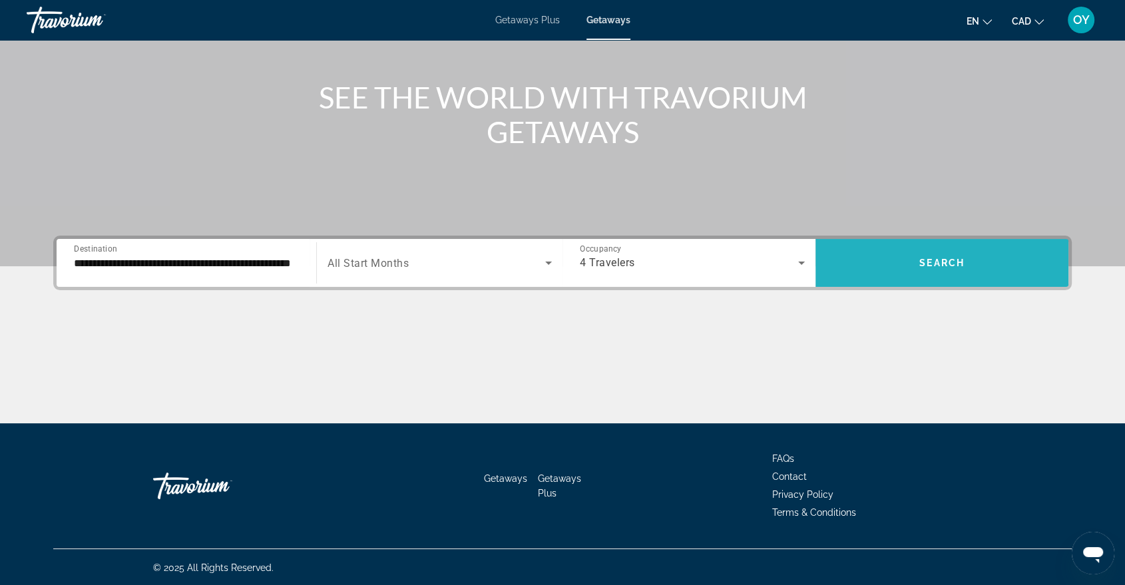
click at [934, 270] on span "Search widget" at bounding box center [941, 263] width 253 height 32
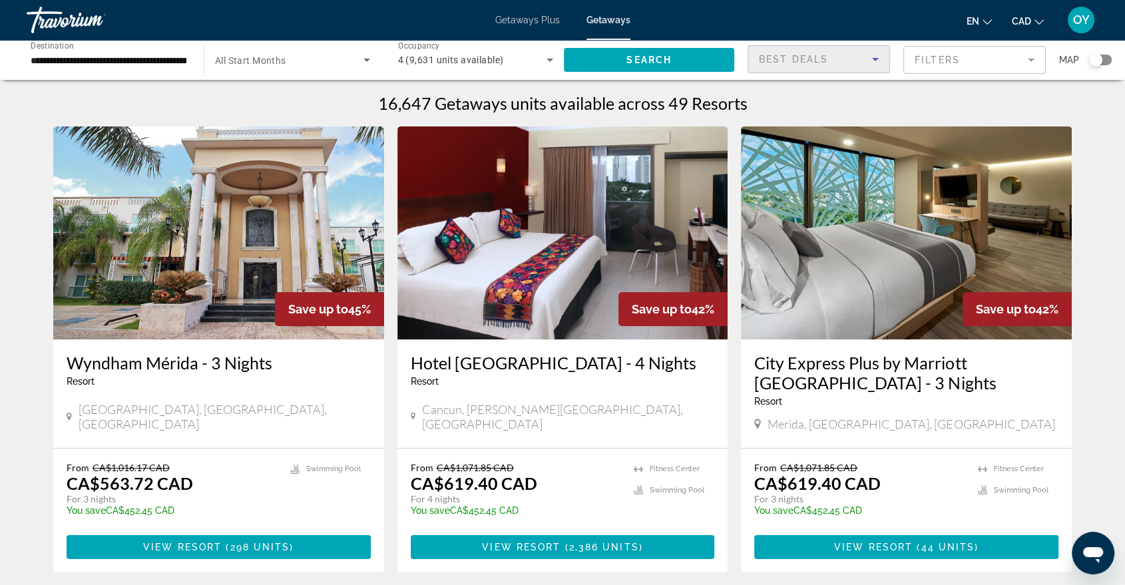
click at [823, 56] on span "Best Deals" at bounding box center [793, 59] width 69 height 11
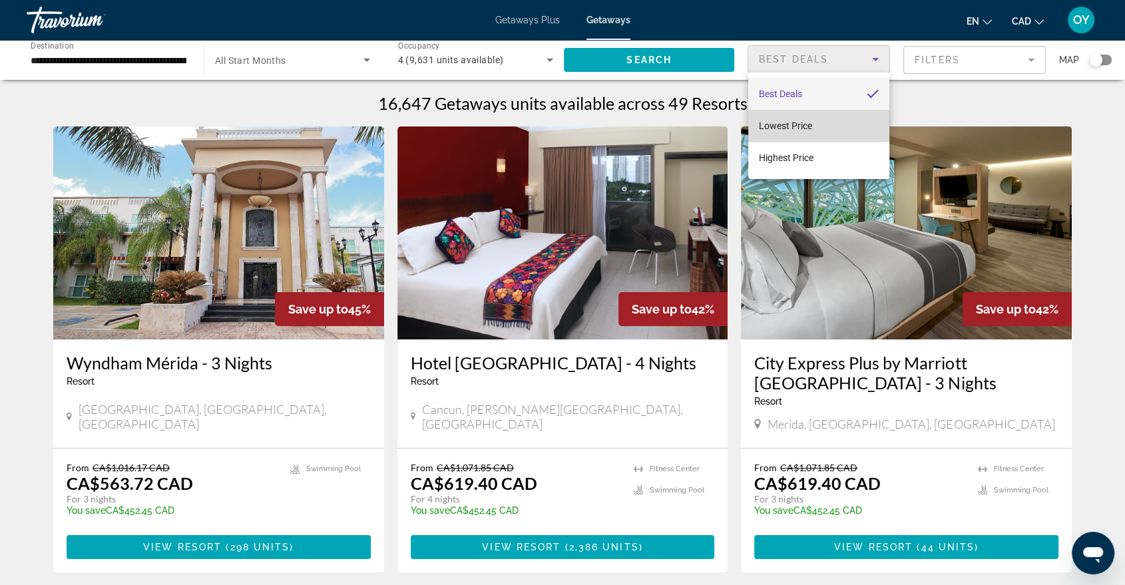
click at [802, 120] on span "Lowest Price" at bounding box center [785, 125] width 53 height 11
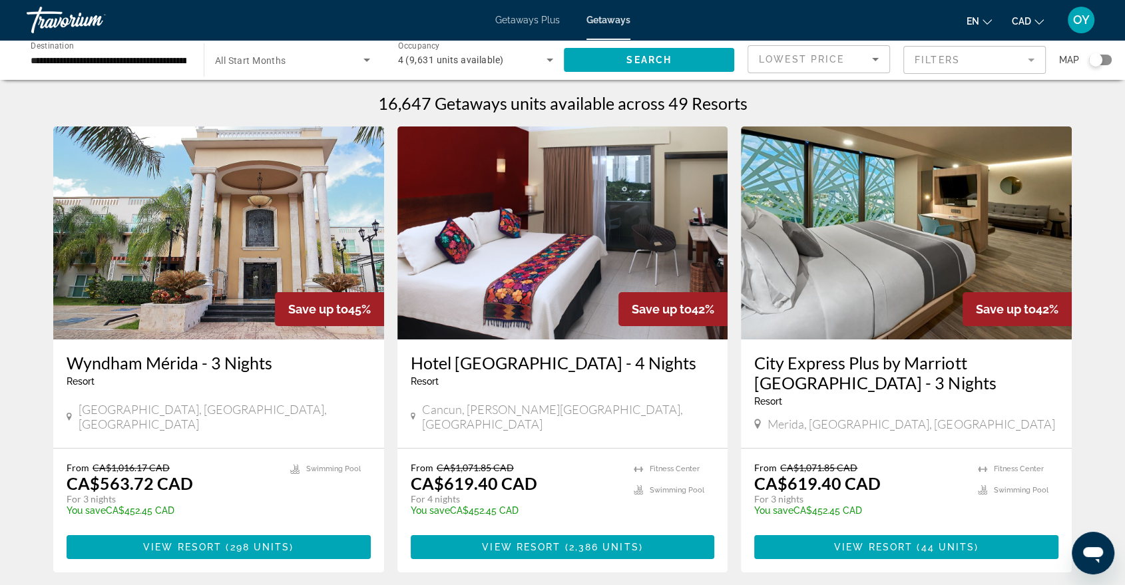
click at [959, 58] on mat-form-field "Filters" at bounding box center [974, 60] width 142 height 28
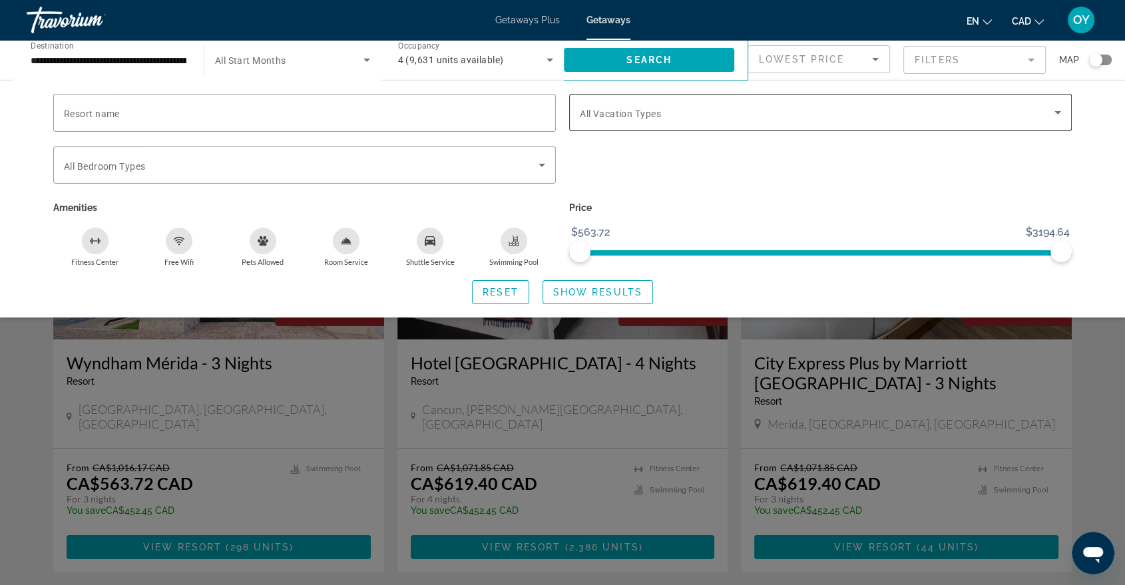
click at [676, 110] on span "Search widget" at bounding box center [817, 113] width 475 height 16
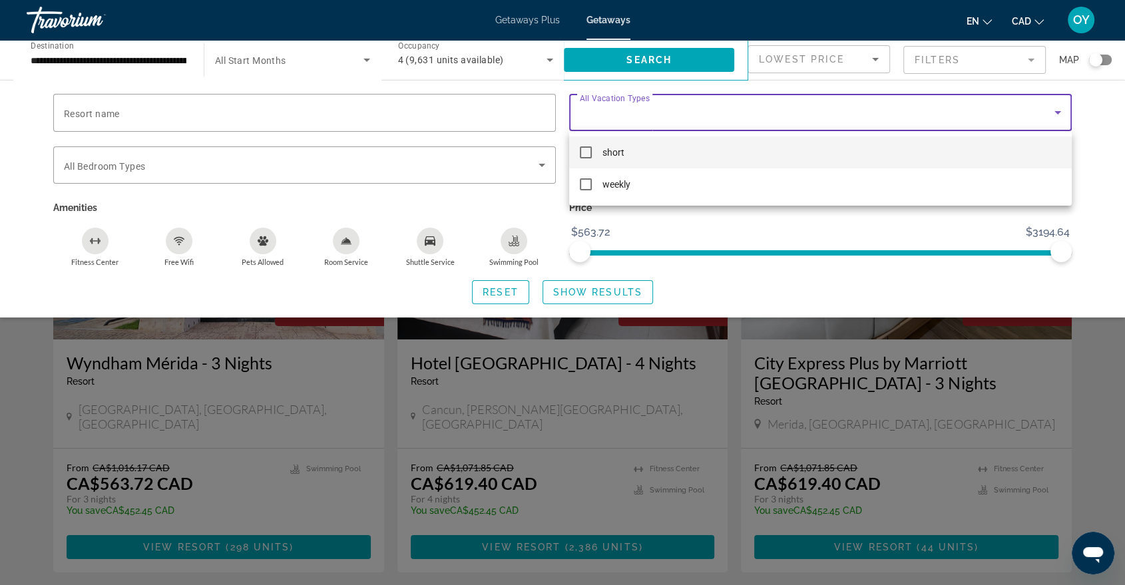
click at [676, 110] on div at bounding box center [562, 292] width 1125 height 585
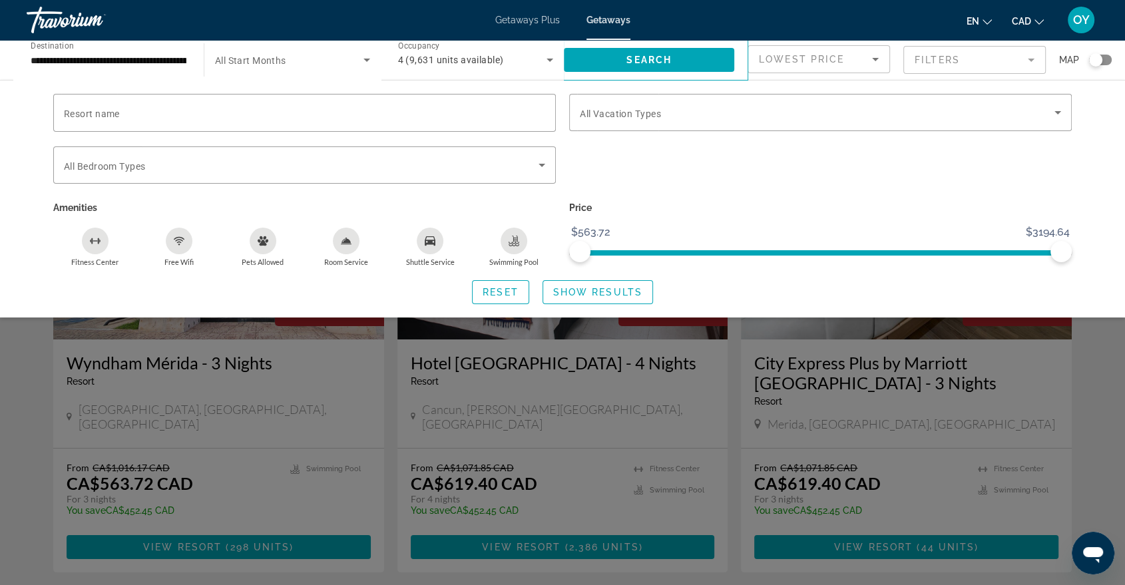
click at [1093, 59] on div "Search widget" at bounding box center [1095, 59] width 13 height 13
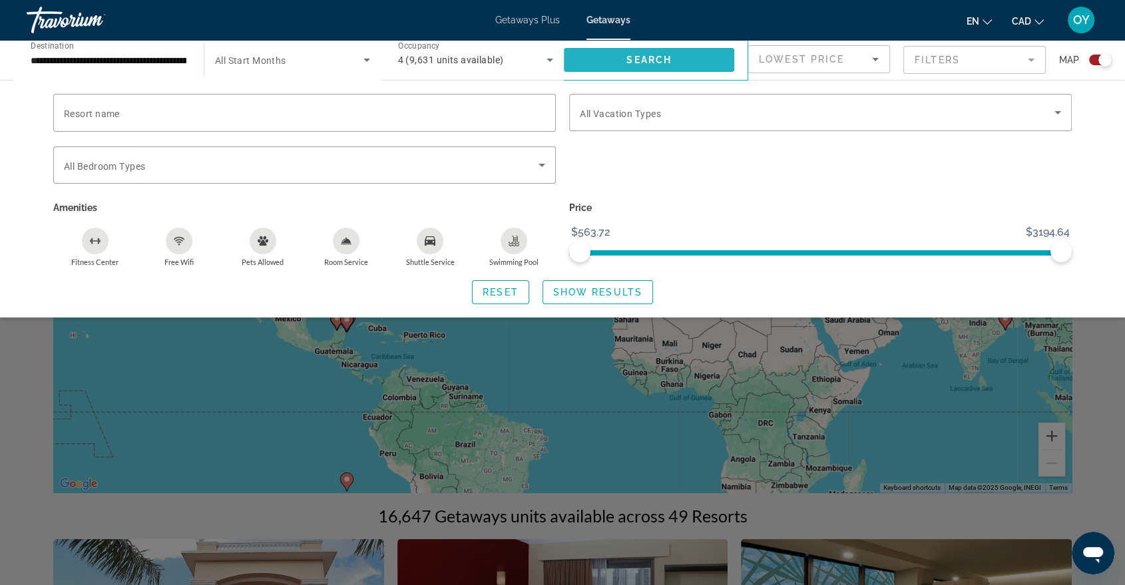
click at [612, 52] on span "Search widget" at bounding box center [649, 60] width 170 height 32
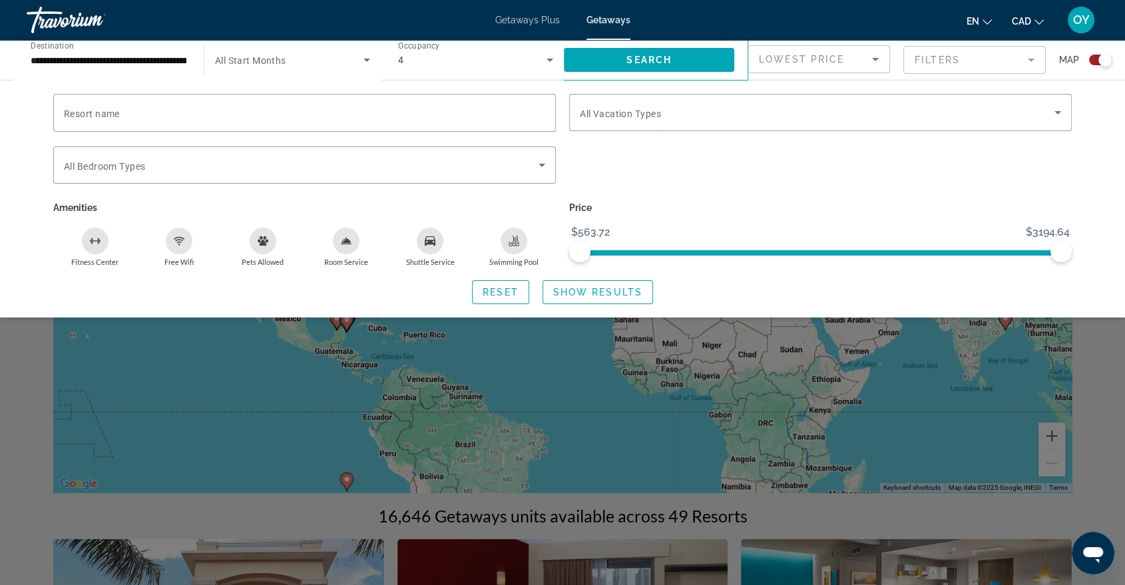
click at [1092, 361] on div "Search widget" at bounding box center [562, 392] width 1125 height 385
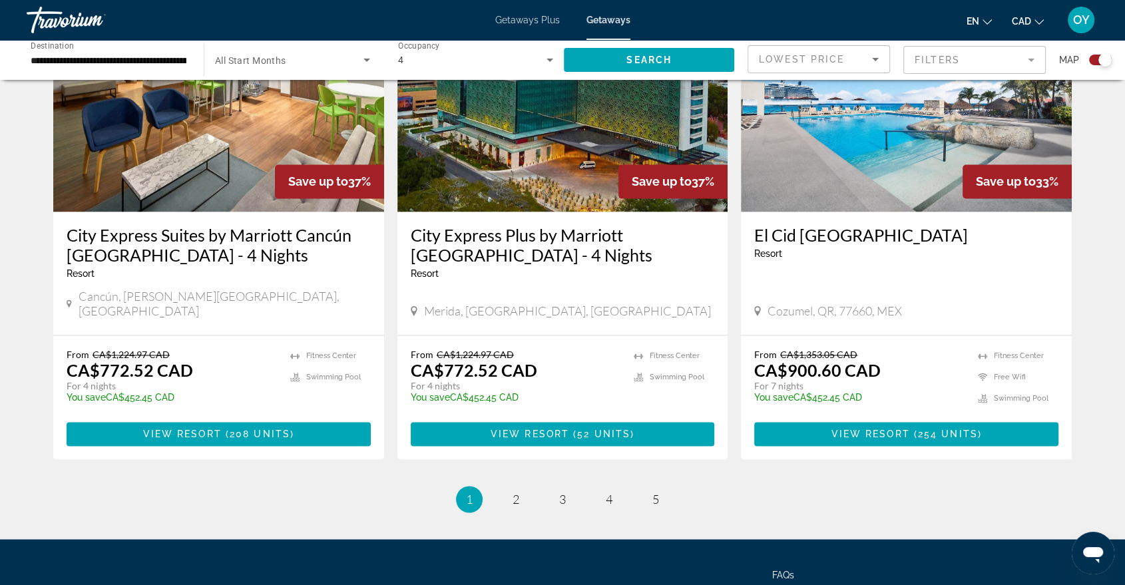
scroll to position [2040, 0]
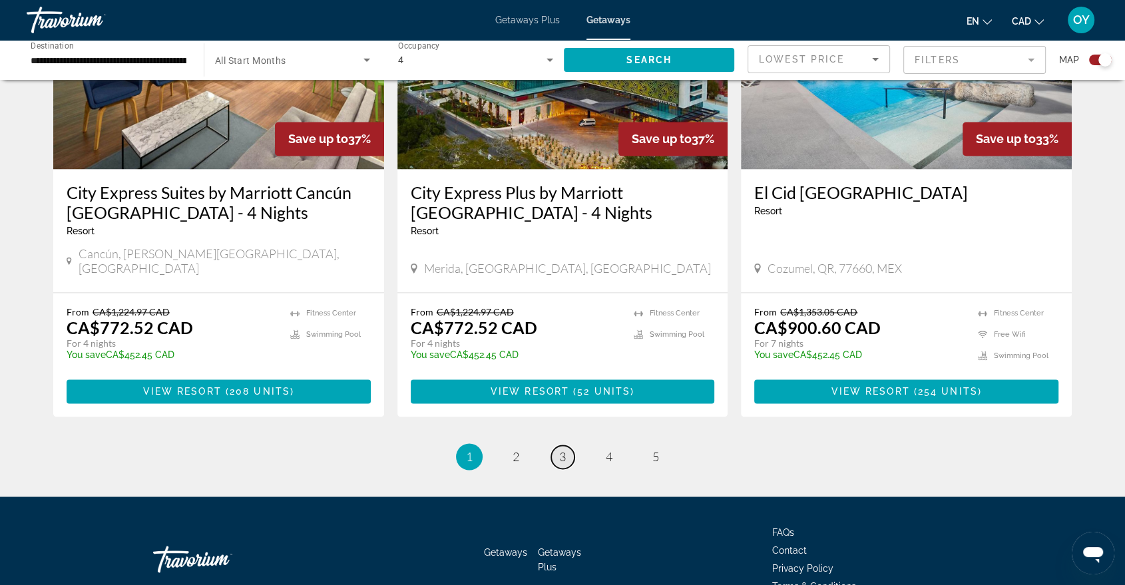
click at [559, 449] on span "3" at bounding box center [562, 456] width 7 height 15
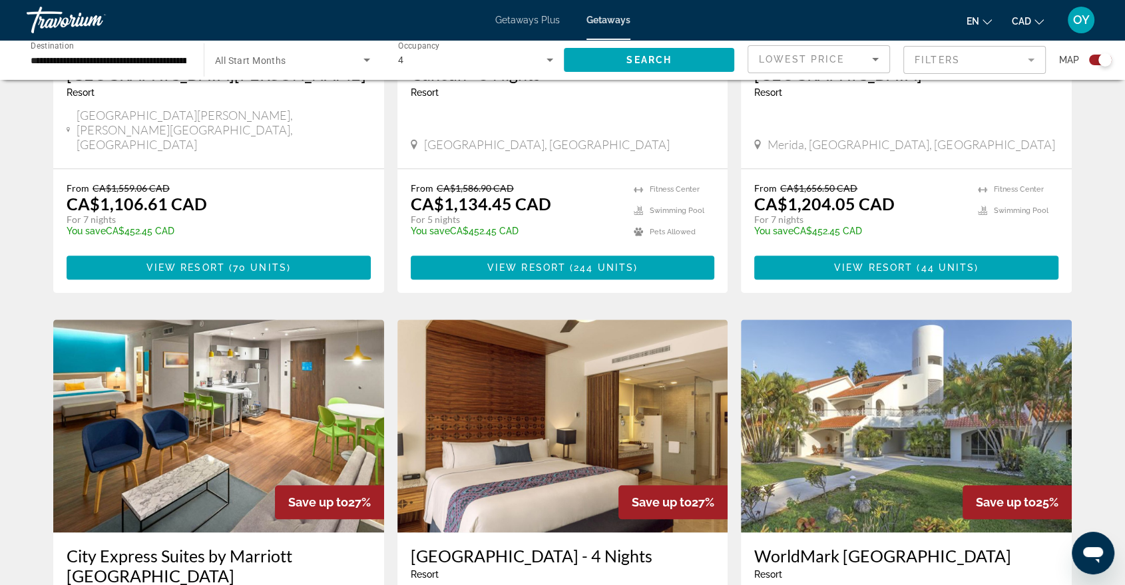
scroll to position [1331, 0]
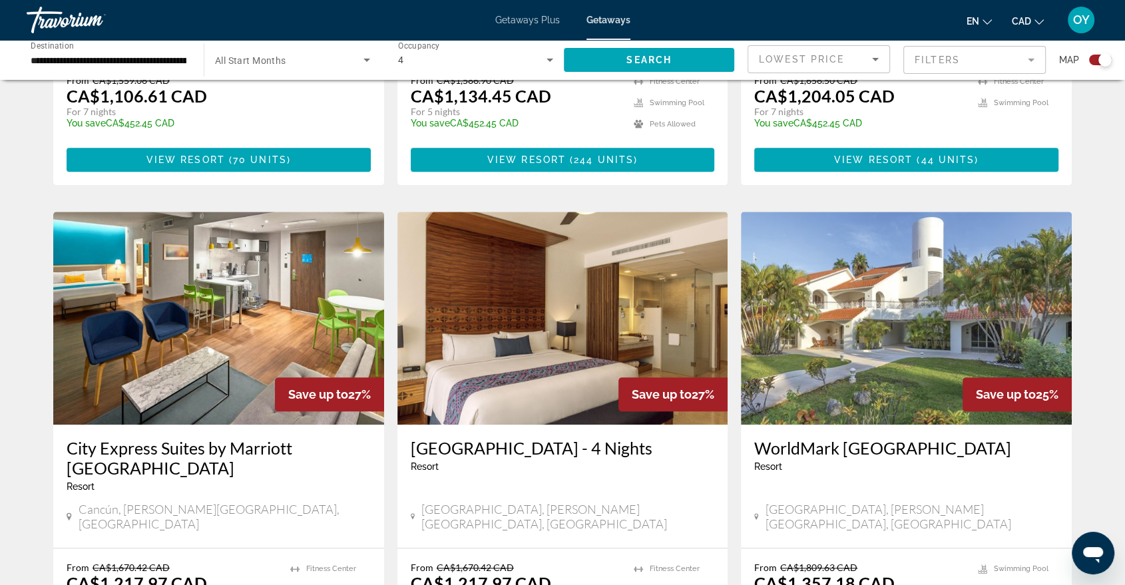
click at [482, 438] on h3 "[GEOGRAPHIC_DATA] - 4 Nights" at bounding box center [563, 448] width 304 height 20
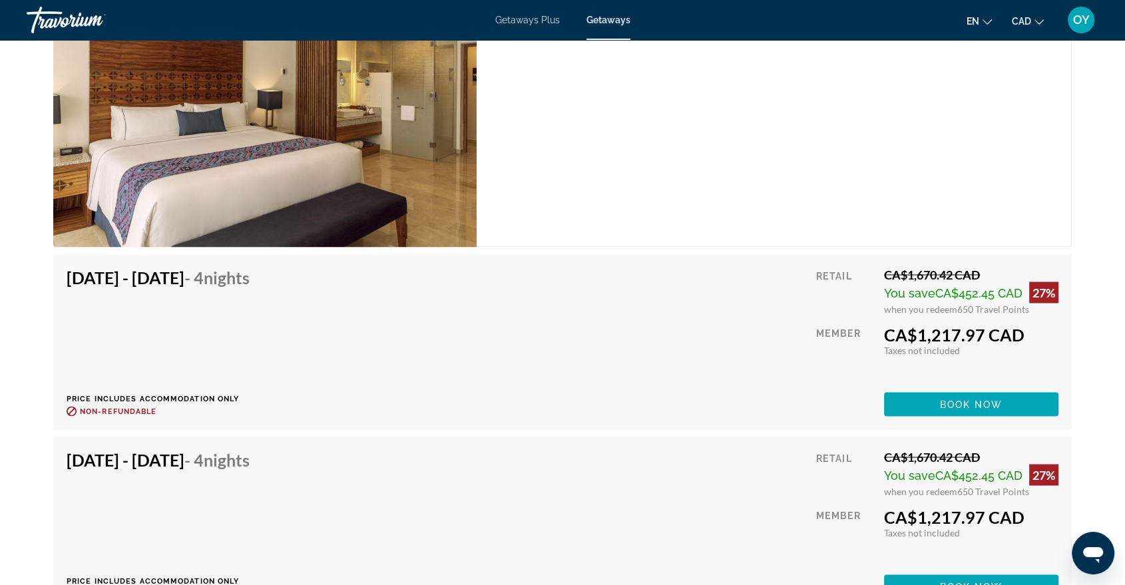
scroll to position [2219, 0]
